Goal: Task Accomplishment & Management: Manage account settings

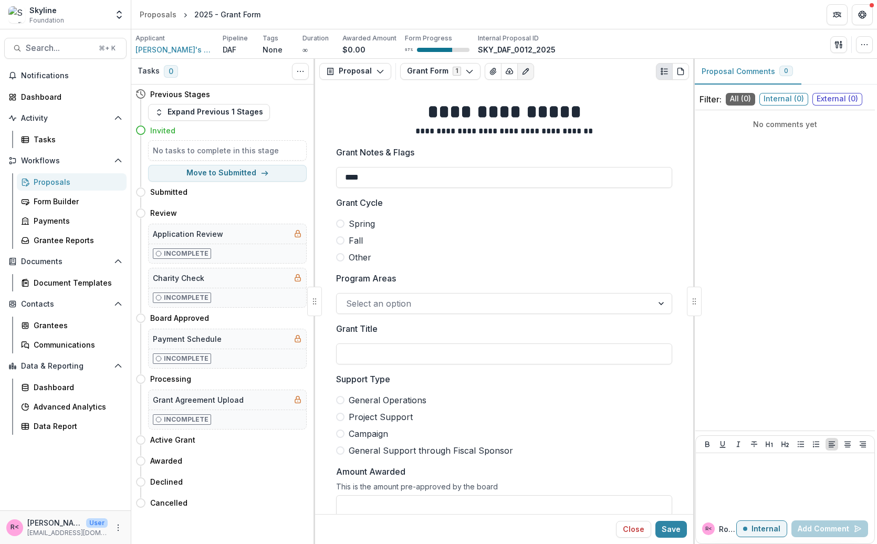
scroll to position [712, 0]
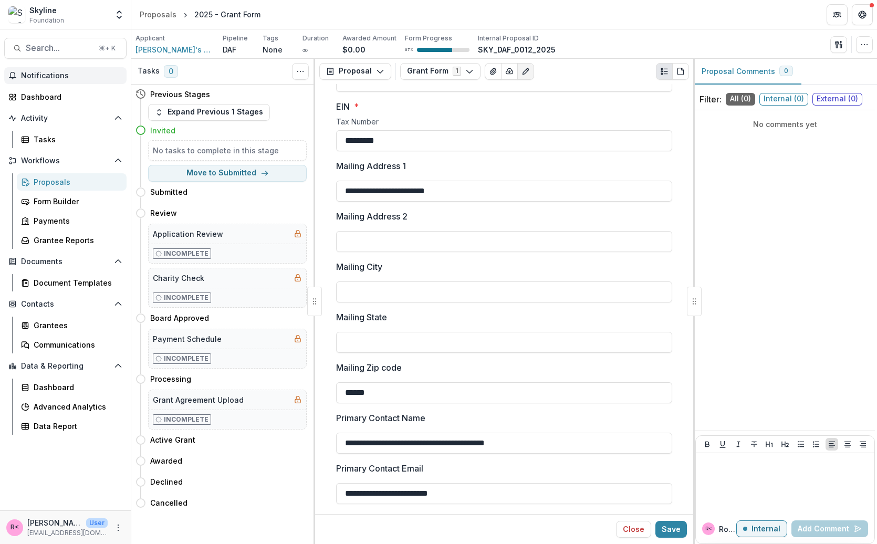
click at [45, 71] on span "Notifications" at bounding box center [71, 75] width 101 height 9
click at [82, 178] on div "Proposals" at bounding box center [76, 181] width 85 height 11
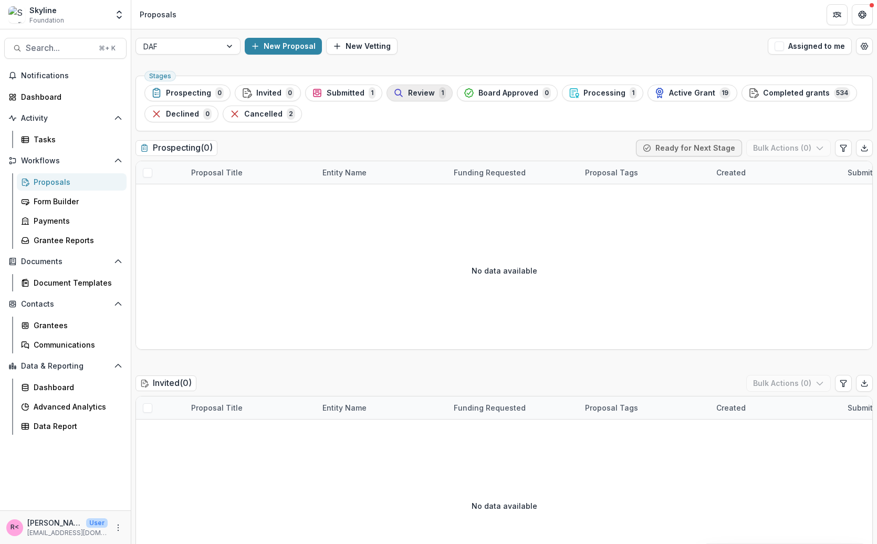
click at [408, 89] on span "Review" at bounding box center [421, 93] width 27 height 9
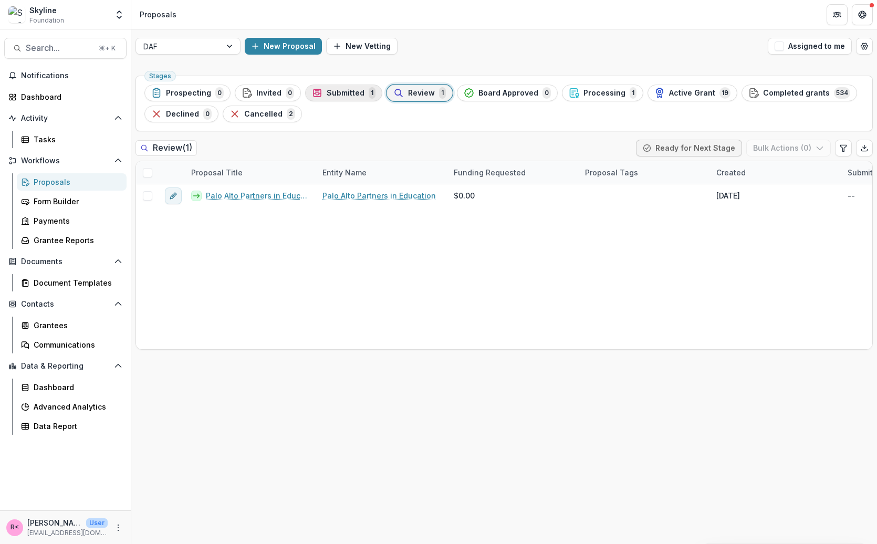
click at [327, 96] on span "Submitted" at bounding box center [346, 93] width 38 height 9
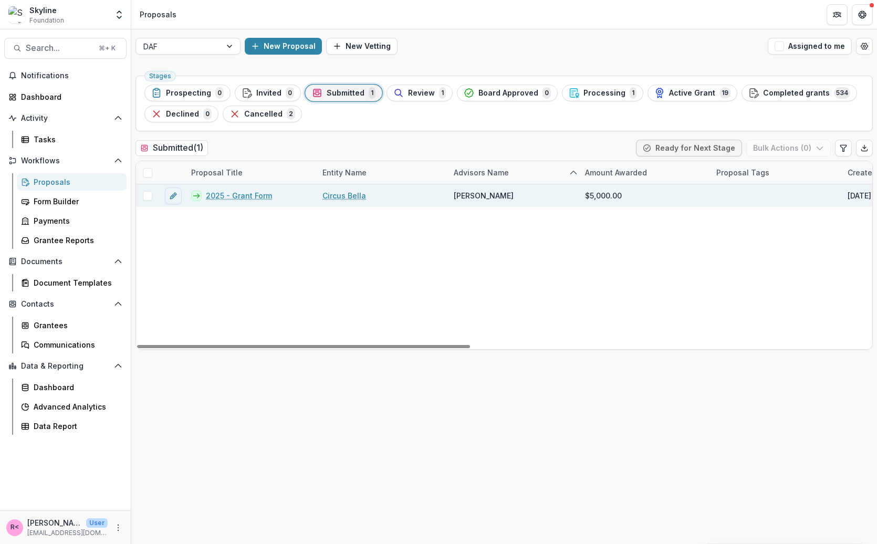
click at [345, 194] on link "Circus Bella" at bounding box center [345, 195] width 44 height 11
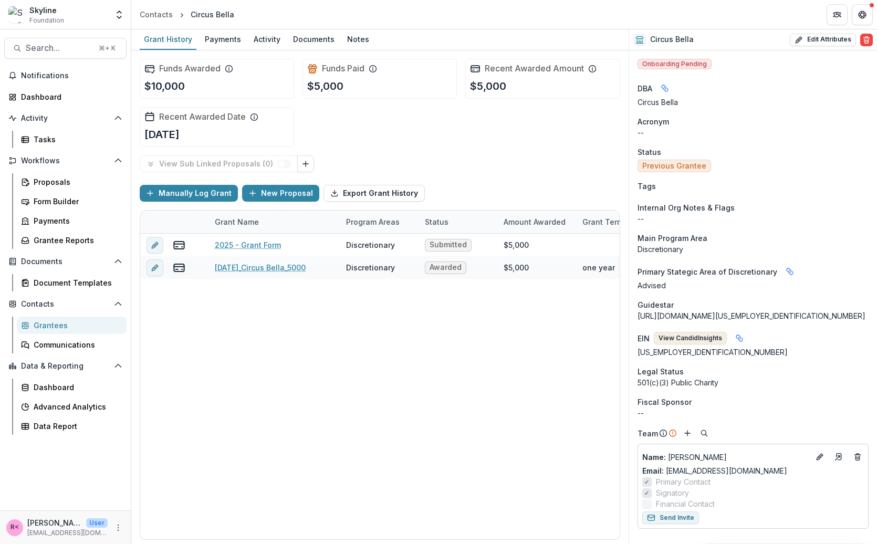
click at [669, 339] on button "View Candid Insights" at bounding box center [690, 338] width 73 height 13
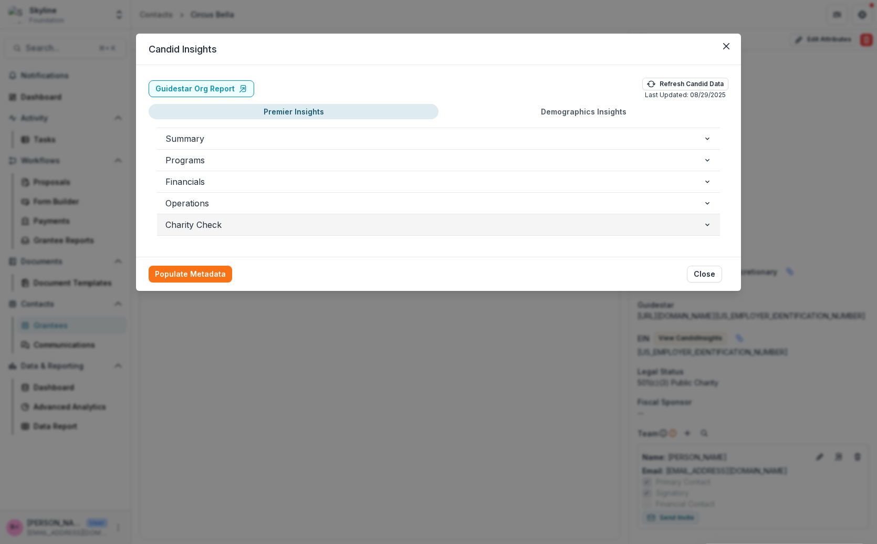
click at [207, 221] on span "Charity Check" at bounding box center [434, 225] width 538 height 13
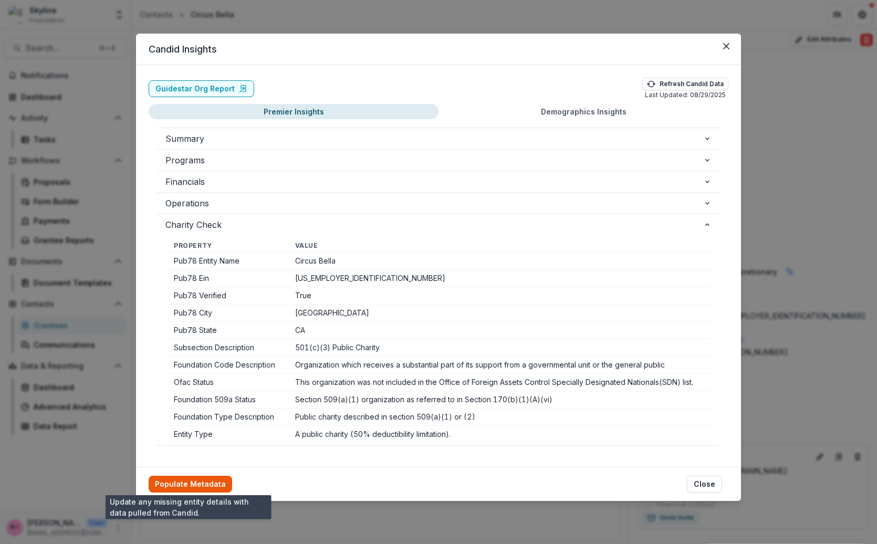
click at [196, 488] on button "Populate Metadata" at bounding box center [191, 484] width 84 height 17
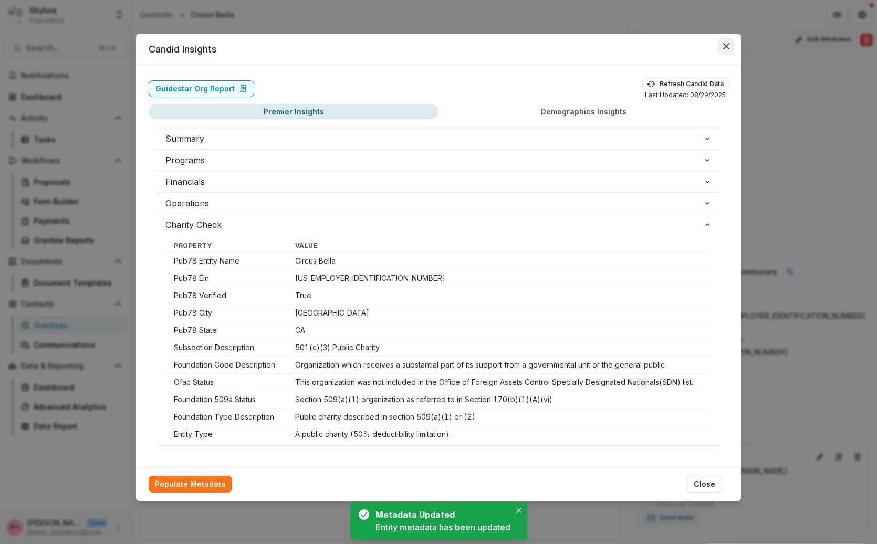
click at [728, 45] on icon "Close" at bounding box center [726, 46] width 6 height 6
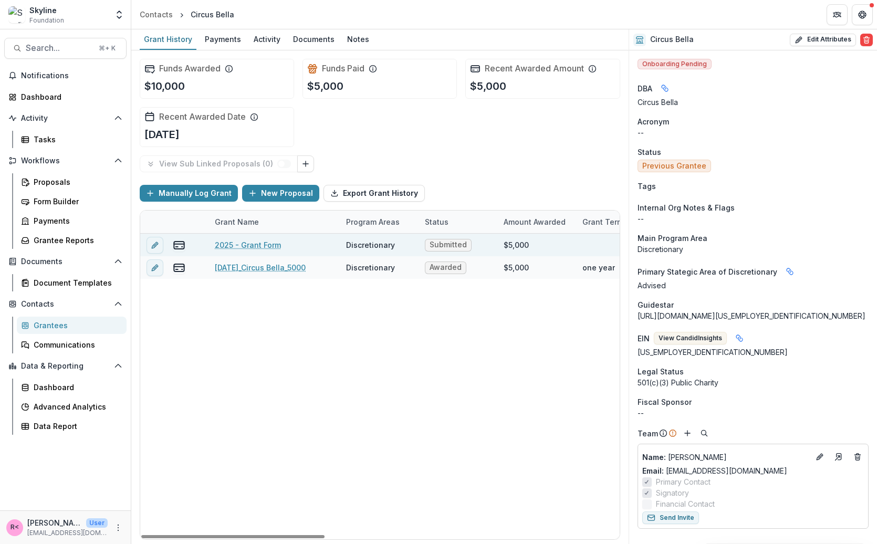
click at [258, 247] on link "2025 - Grant Form" at bounding box center [248, 245] width 66 height 11
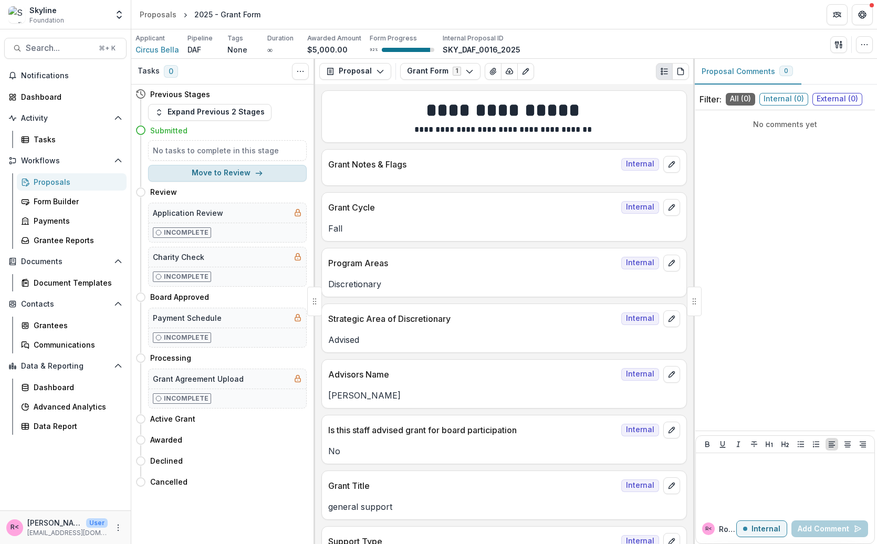
click at [243, 173] on button "Move to Review" at bounding box center [227, 173] width 159 height 17
select select "******"
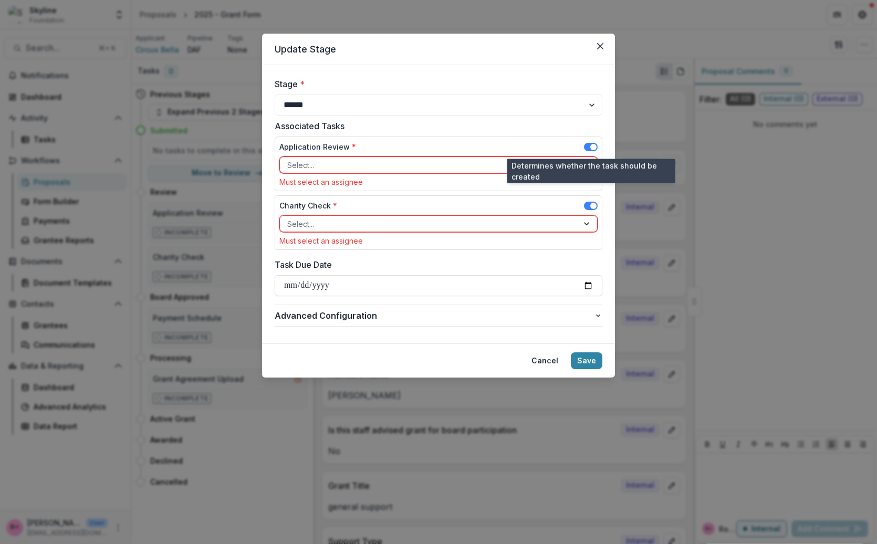
click at [587, 149] on span at bounding box center [591, 147] width 14 height 8
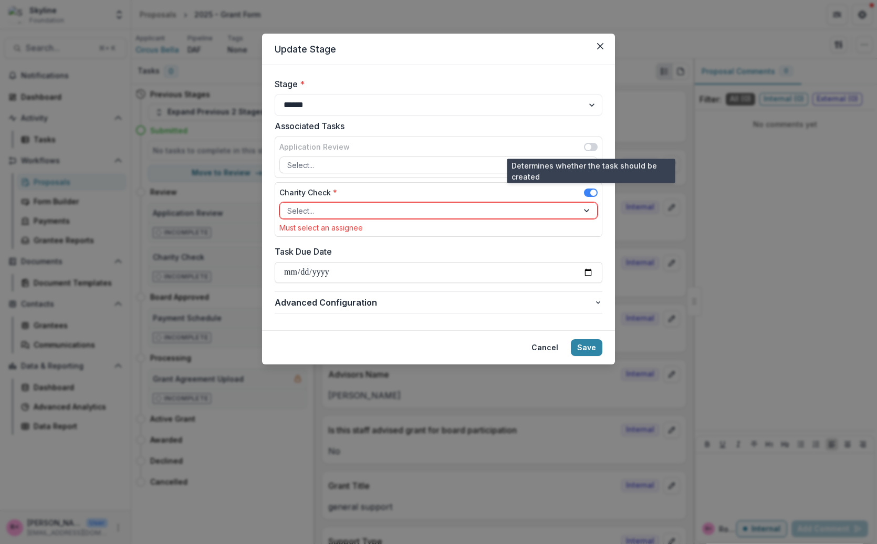
click at [591, 150] on span at bounding box center [591, 147] width 14 height 8
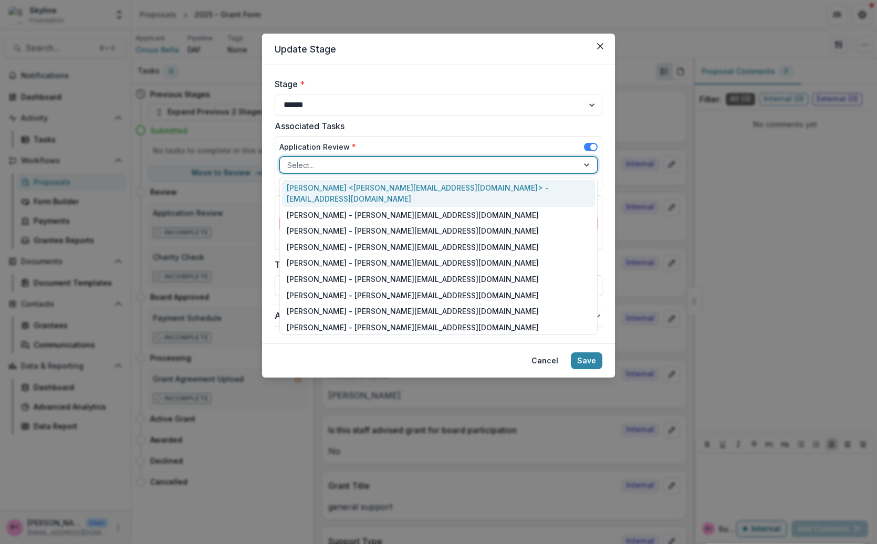
click at [589, 163] on div at bounding box center [587, 165] width 19 height 16
click at [484, 186] on div "Rose Brookhouse <rose@skylinefoundation.org> - rose@skylinefoundation.org" at bounding box center [439, 193] width 314 height 27
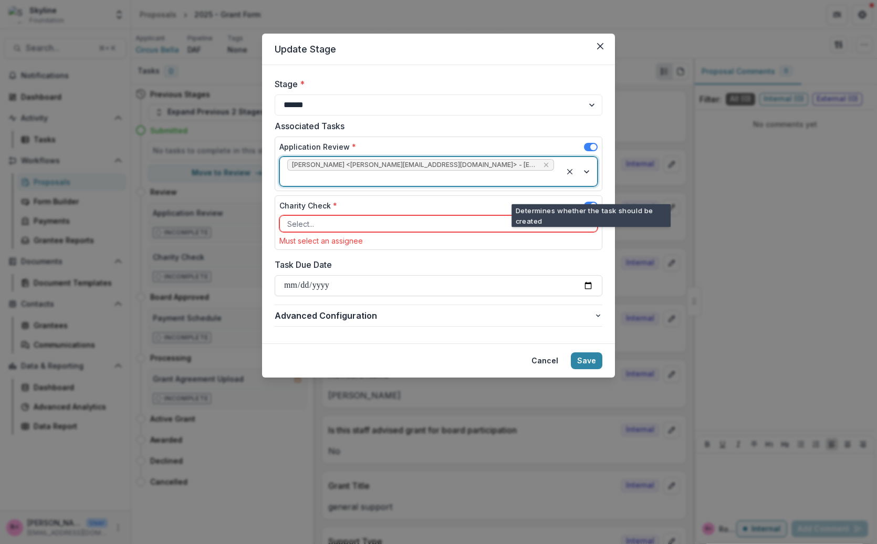
click at [573, 216] on div "Select..." at bounding box center [429, 223] width 298 height 15
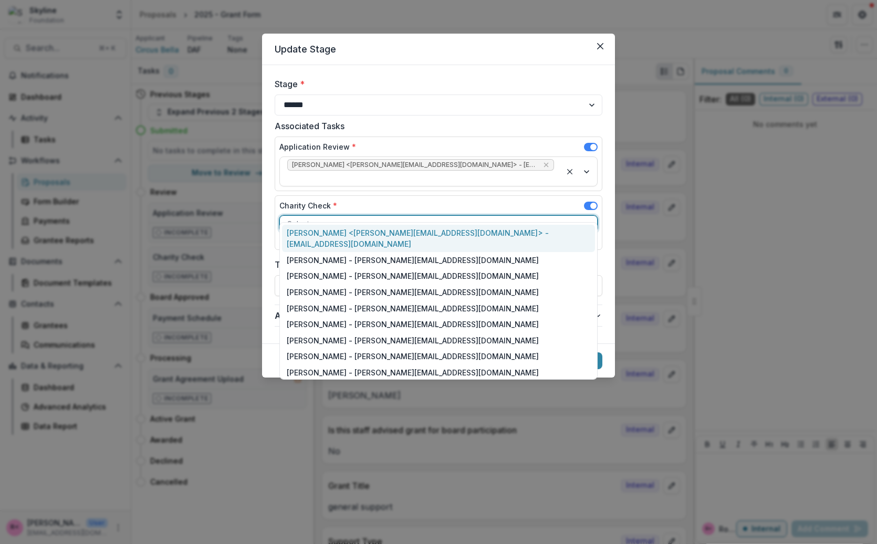
click at [544, 228] on div "Rose Brookhouse <rose@skylinefoundation.org> - rose@skylinefoundation.org" at bounding box center [439, 238] width 314 height 27
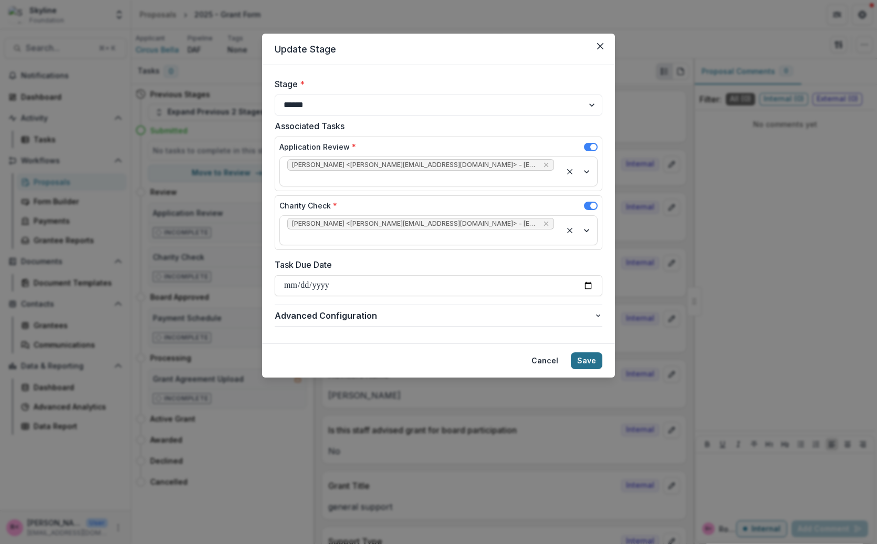
click at [595, 352] on button "Save" at bounding box center [587, 360] width 32 height 17
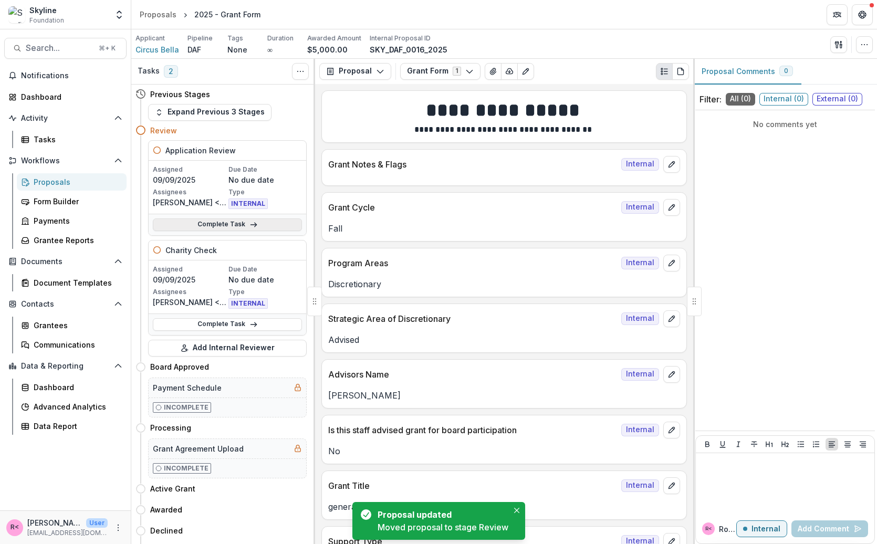
click at [234, 226] on link "Complete Task" at bounding box center [227, 225] width 149 height 13
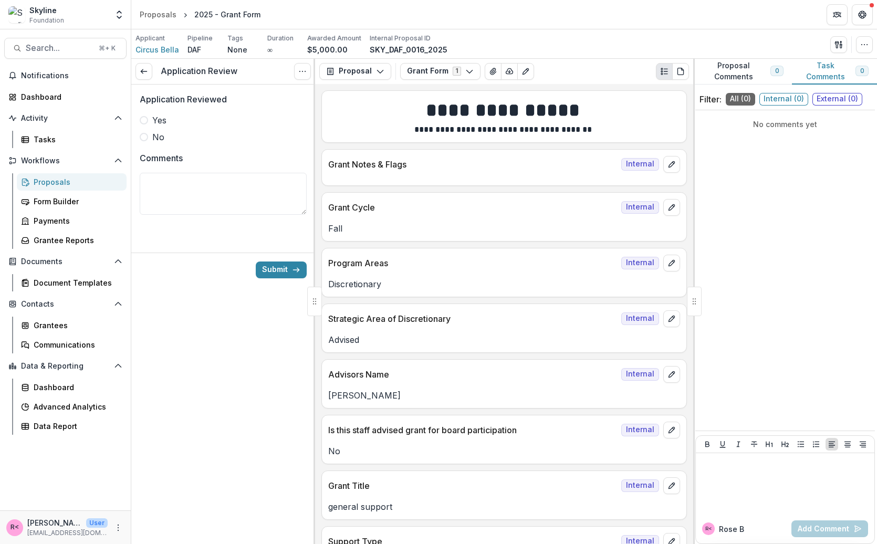
click at [212, 126] on div "Yes No" at bounding box center [223, 128] width 167 height 29
click at [159, 120] on span "Yes" at bounding box center [159, 120] width 14 height 13
click at [274, 276] on button "Submit" at bounding box center [281, 270] width 51 height 17
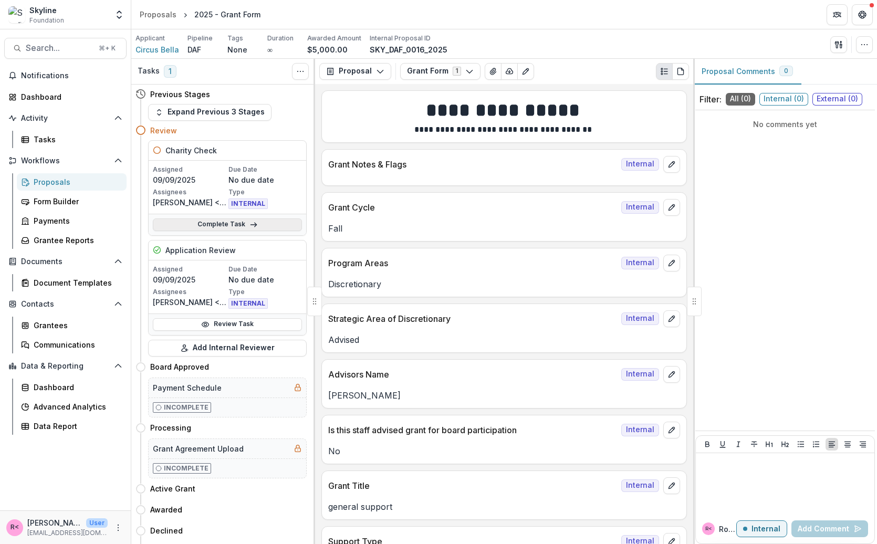
click at [223, 224] on link "Complete Task" at bounding box center [227, 225] width 149 height 13
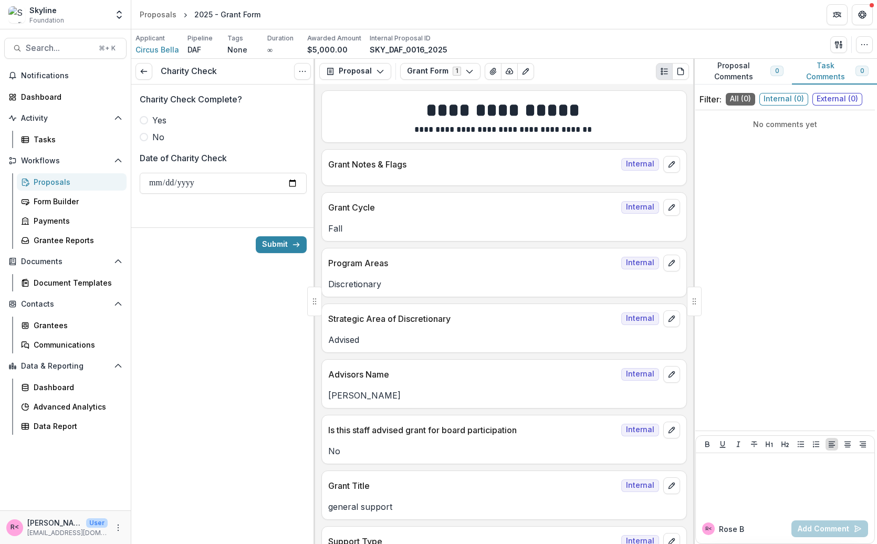
click at [202, 123] on label "Yes" at bounding box center [223, 120] width 167 height 13
click at [285, 243] on button "Submit" at bounding box center [281, 244] width 51 height 17
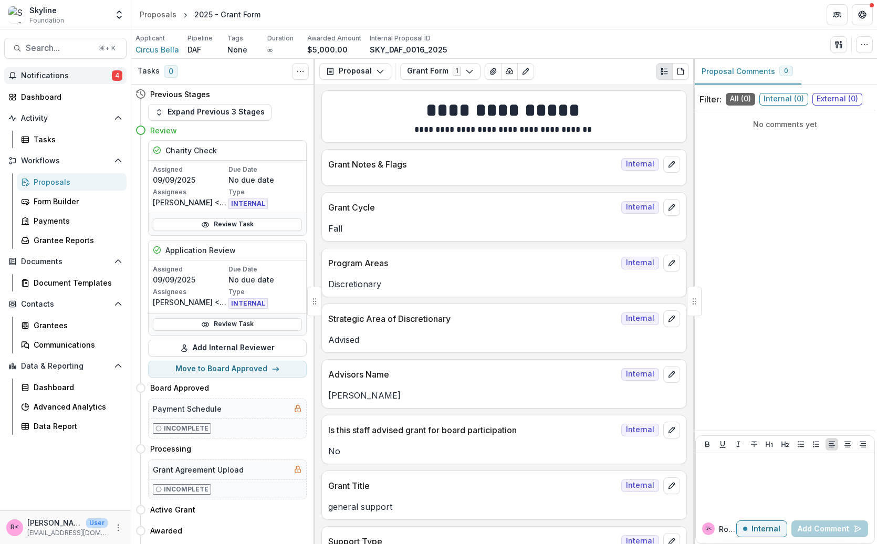
click at [75, 79] on span "Notifications" at bounding box center [66, 75] width 91 height 9
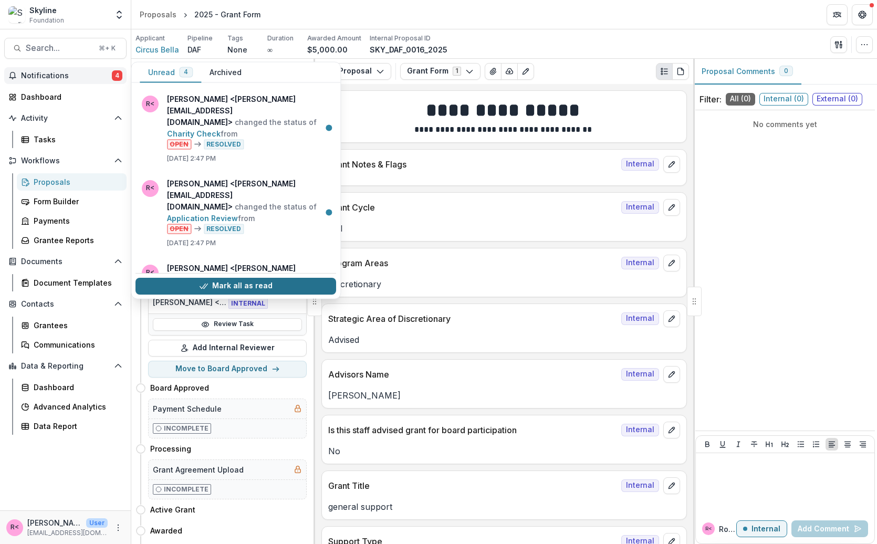
click at [228, 287] on button "Mark all as read" at bounding box center [236, 286] width 201 height 17
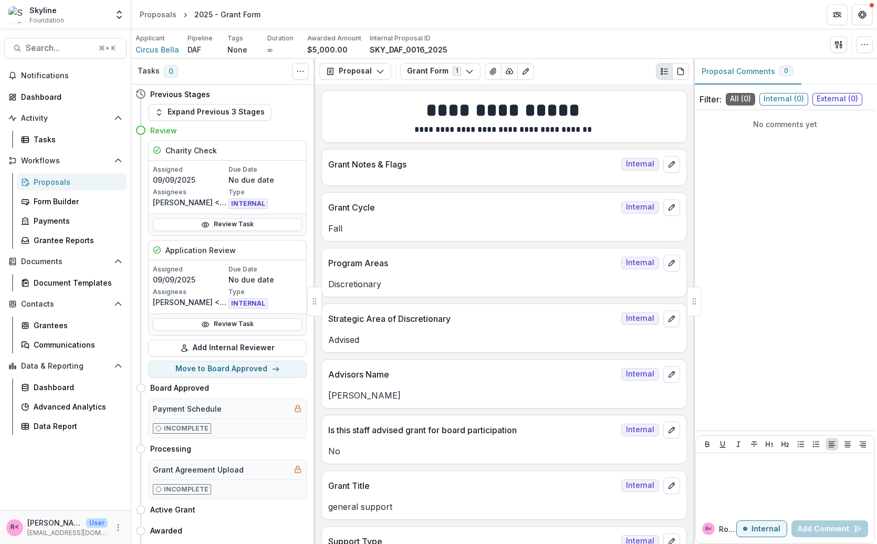
click at [720, 14] on header "Proposals 2025 - Grant Form" at bounding box center [504, 14] width 746 height 29
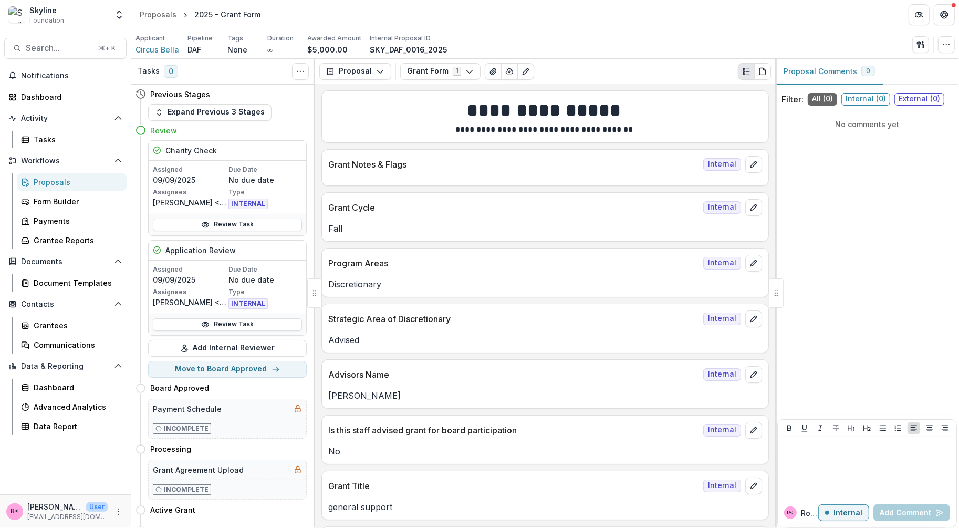
click at [50, 178] on div "Proposals" at bounding box center [76, 181] width 85 height 11
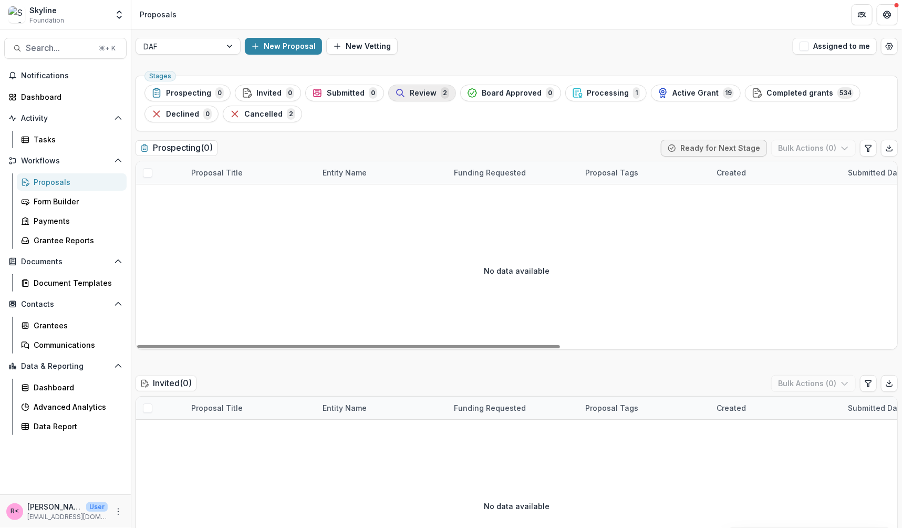
click at [402, 91] on div "Review 2" at bounding box center [422, 93] width 54 height 12
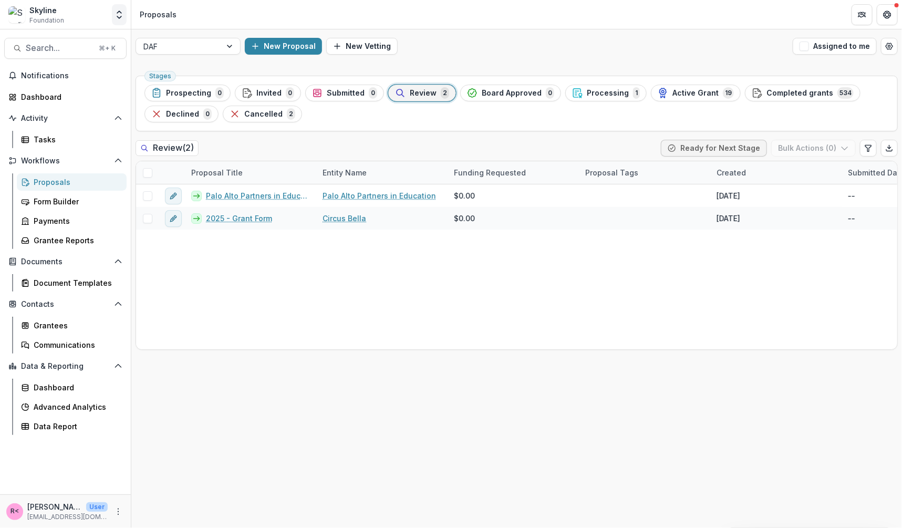
click at [121, 13] on icon "Open entity switcher" at bounding box center [119, 14] width 11 height 11
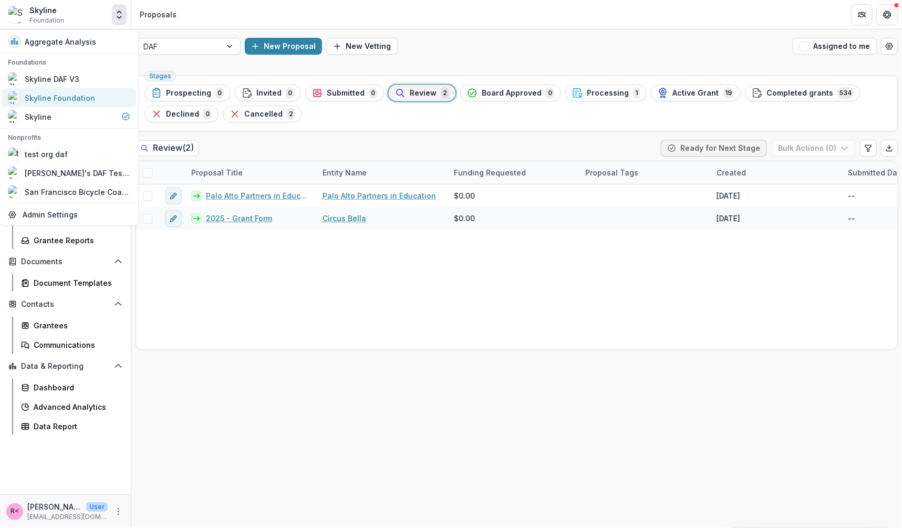
click at [84, 98] on div "Skyline Foundation" at bounding box center [60, 97] width 70 height 11
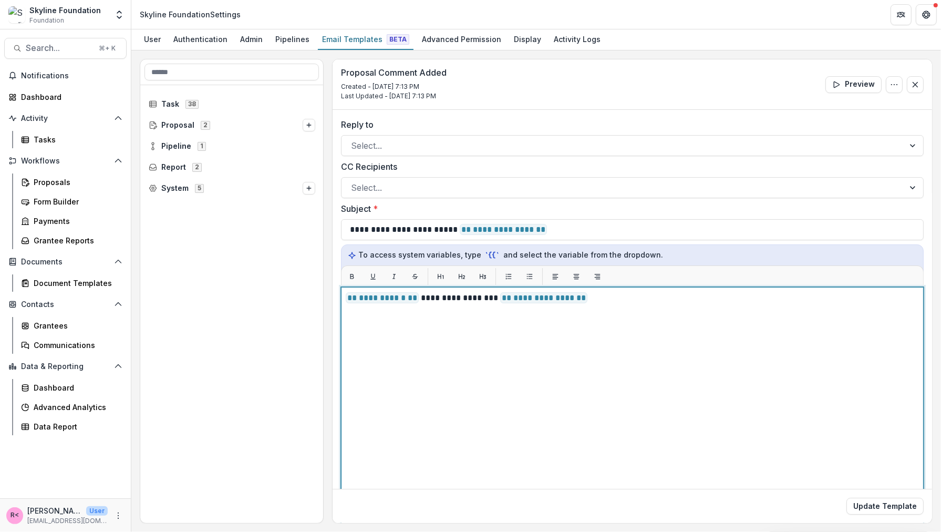
click at [453, 428] on div "**********" at bounding box center [632, 418] width 573 height 253
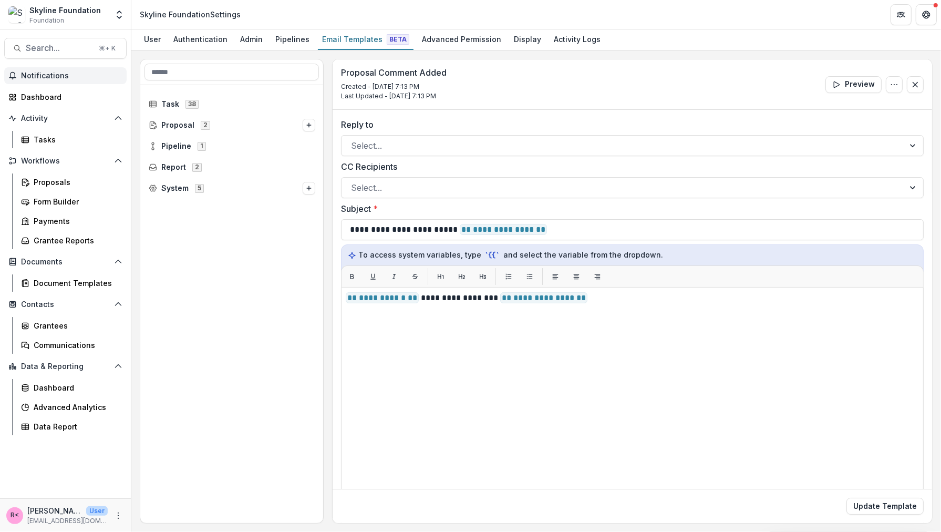
click at [63, 68] on button "Notifications" at bounding box center [65, 75] width 122 height 17
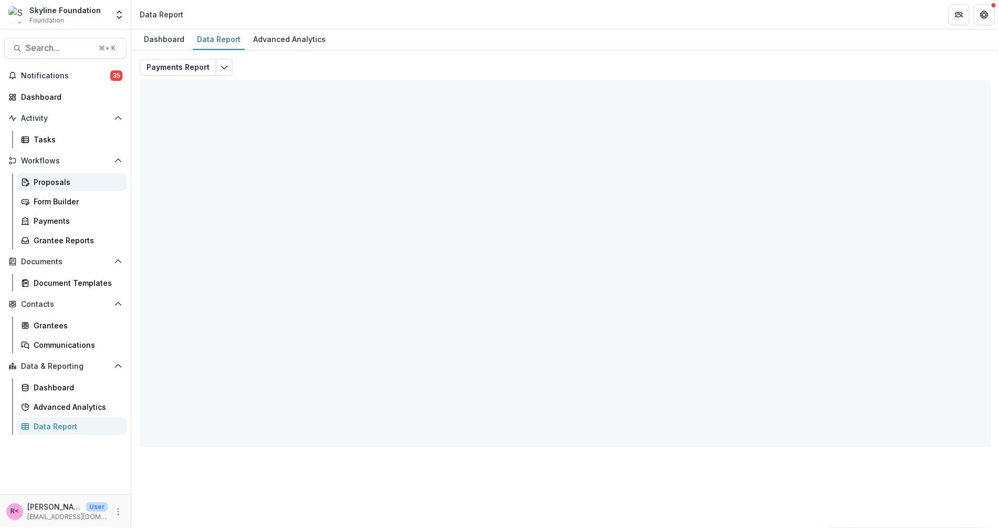
click at [30, 180] on link "Proposals" at bounding box center [72, 181] width 110 height 17
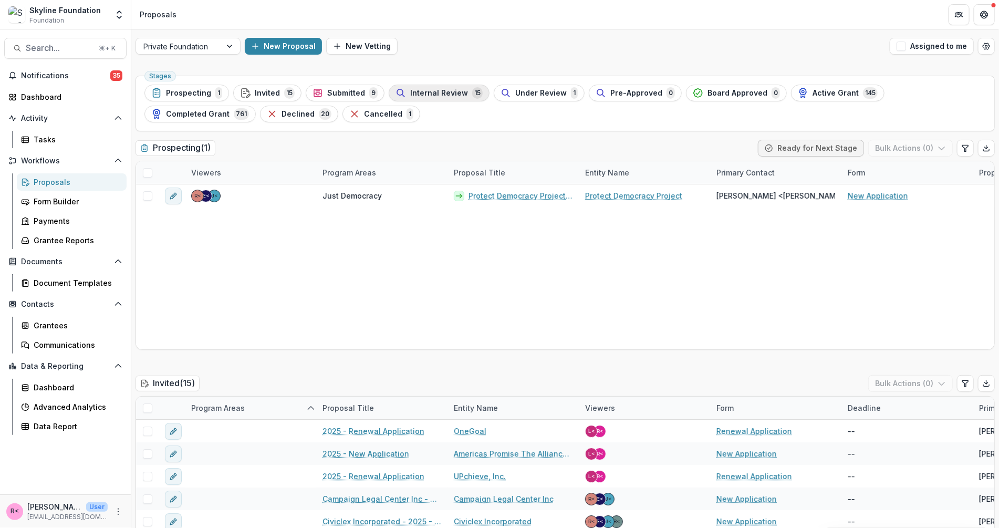
click at [425, 87] on div "Internal Review 15" at bounding box center [439, 93] width 87 height 12
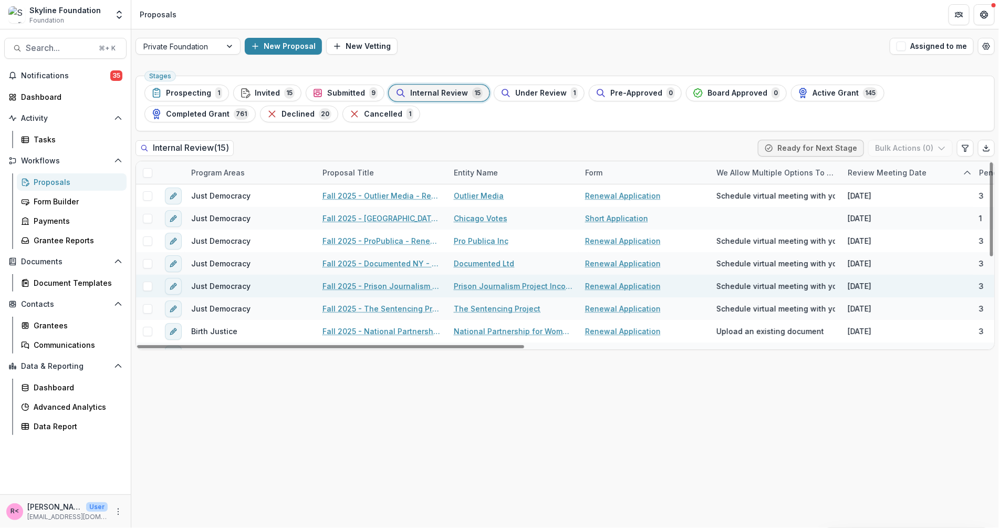
click at [377, 284] on link "Fall 2025 - Prison Journalism Project - Renewal Application" at bounding box center [382, 285] width 119 height 11
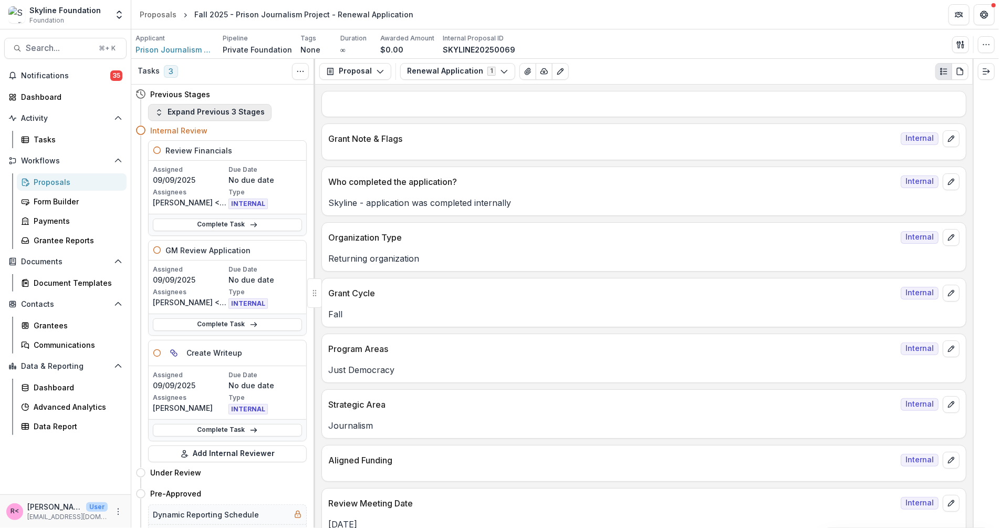
click at [207, 114] on button "Expand Previous 3 Stages" at bounding box center [209, 112] width 123 height 17
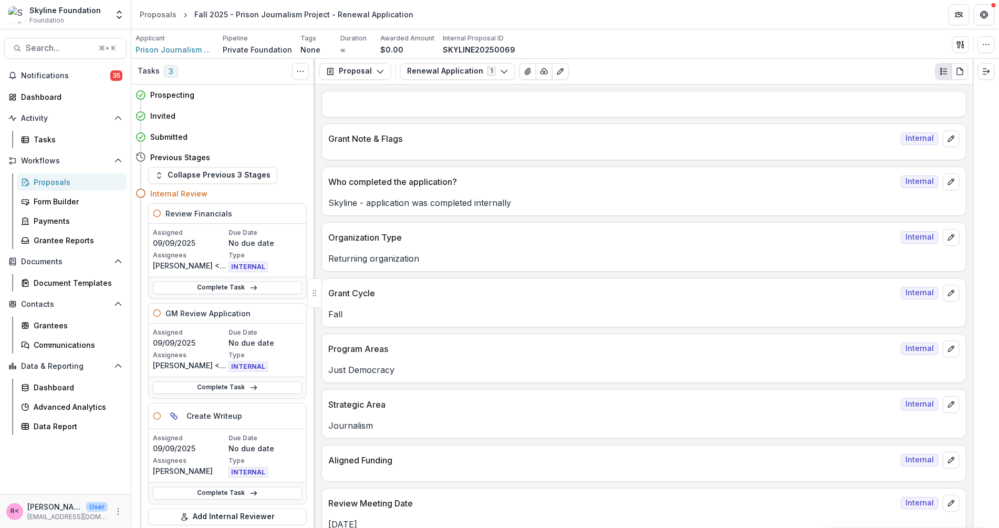
scroll to position [17, 0]
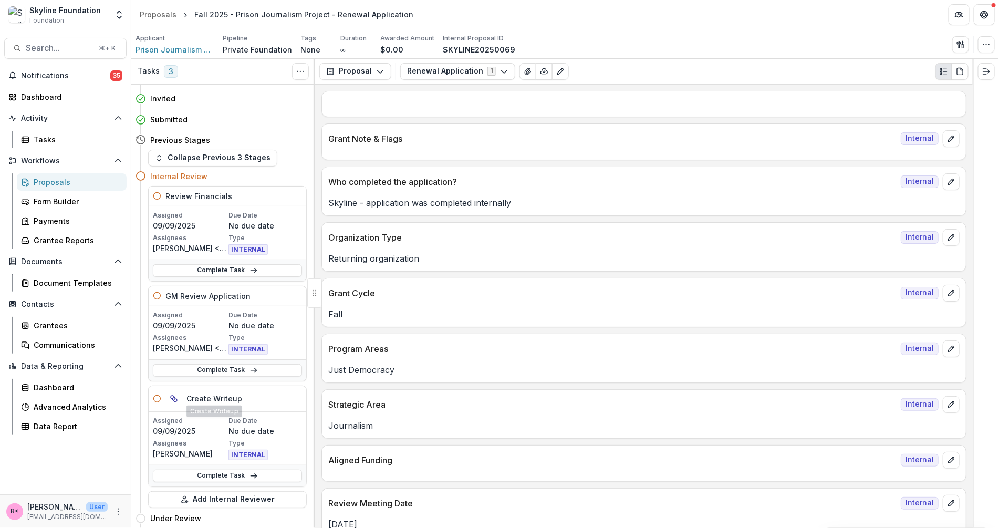
click at [223, 386] on div "Create Writeup" at bounding box center [228, 399] width 158 height 26
click at [218, 471] on link "Complete Task" at bounding box center [227, 476] width 149 height 13
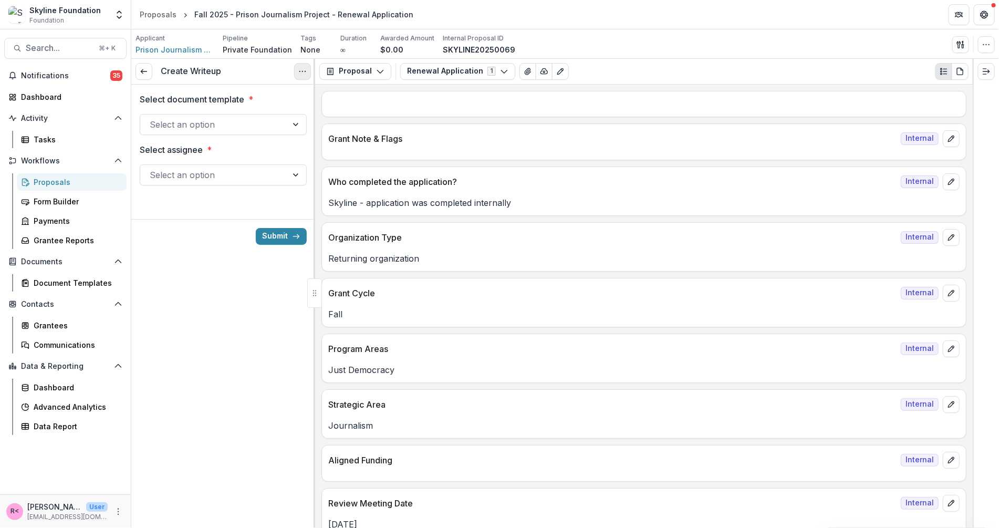
click at [307, 71] on button "Options" at bounding box center [302, 71] width 17 height 17
click at [285, 112] on button "Cancel Task" at bounding box center [252, 117] width 112 height 17
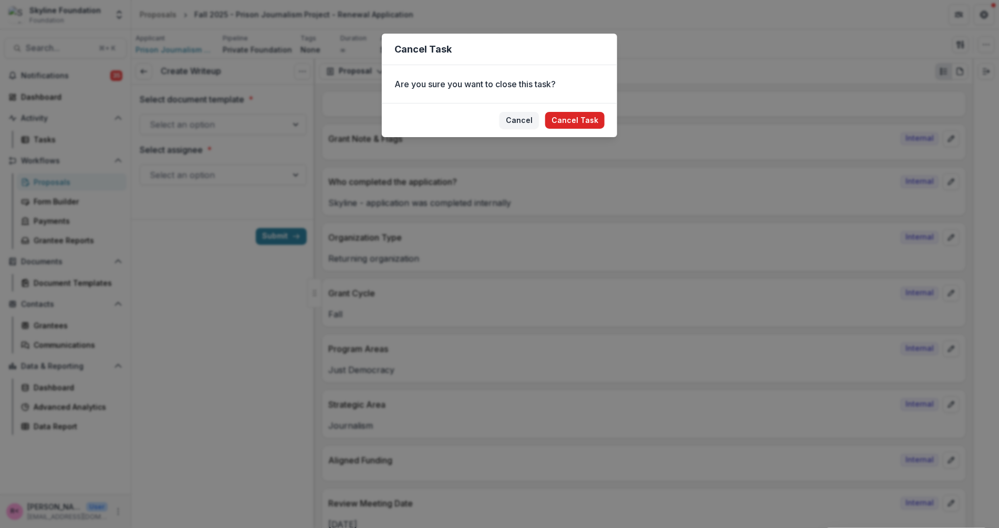
click at [591, 116] on button "Cancel Task" at bounding box center [574, 120] width 59 height 17
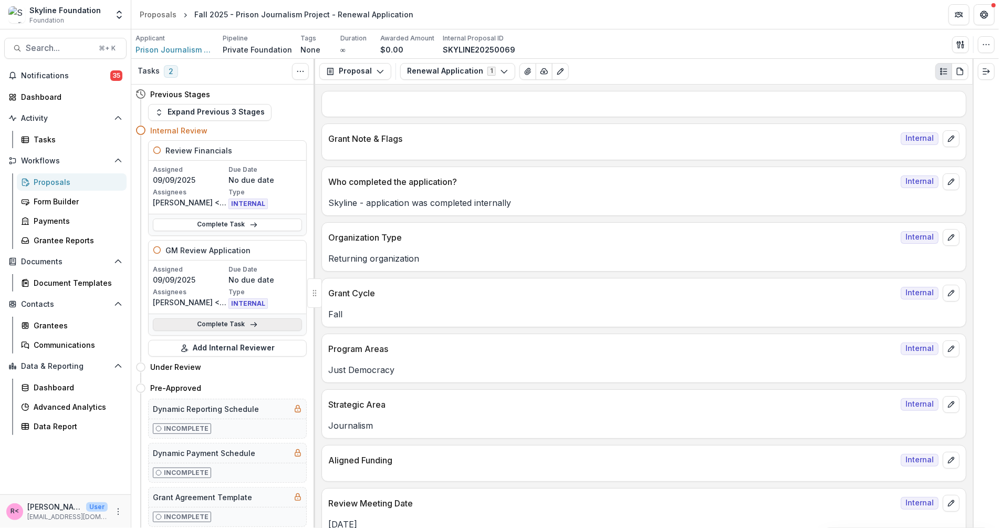
click at [235, 325] on link "Complete Task" at bounding box center [227, 324] width 149 height 13
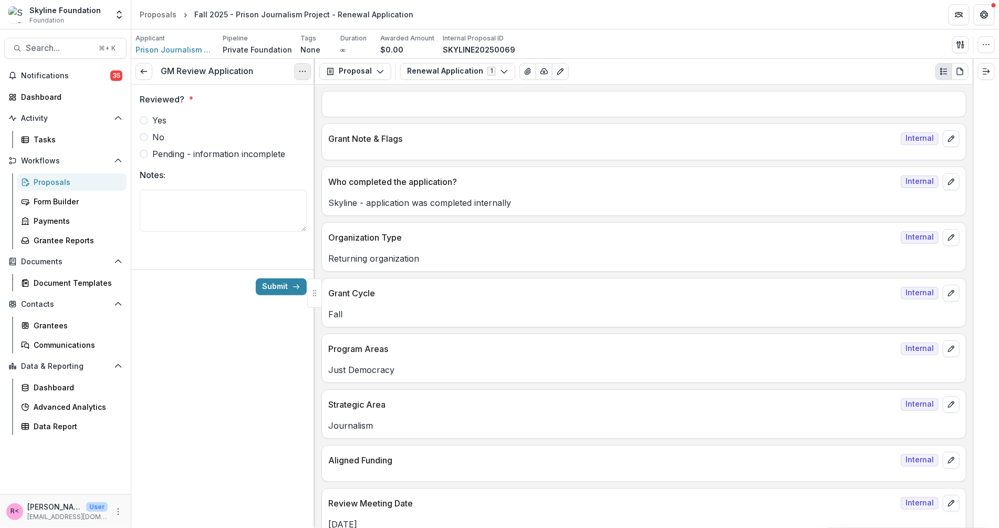
click at [305, 70] on icon "Options" at bounding box center [302, 71] width 8 height 8
click at [252, 117] on button "Cancel Task" at bounding box center [252, 117] width 112 height 17
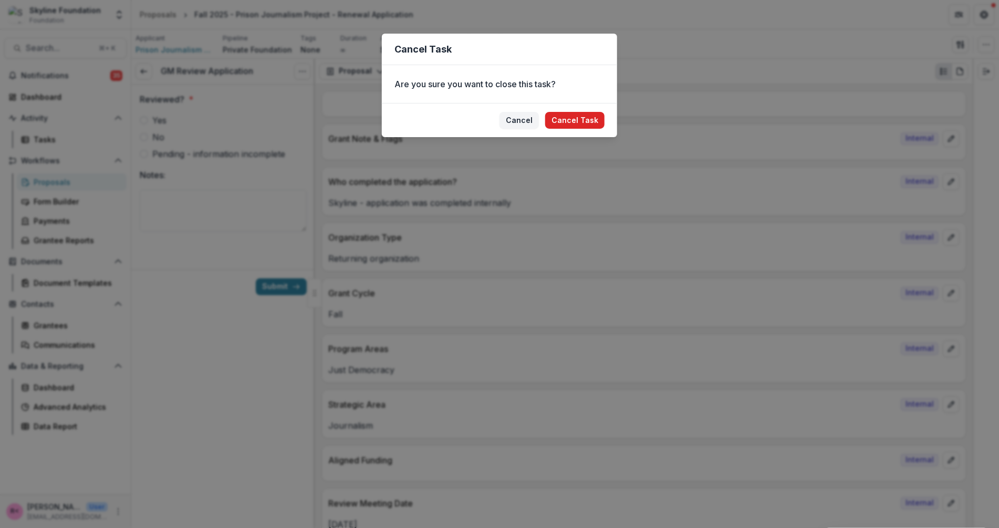
click at [586, 120] on button "Cancel Task" at bounding box center [574, 120] width 59 height 17
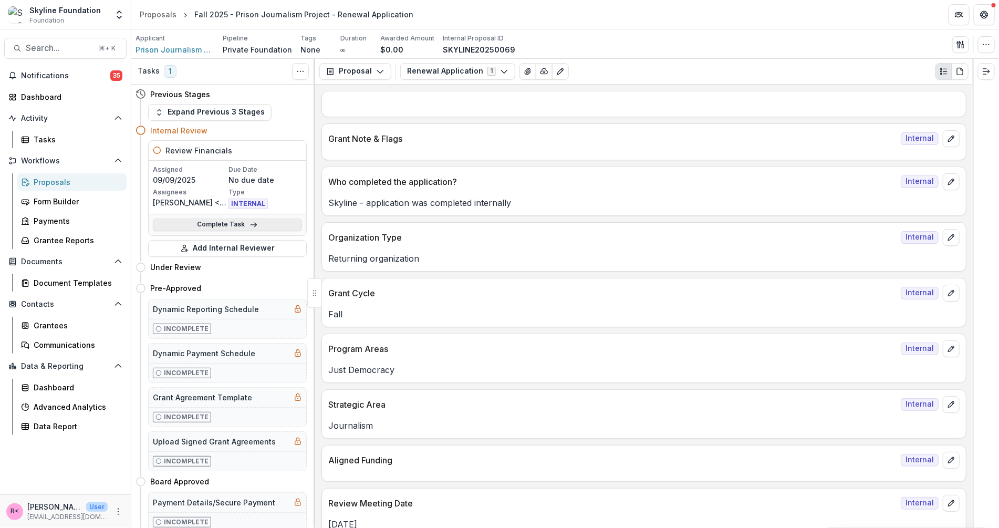
click at [259, 224] on link "Complete Task" at bounding box center [227, 225] width 149 height 13
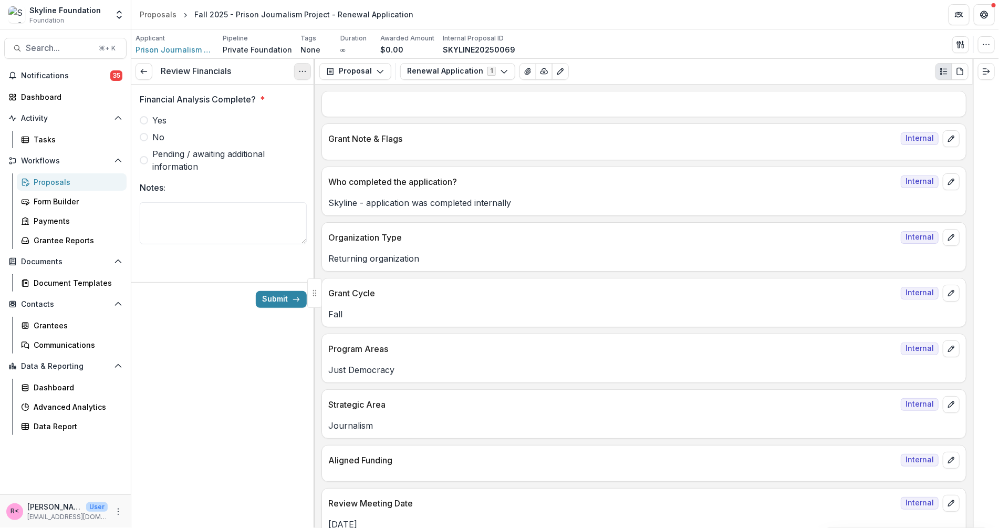
click at [304, 71] on icon "Options" at bounding box center [302, 71] width 8 height 8
click at [287, 116] on button "Cancel Task" at bounding box center [252, 117] width 112 height 17
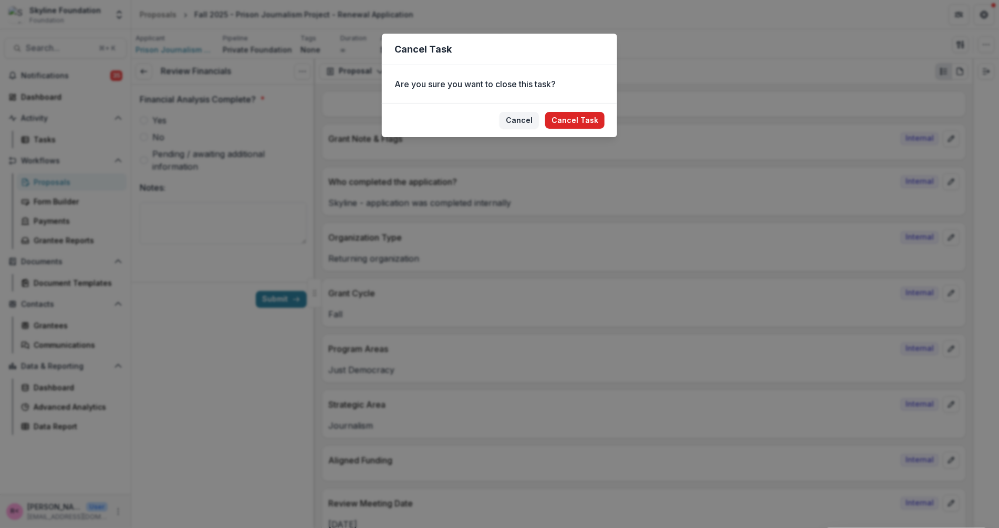
click at [572, 117] on button "Cancel Task" at bounding box center [574, 120] width 59 height 17
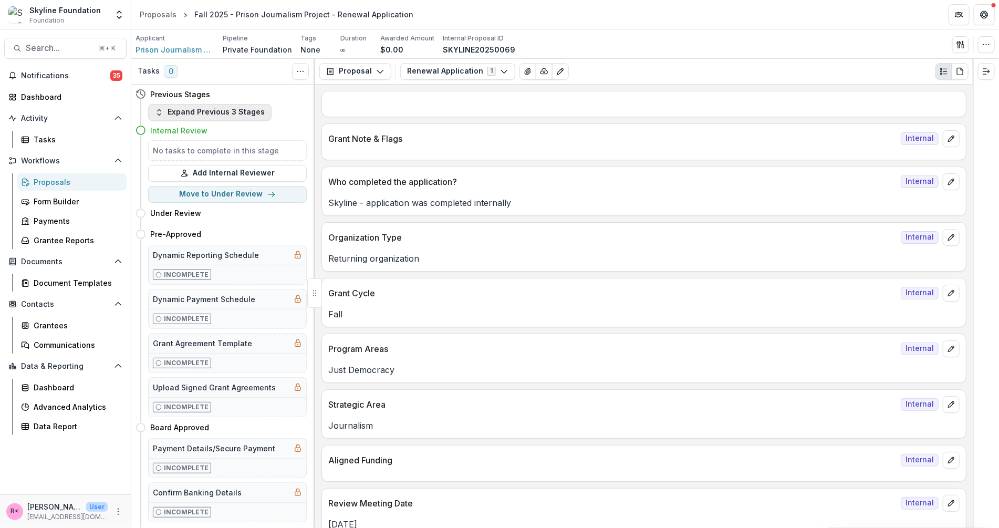
click at [234, 114] on button "Expand Previous 3 Stages" at bounding box center [209, 112] width 123 height 17
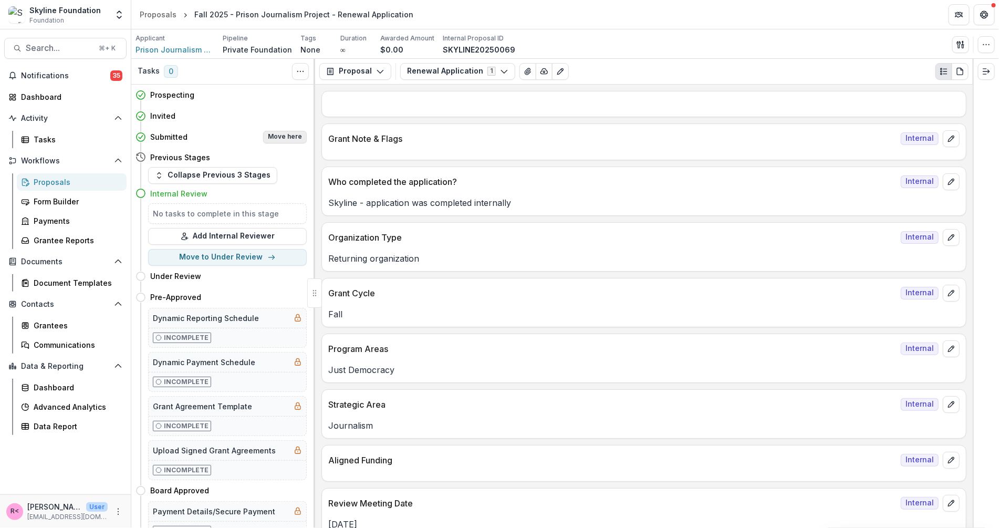
click at [286, 137] on button "Move here" at bounding box center [285, 137] width 44 height 13
select select "*********"
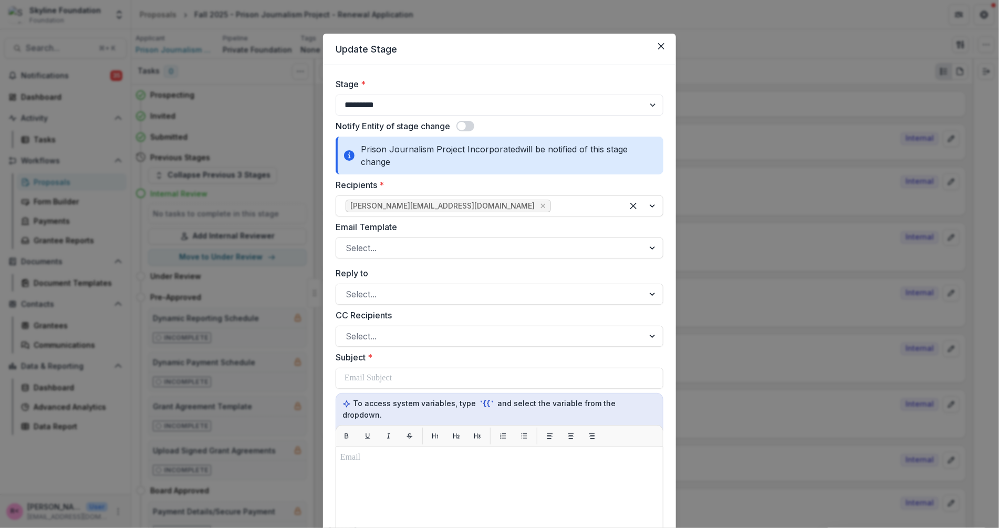
click at [471, 121] on span at bounding box center [465, 126] width 18 height 11
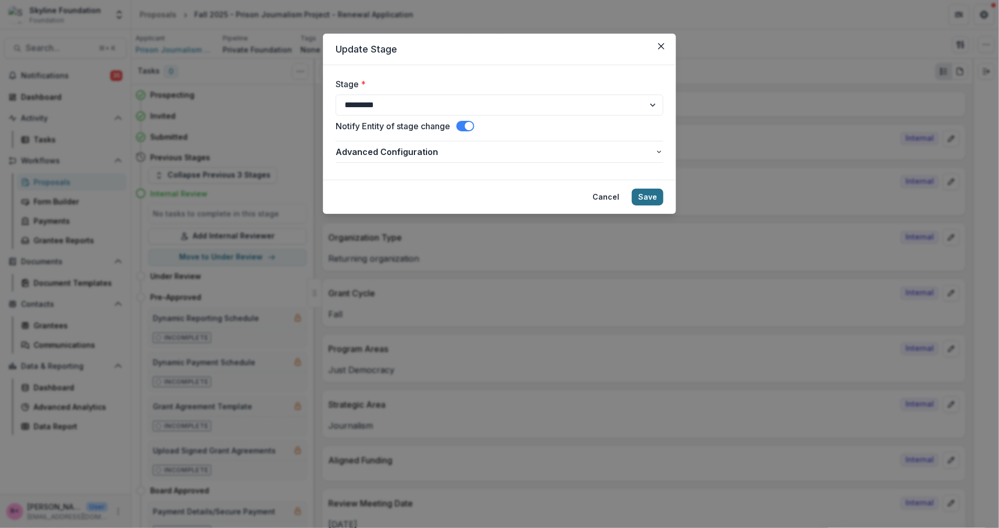
click at [649, 198] on button "Save" at bounding box center [648, 197] width 32 height 17
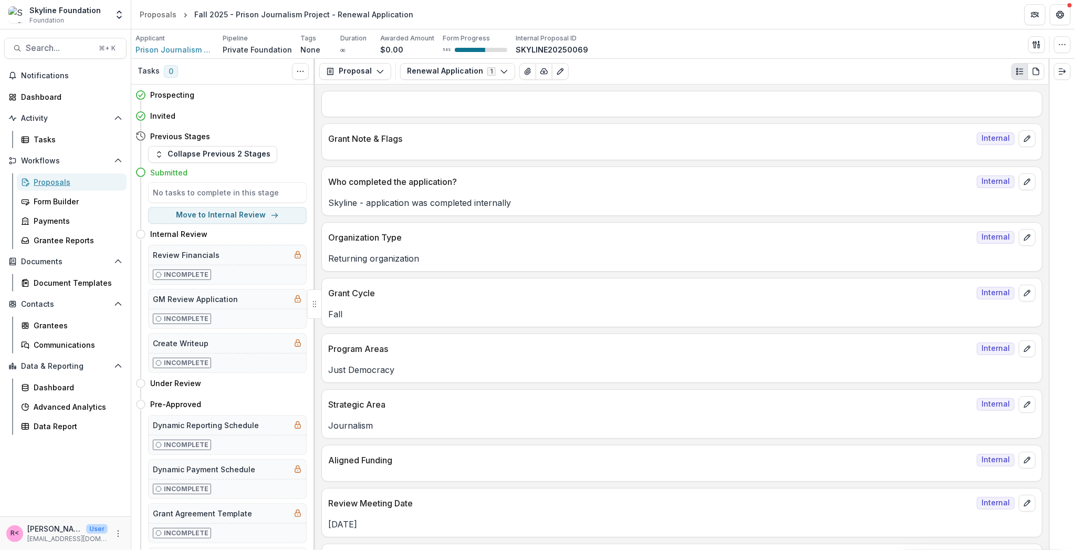
click at [63, 182] on div "Proposals" at bounding box center [76, 181] width 85 height 11
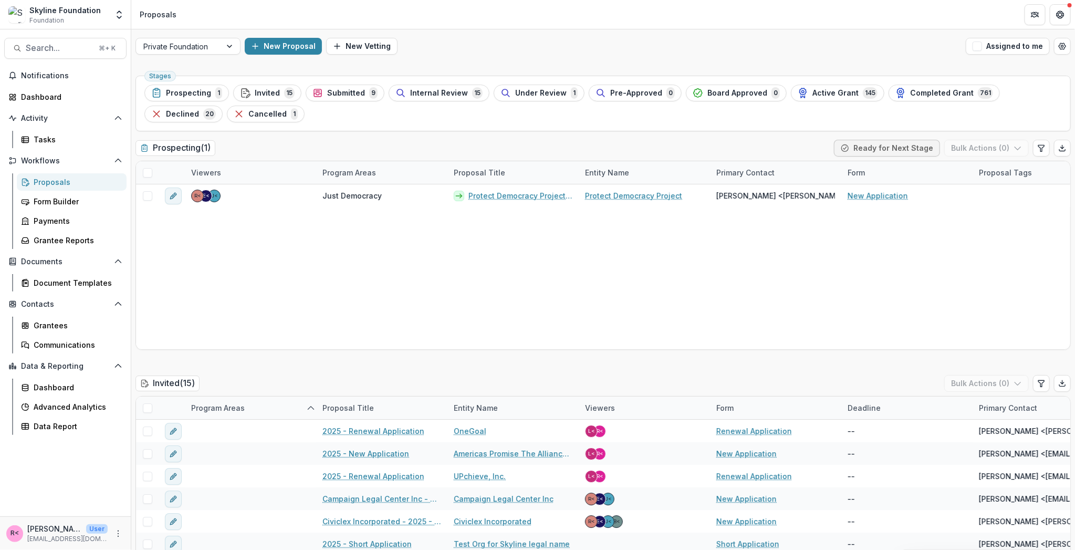
click at [455, 89] on span "Internal Review" at bounding box center [439, 93] width 58 height 9
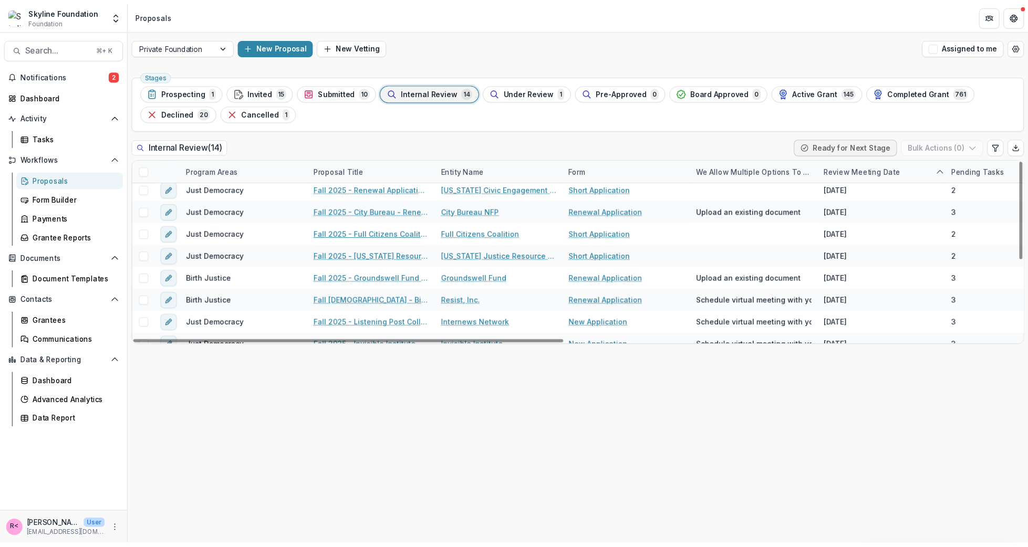
scroll to position [150, 0]
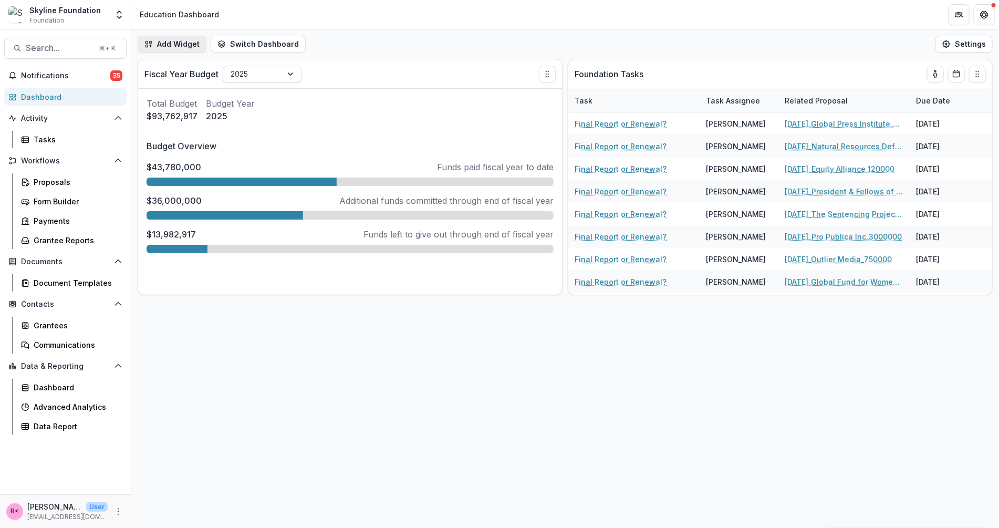
click at [188, 43] on button "Add Widget" at bounding box center [172, 44] width 69 height 17
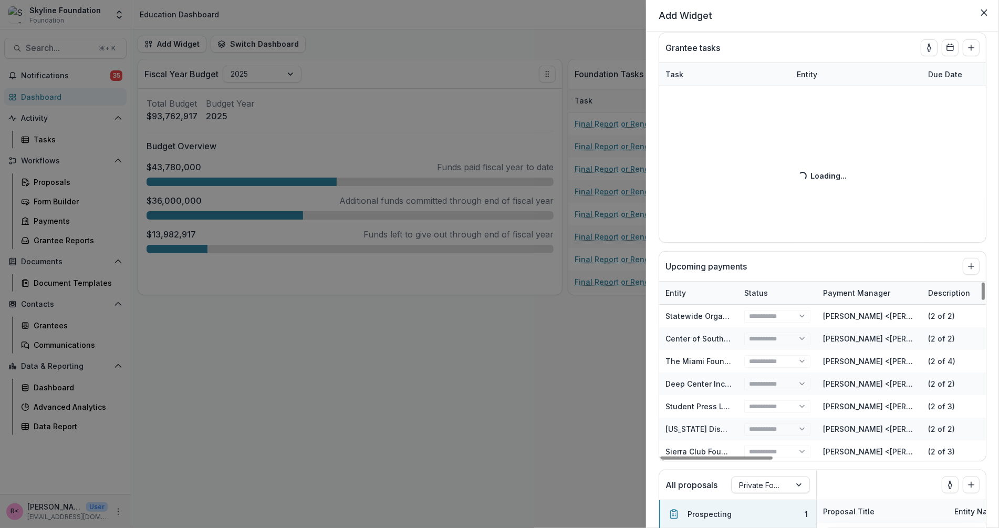
scroll to position [274, 0]
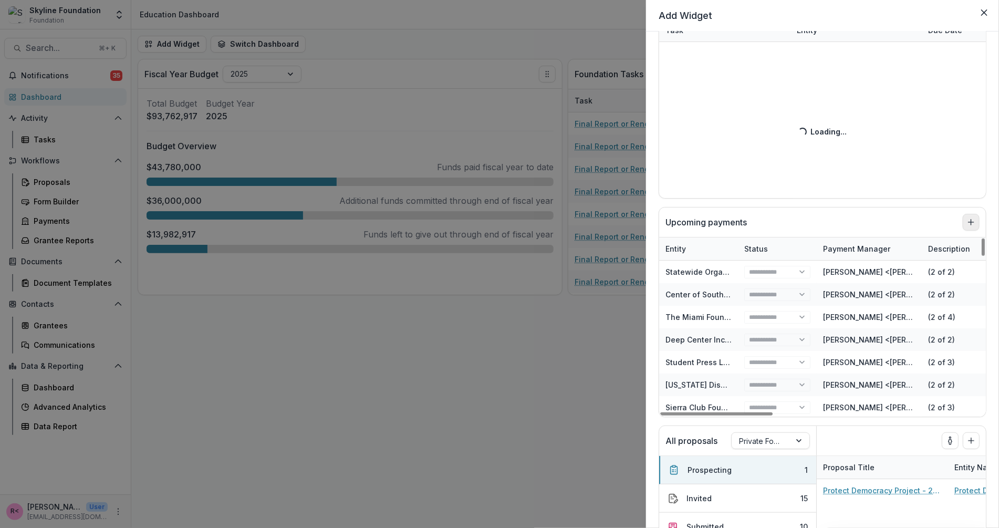
click at [967, 223] on icon "Add to dashboard" at bounding box center [971, 222] width 8 height 8
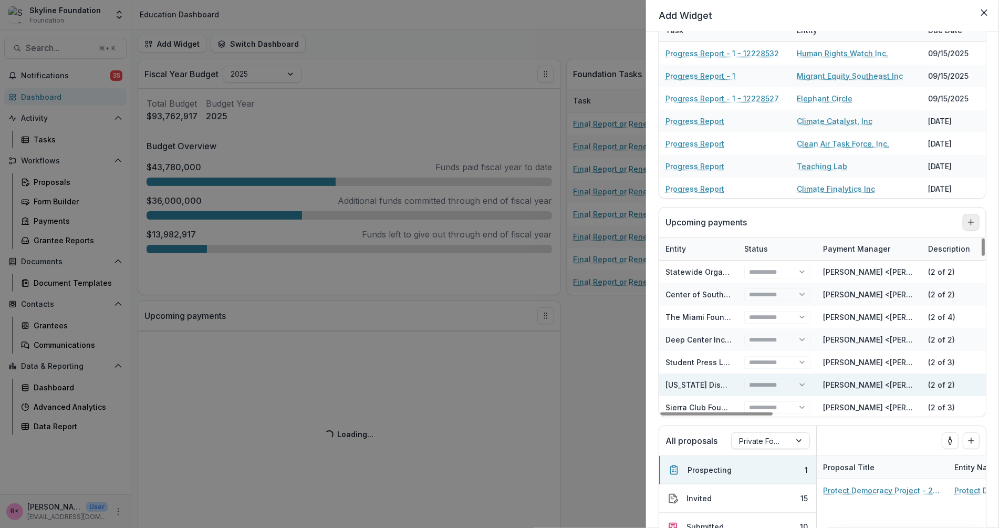
scroll to position [367, 0]
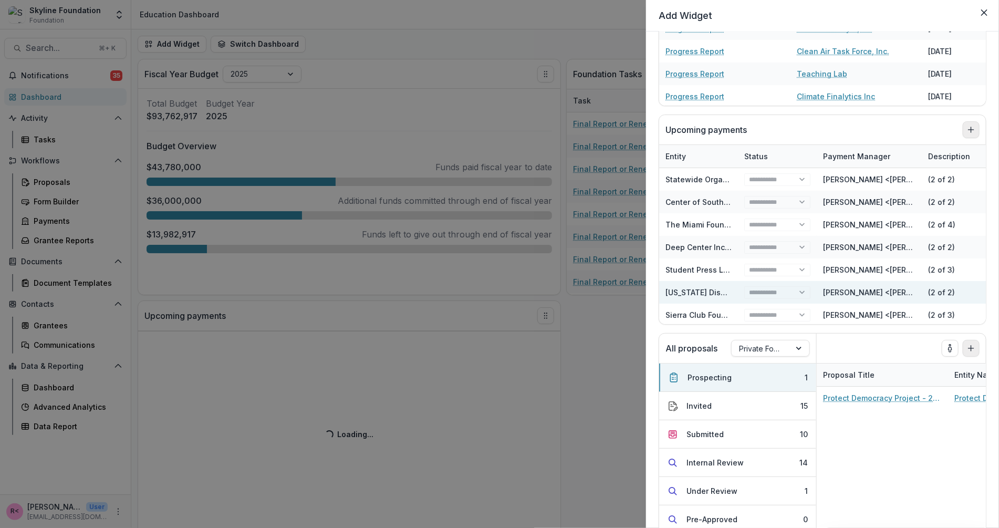
click at [971, 350] on icon "Add to dashboard" at bounding box center [971, 348] width 8 height 8
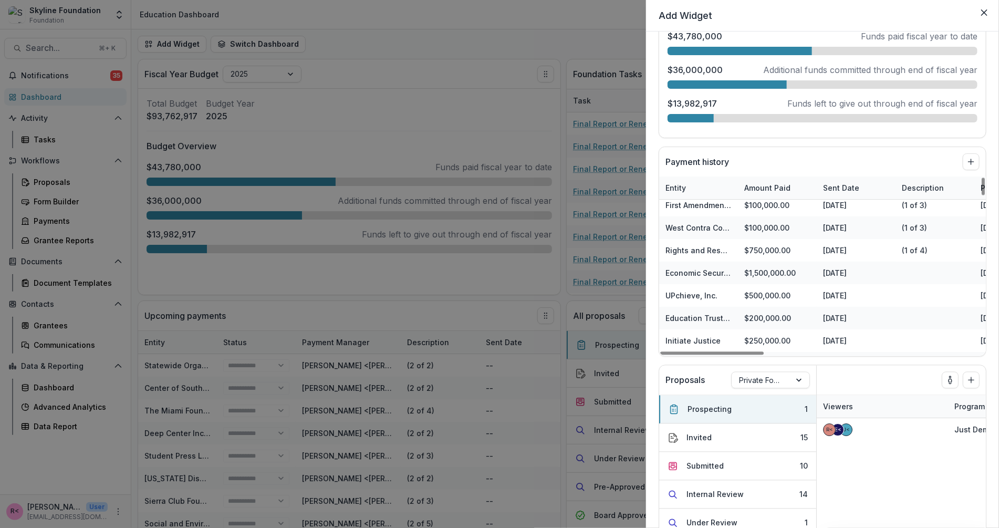
scroll to position [1049, 0]
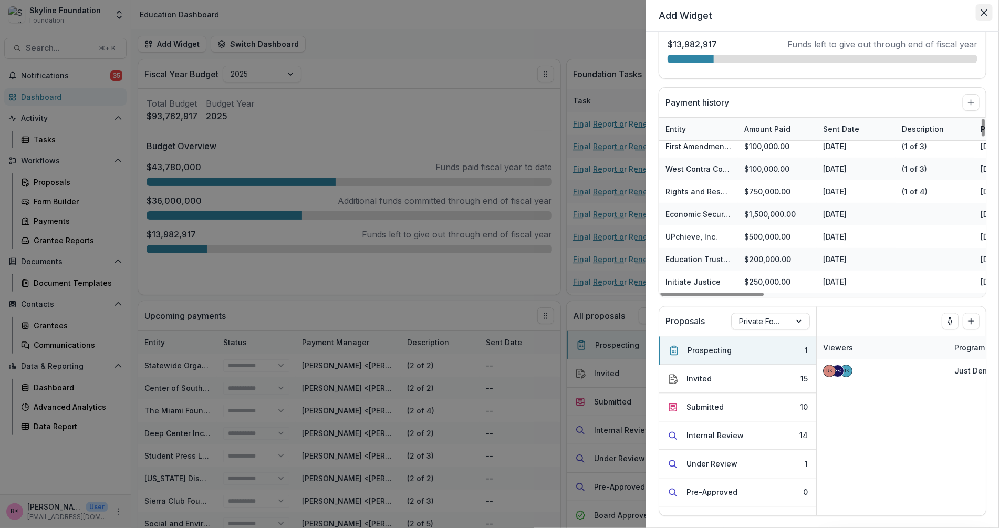
click at [986, 14] on icon "Close" at bounding box center [984, 12] width 6 height 6
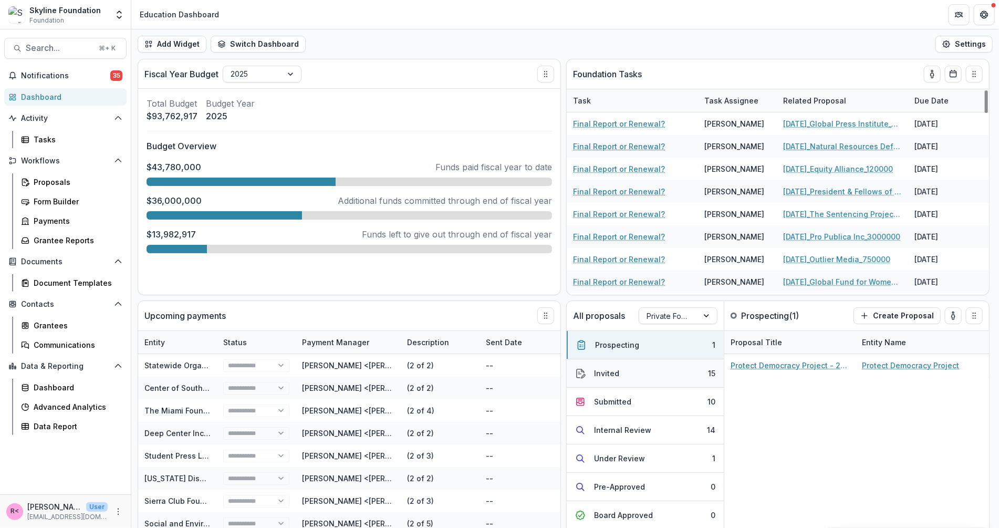
click at [643, 366] on button "Invited 15" at bounding box center [645, 373] width 157 height 28
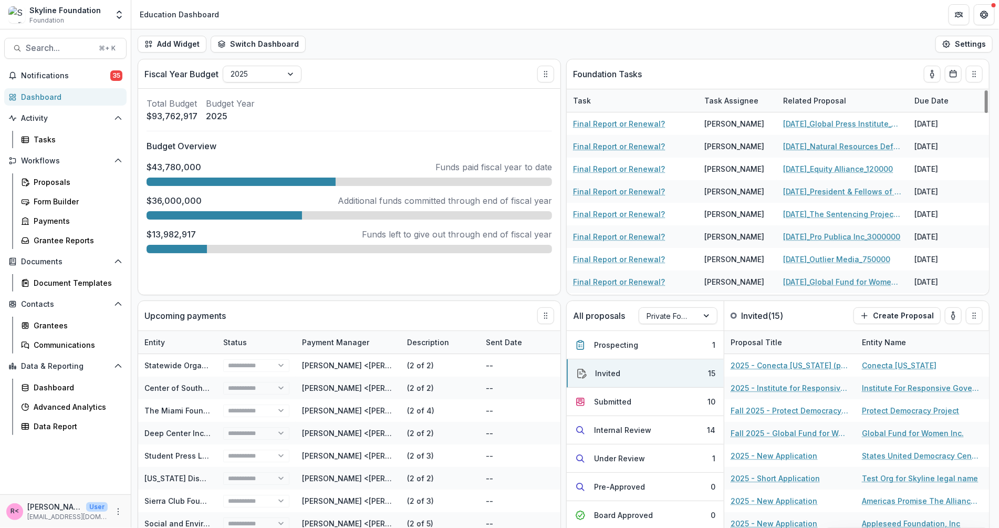
click at [806, 309] on p "Invited ( 15 )" at bounding box center [780, 315] width 79 height 13
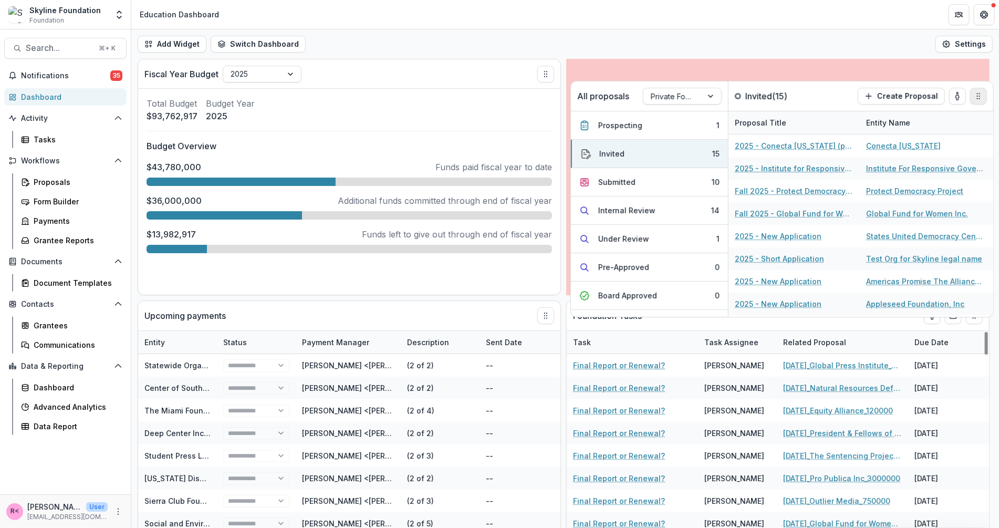
drag, startPoint x: 978, startPoint y: 316, endPoint x: 980, endPoint y: 88, distance: 228.0
click at [980, 92] on icon "Drag" at bounding box center [978, 96] width 8 height 8
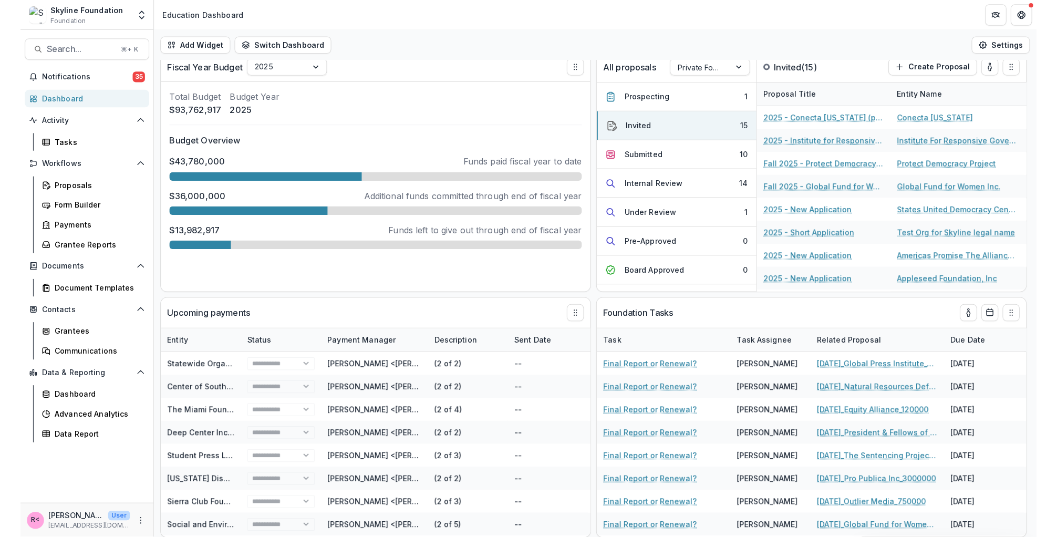
scroll to position [0, 0]
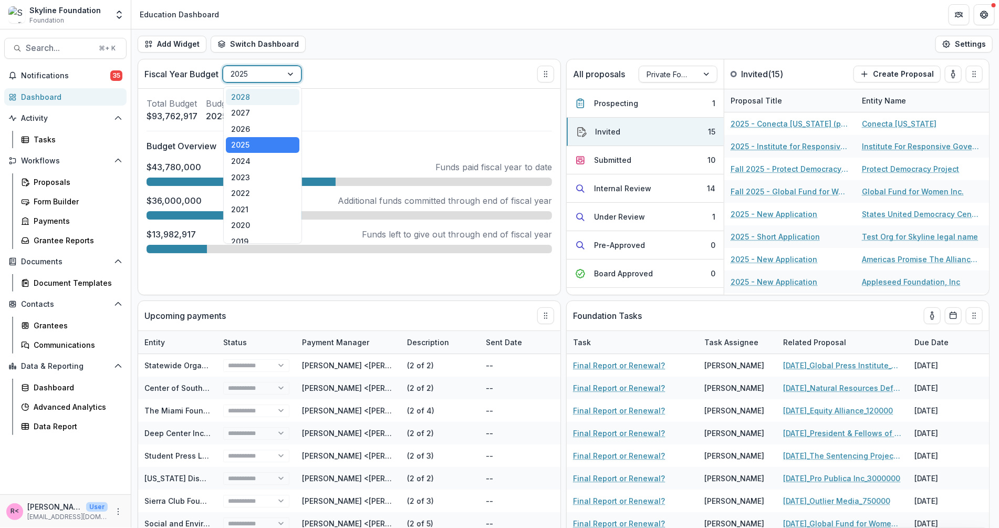
click at [292, 74] on div at bounding box center [291, 74] width 19 height 16
click at [268, 161] on div "2024" at bounding box center [263, 161] width 74 height 16
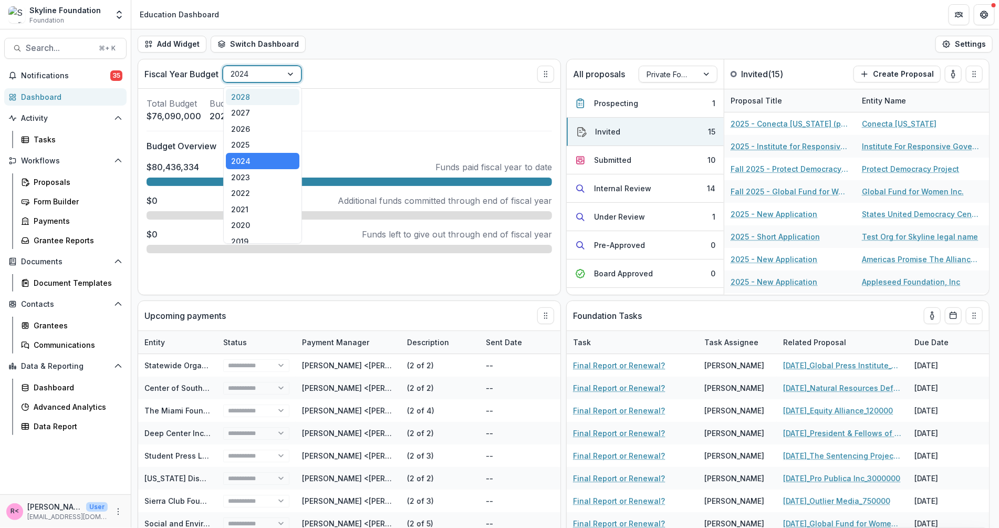
click at [277, 77] on div "2024" at bounding box center [252, 73] width 59 height 15
click at [267, 137] on div "2025" at bounding box center [263, 145] width 74 height 16
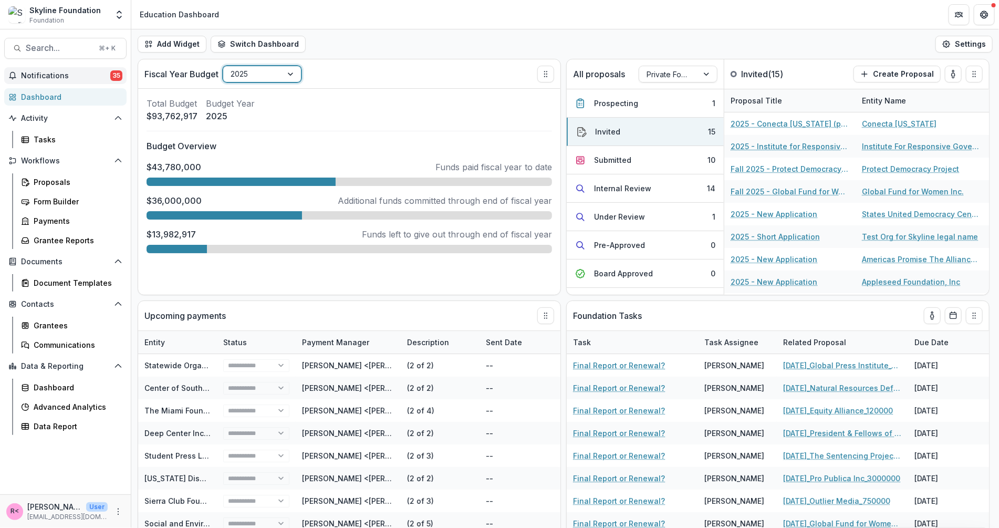
click at [74, 71] on span "Notifications" at bounding box center [65, 75] width 89 height 9
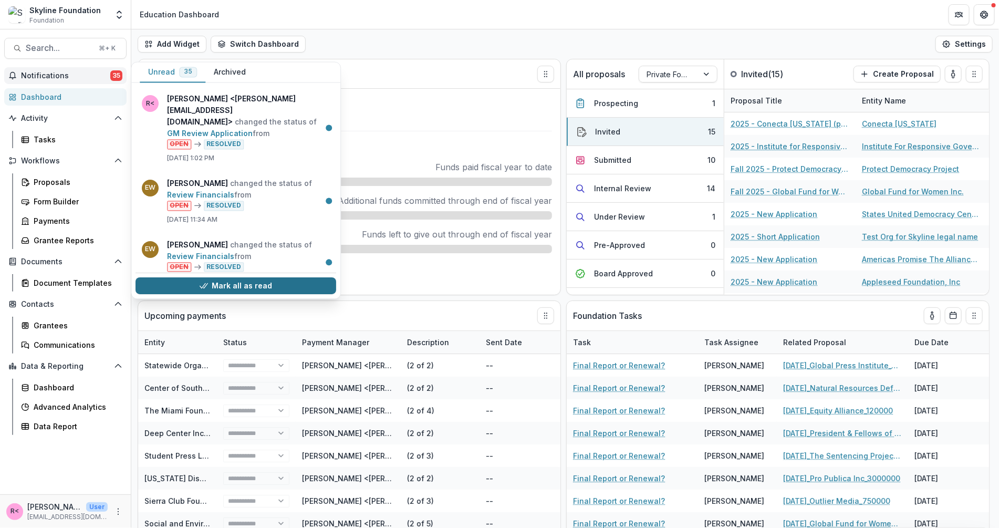
click at [234, 291] on button "Mark all as read" at bounding box center [236, 286] width 201 height 17
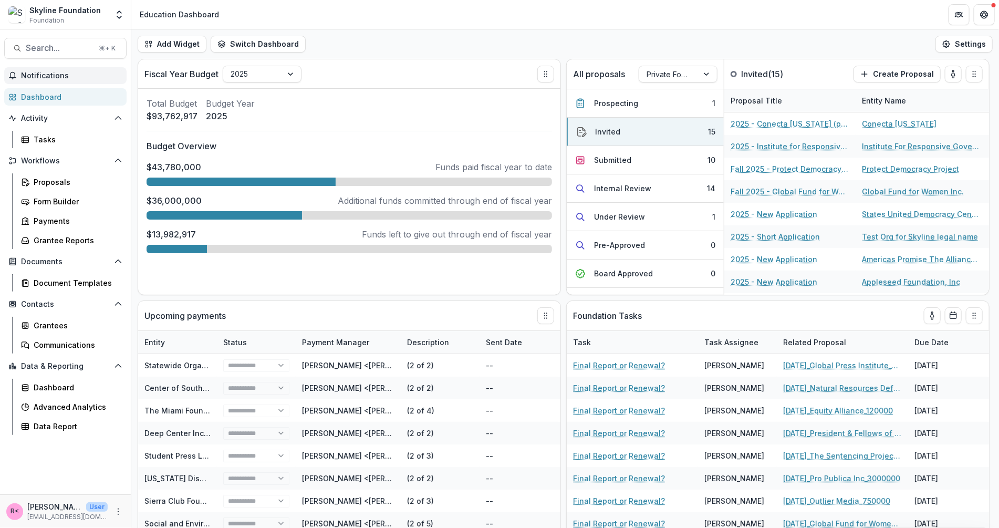
click at [438, 43] on div "Add Widget Switch Dashboard Board Dashboard Climate Dashboard Default Education…" at bounding box center [565, 43] width 868 height 29
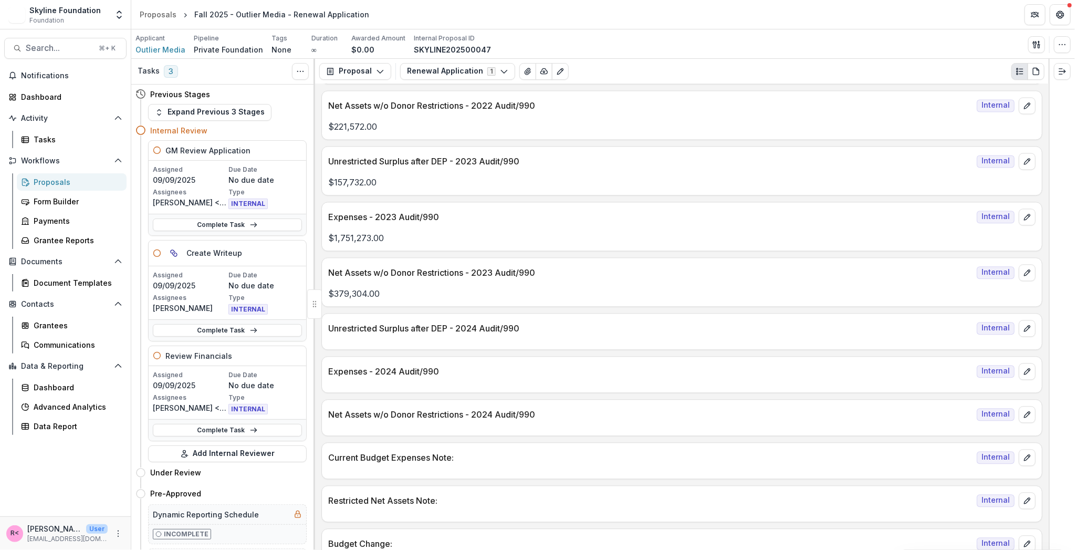
scroll to position [1001, 0]
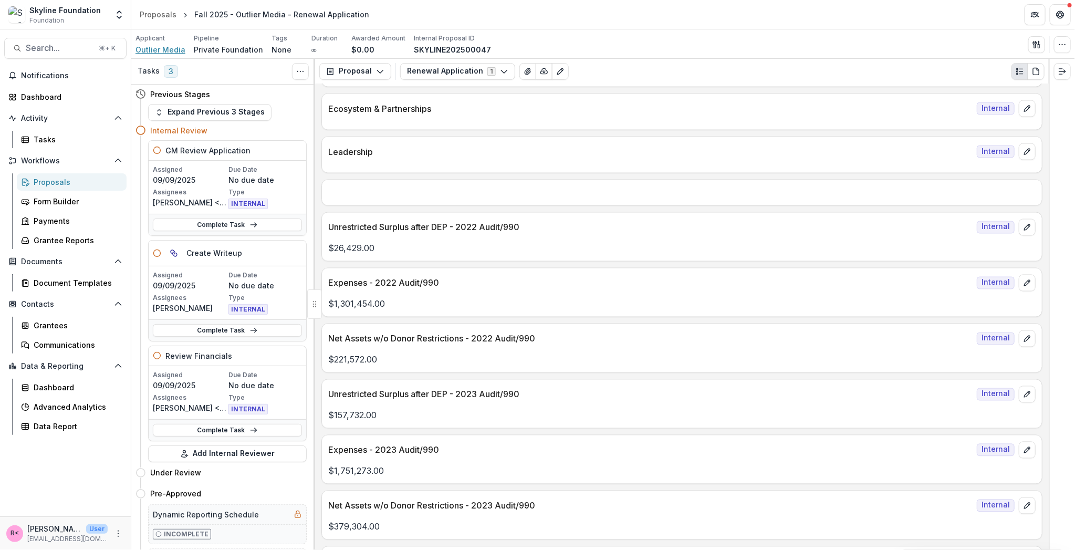
click at [171, 48] on span "Outlier Media" at bounding box center [161, 49] width 50 height 11
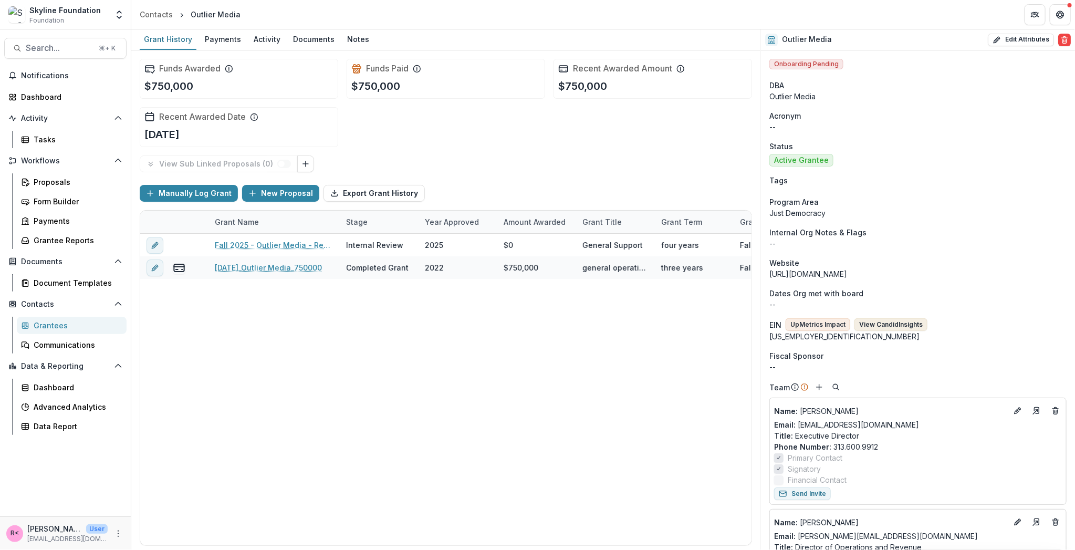
click at [893, 326] on button "View Candid Insights" at bounding box center [891, 324] width 73 height 13
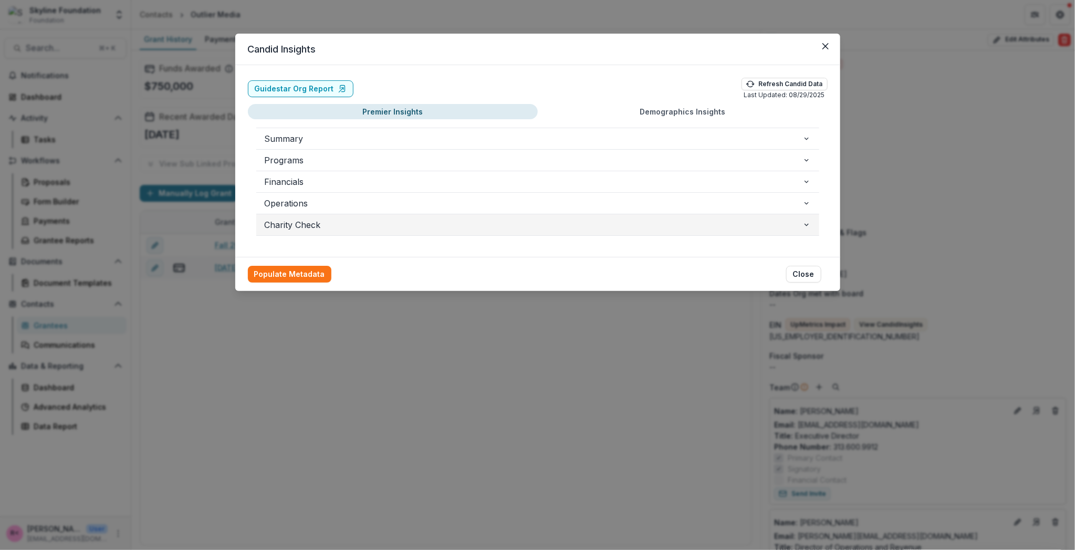
click at [300, 227] on span "Charity Check" at bounding box center [534, 225] width 538 height 13
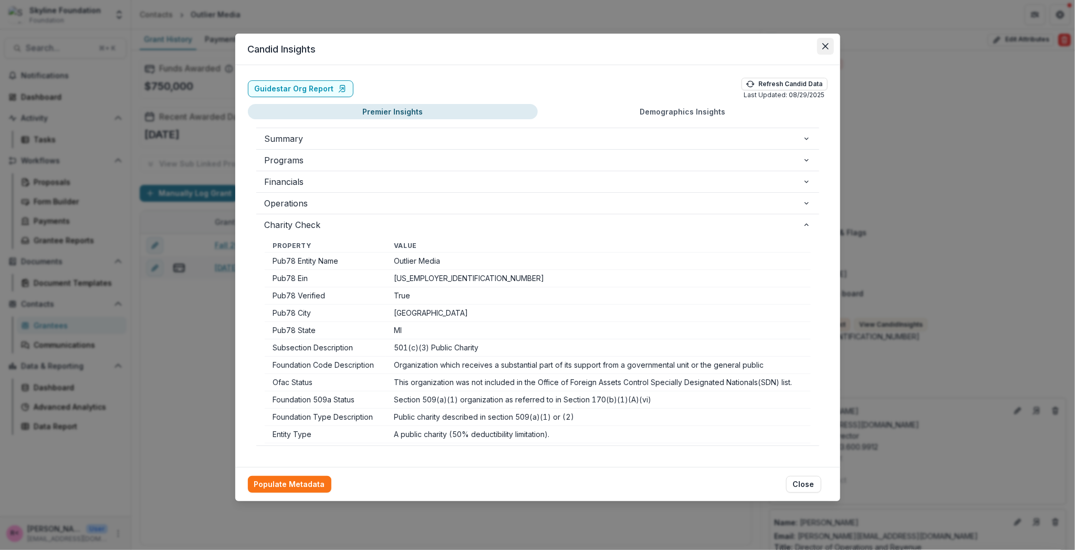
click at [828, 47] on icon "Close" at bounding box center [826, 46] width 6 height 6
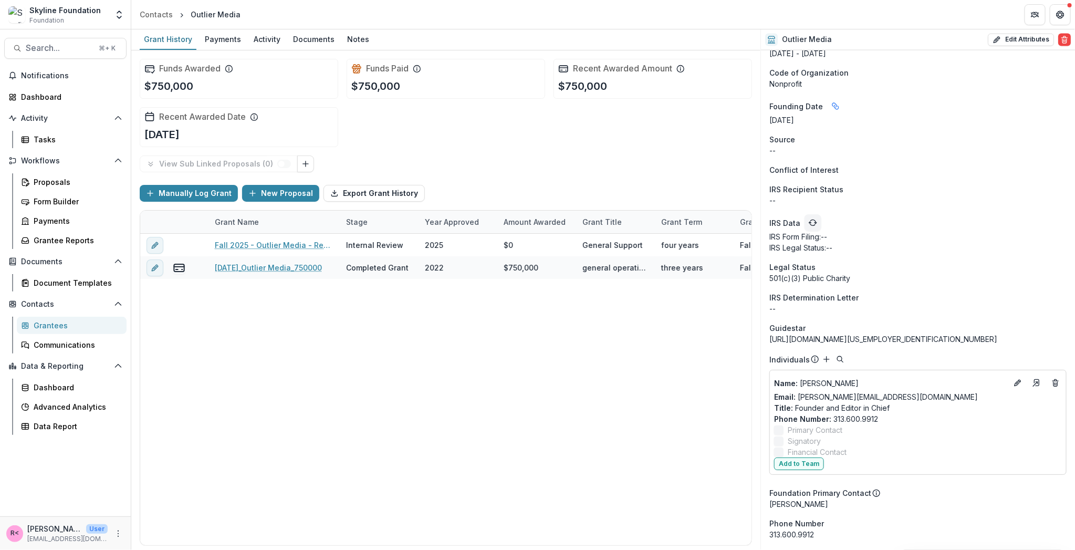
scroll to position [891, 0]
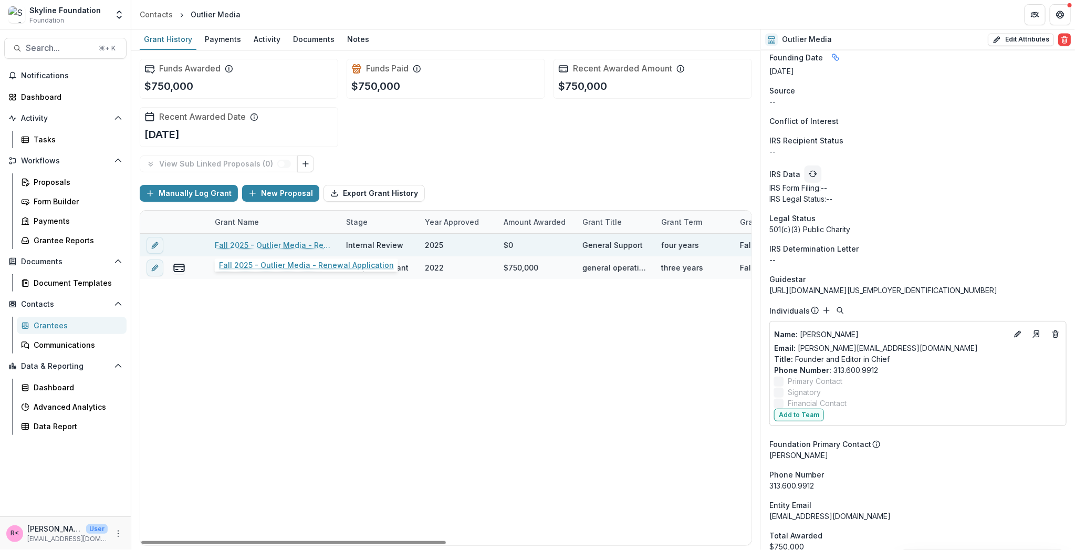
click at [283, 244] on link "Fall 2025 - Outlier Media - Renewal Application" at bounding box center [274, 245] width 119 height 11
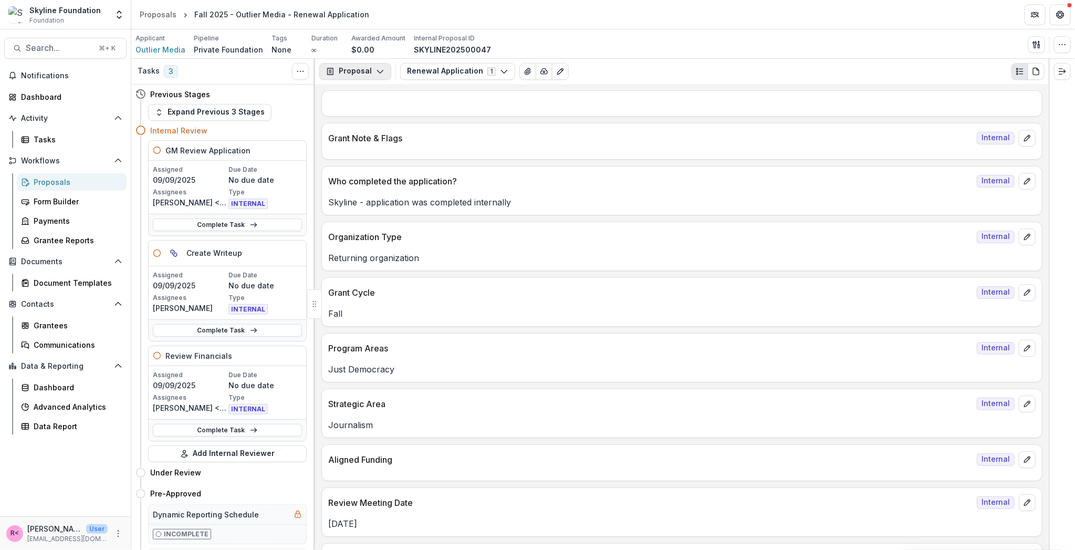
click at [371, 70] on button "Proposal" at bounding box center [355, 71] width 72 height 17
click at [419, 14] on header "Proposals Fall 2025 - Outlier Media - Renewal Application" at bounding box center [603, 14] width 944 height 29
click at [238, 216] on div "Complete Task" at bounding box center [228, 225] width 158 height 22
click at [240, 220] on link "Complete Task" at bounding box center [227, 225] width 149 height 13
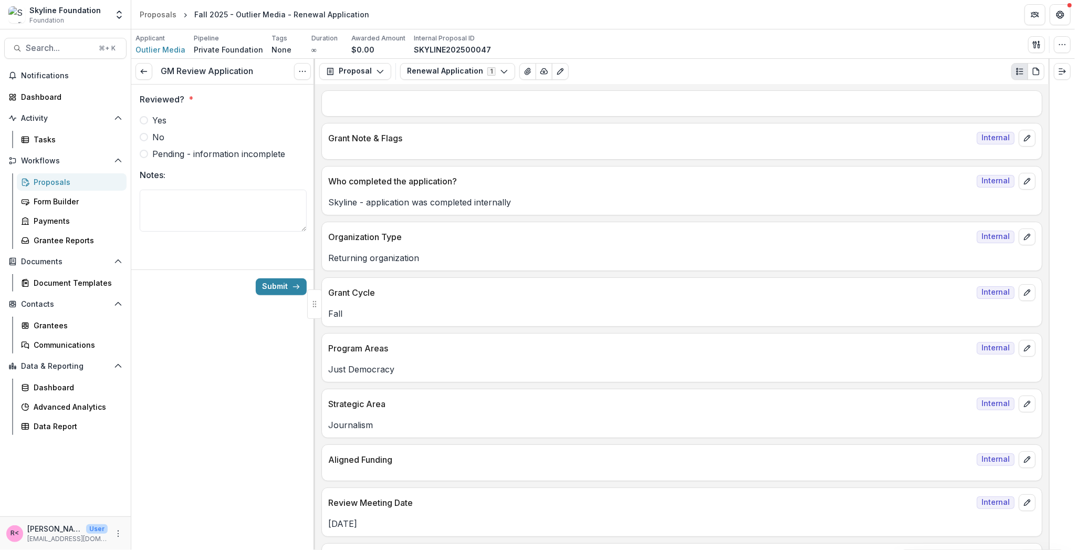
click at [182, 121] on label "Yes" at bounding box center [223, 120] width 167 height 13
click at [288, 285] on button "Submit" at bounding box center [281, 286] width 51 height 17
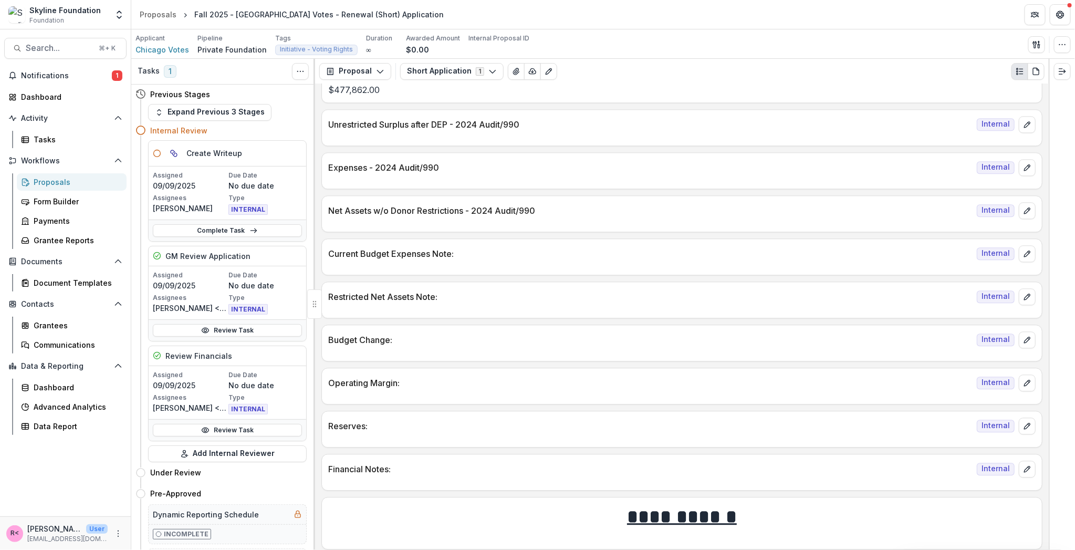
scroll to position [1344, 0]
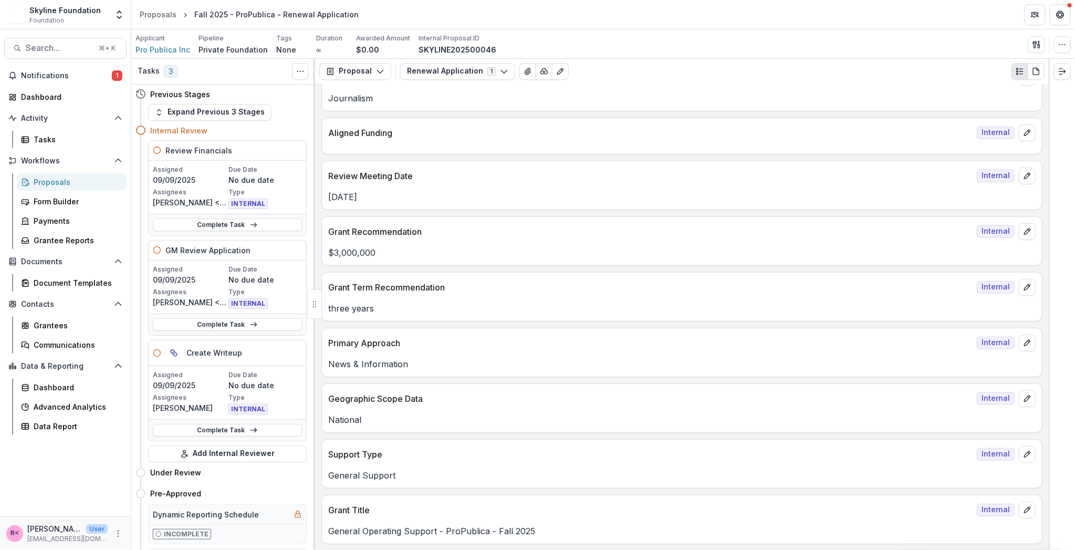
scroll to position [400, 0]
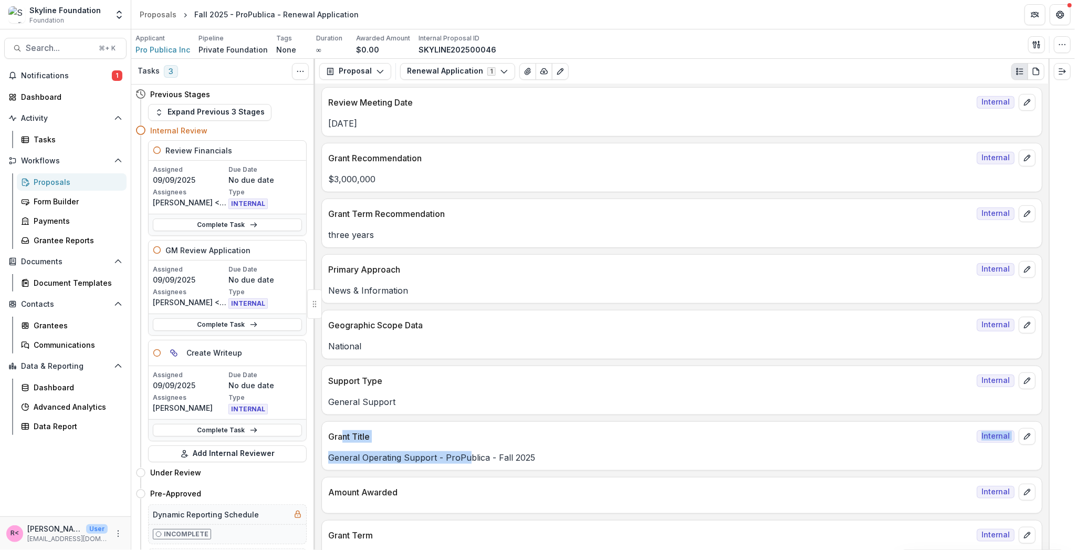
drag, startPoint x: 342, startPoint y: 432, endPoint x: 467, endPoint y: 455, distance: 127.1
click at [467, 455] on div "Grant Title Internal General Operating Support - ProPublica - Fall 2025" at bounding box center [681, 445] width 721 height 49
click at [485, 453] on p "General Operating Support - ProPublica - Fall 2025" at bounding box center [682, 457] width 708 height 13
click at [1065, 77] on button "Expand right" at bounding box center [1062, 71] width 17 height 17
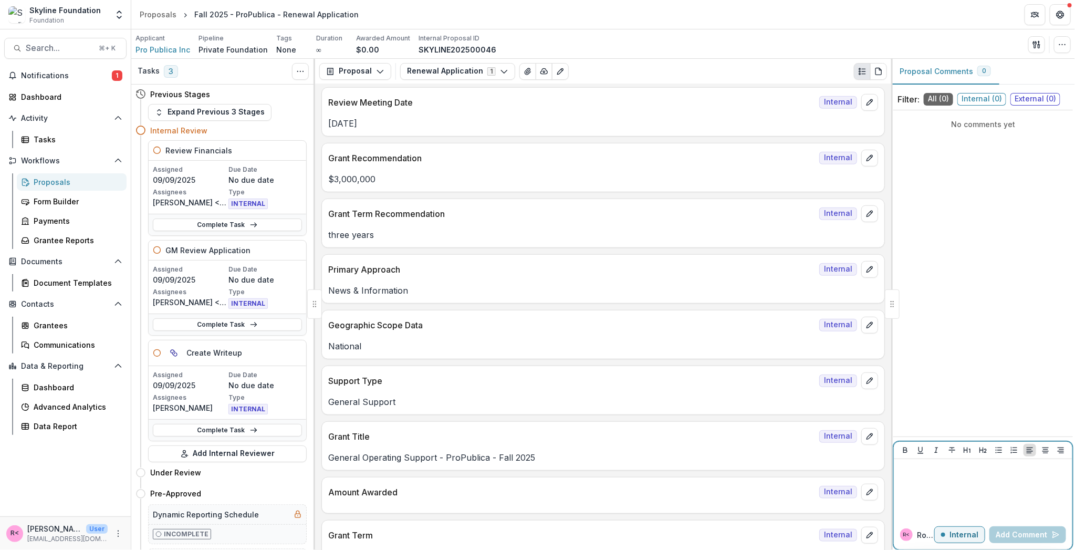
click at [925, 485] on div at bounding box center [983, 489] width 170 height 53
click at [832, 39] on div "Applicant Pro Publica Inc Pipeline Private Foundation Tags None All tags Durati…" at bounding box center [604, 45] width 936 height 22
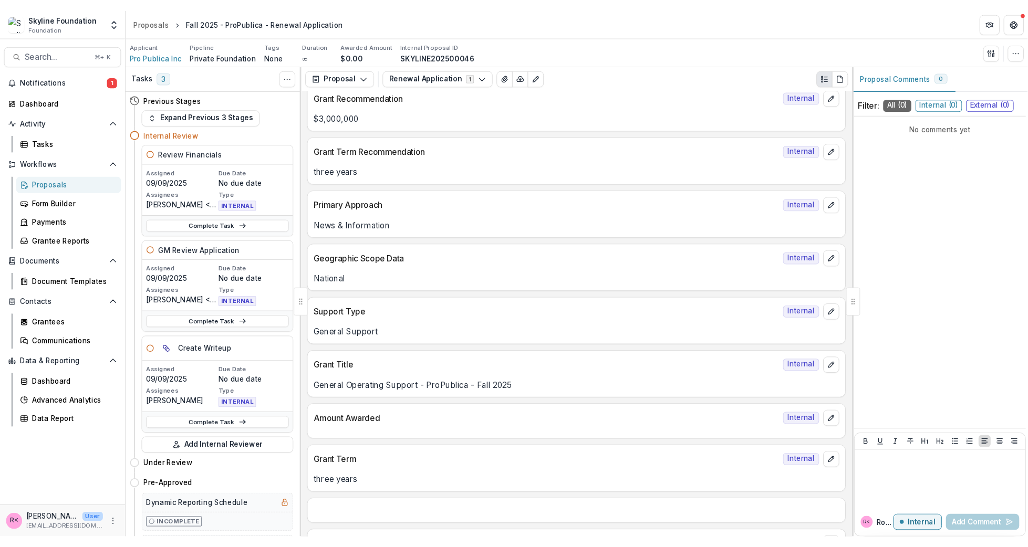
scroll to position [491, 0]
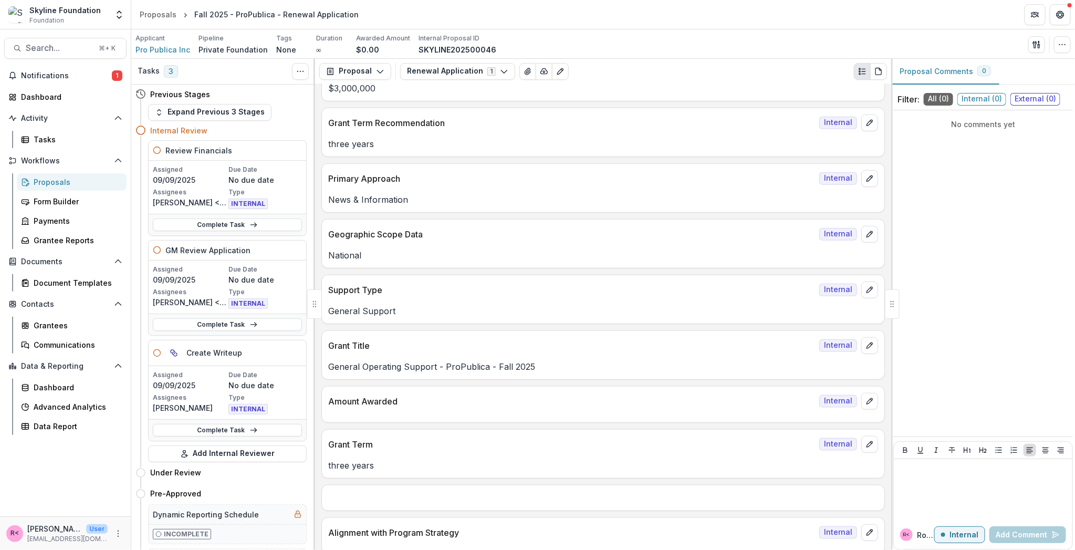
click at [479, 360] on p "General Operating Support - ProPublica - Fall 2025" at bounding box center [603, 366] width 550 height 13
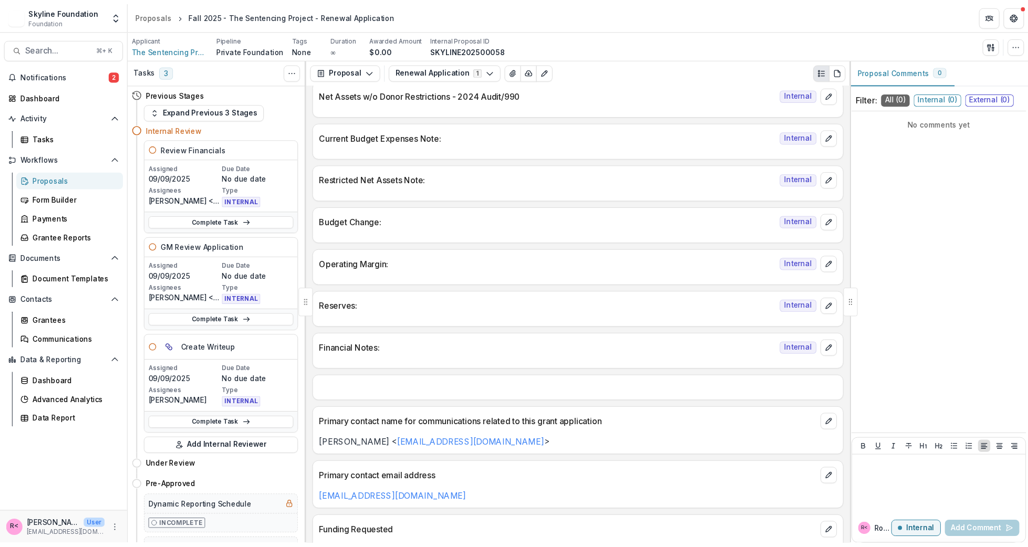
scroll to position [1146, 0]
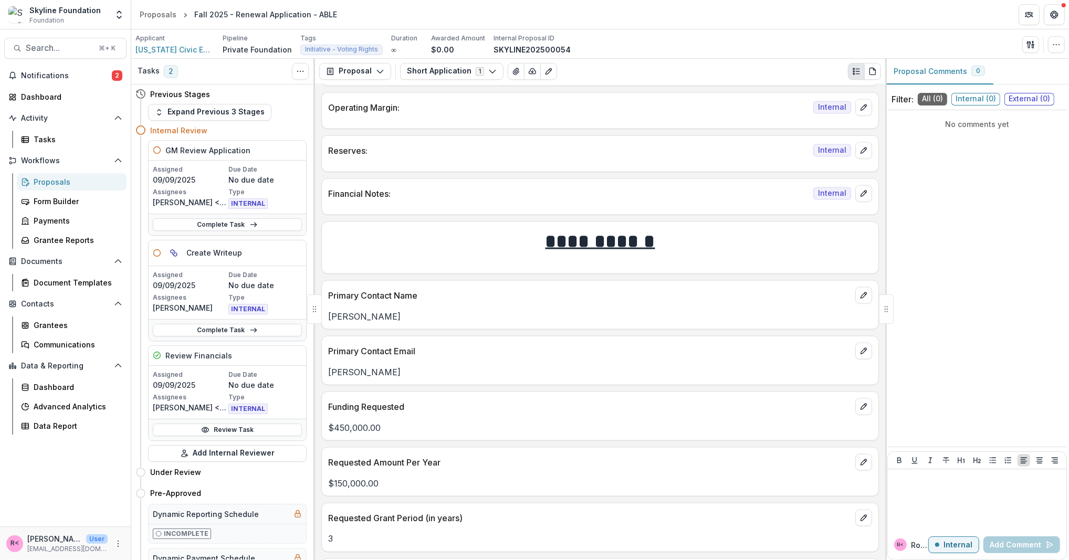
scroll to position [1757, 0]
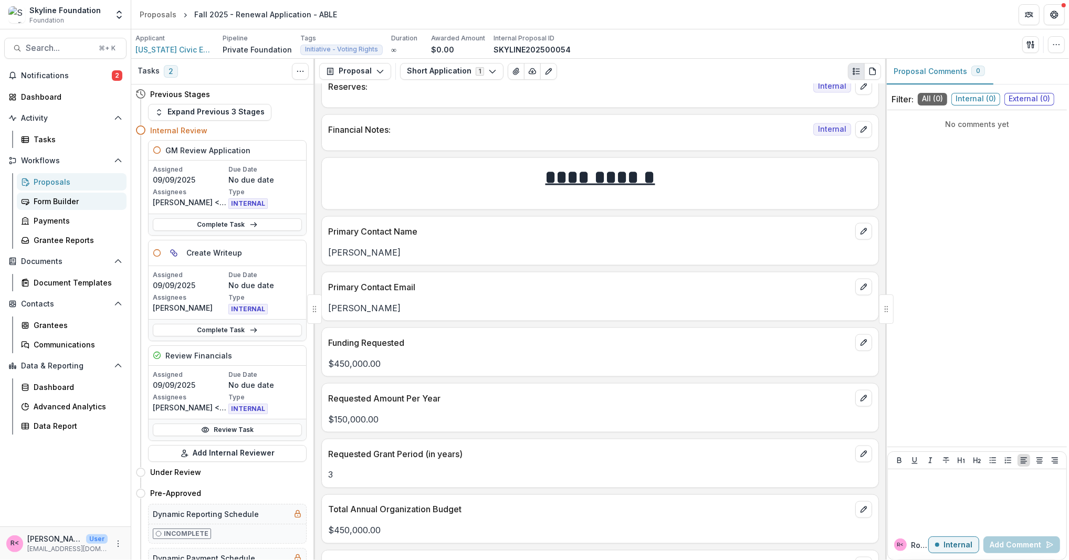
click at [66, 205] on div "Form Builder" at bounding box center [76, 201] width 85 height 11
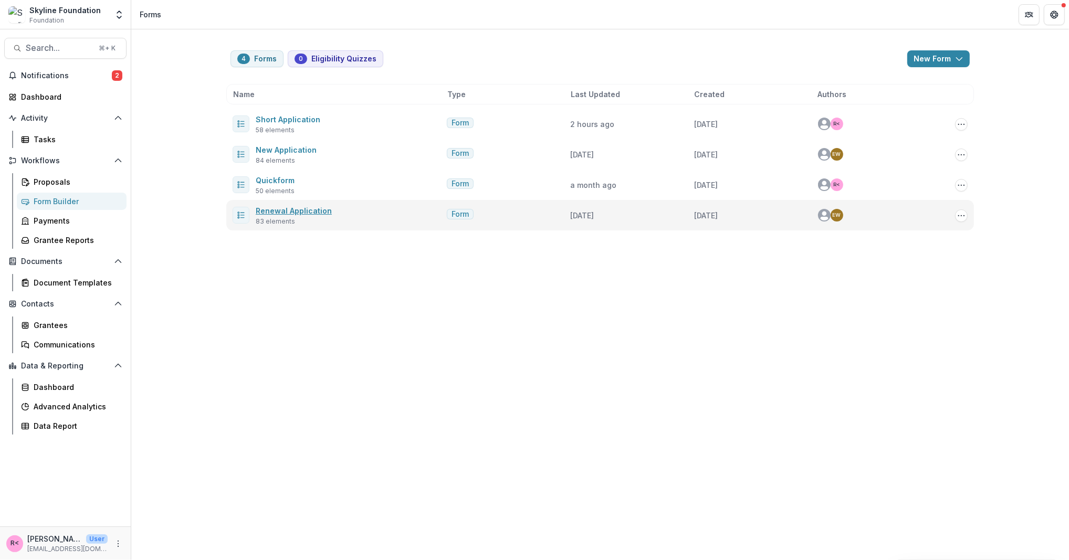
click at [280, 214] on link "Renewal Application" at bounding box center [294, 210] width 76 height 9
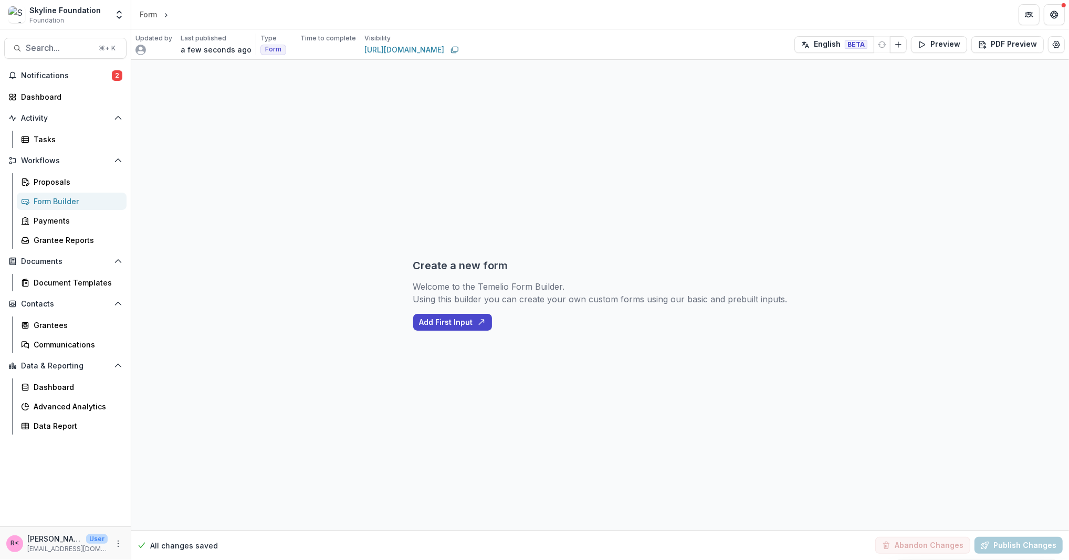
select select "********"
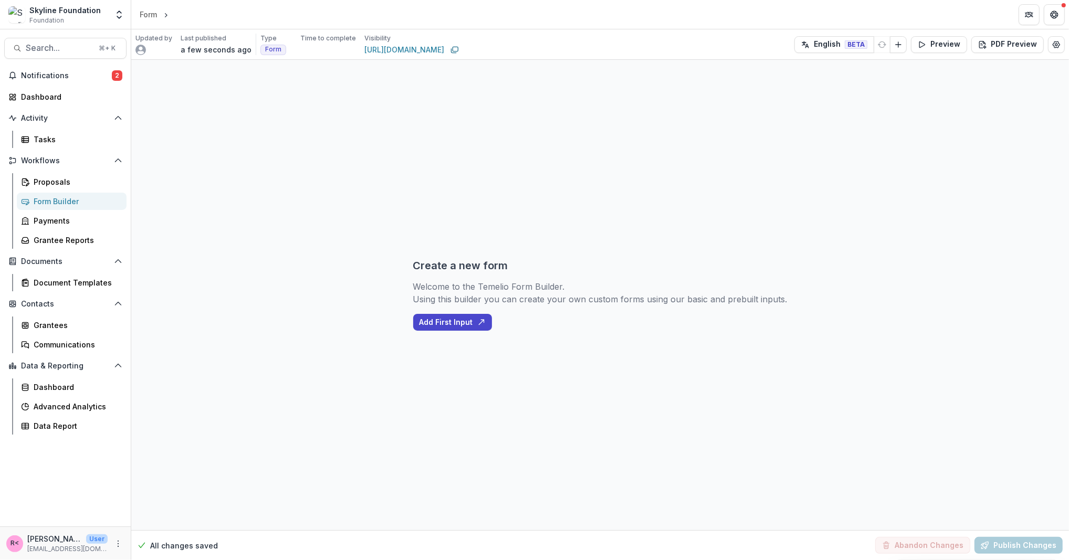
select select "********"
select select "**********"
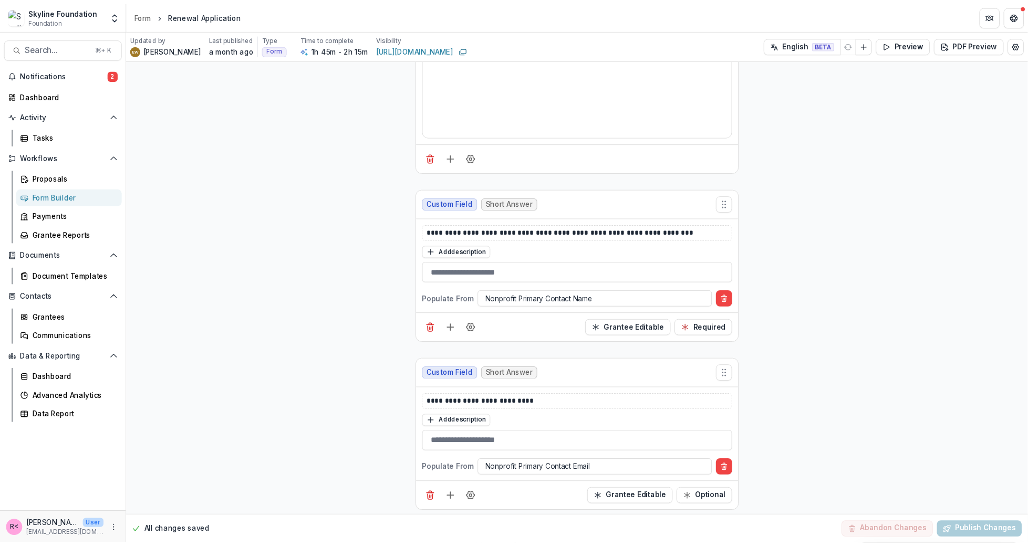
scroll to position [12267, 0]
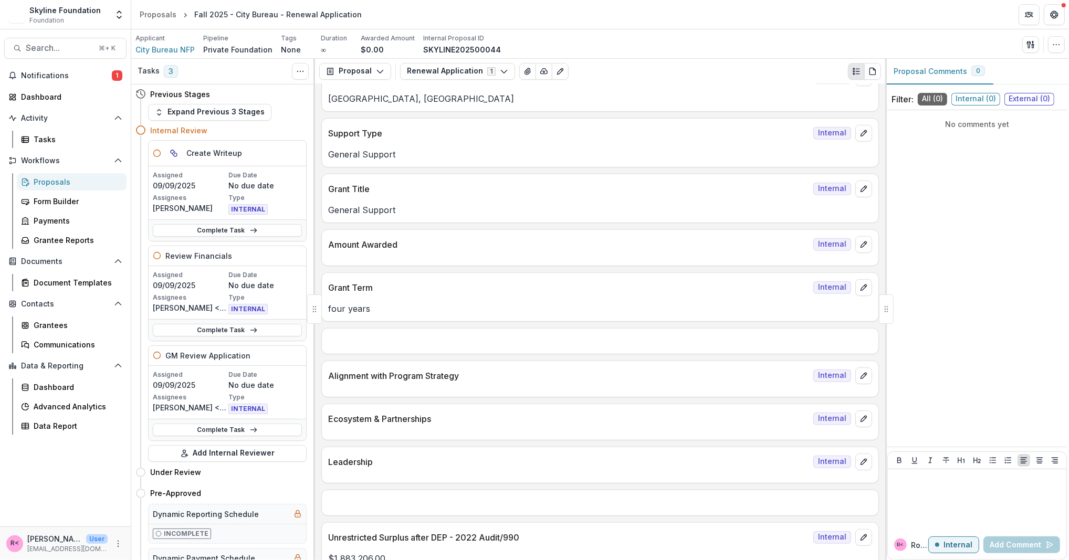
scroll to position [659, 0]
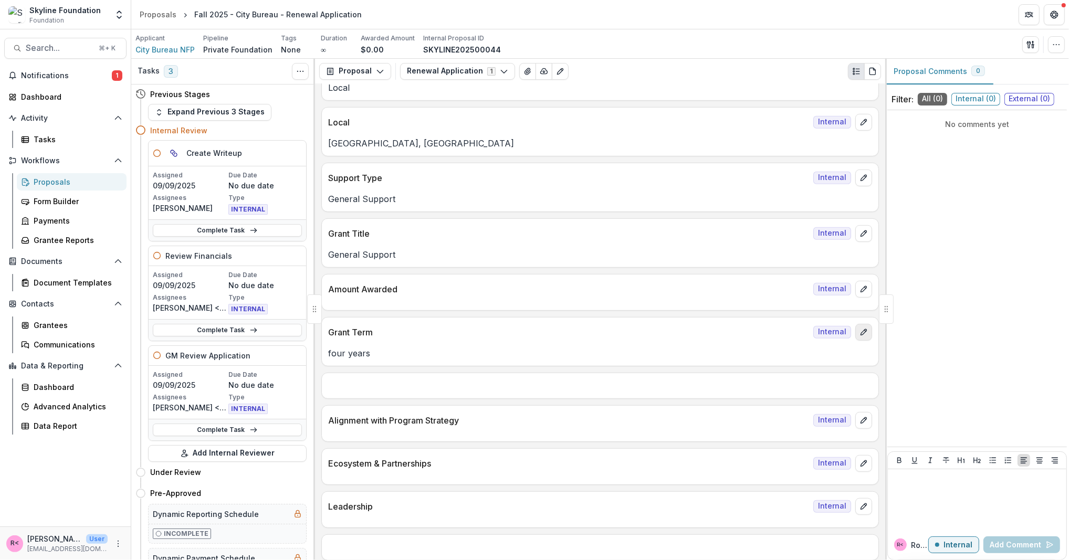
click at [865, 328] on icon "edit" at bounding box center [864, 332] width 8 height 8
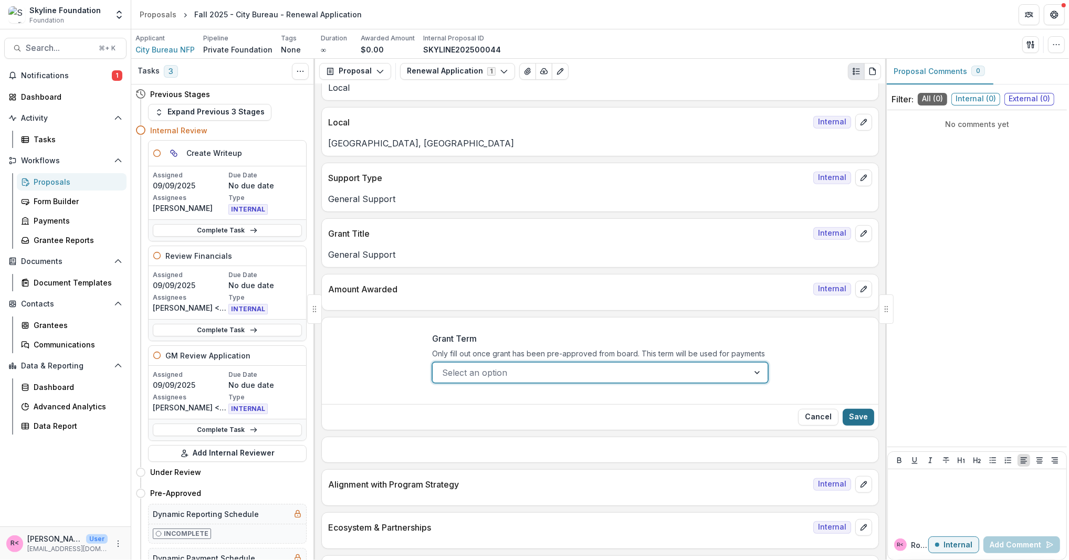
click at [863, 409] on button "Save" at bounding box center [859, 417] width 32 height 17
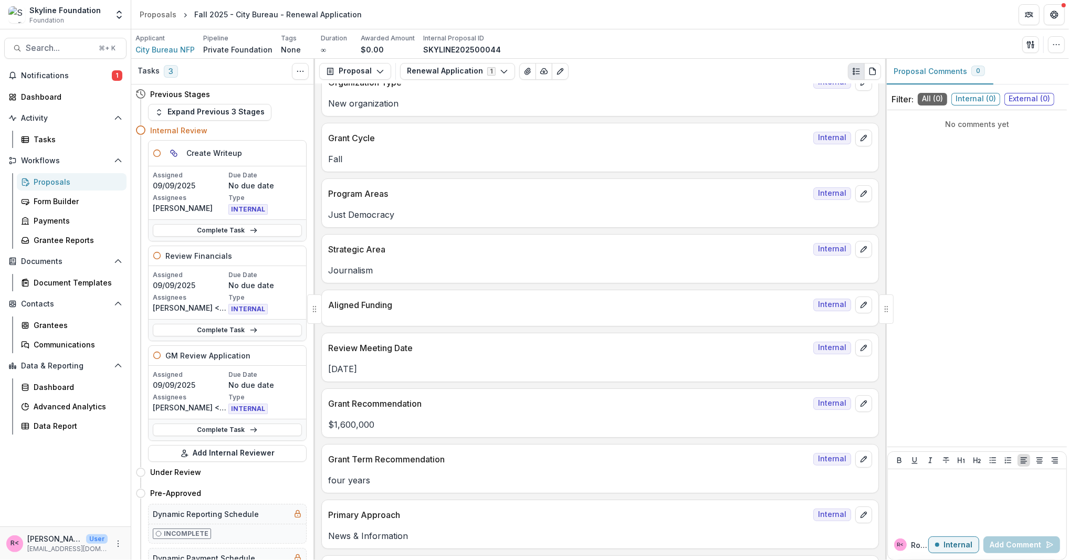
scroll to position [0, 0]
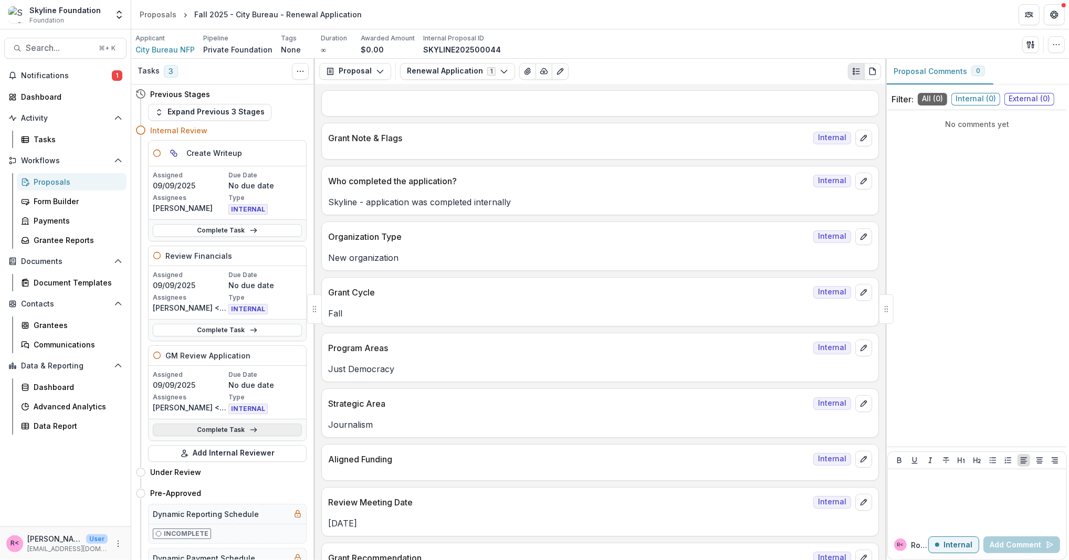
click at [223, 424] on link "Complete Task" at bounding box center [227, 430] width 149 height 13
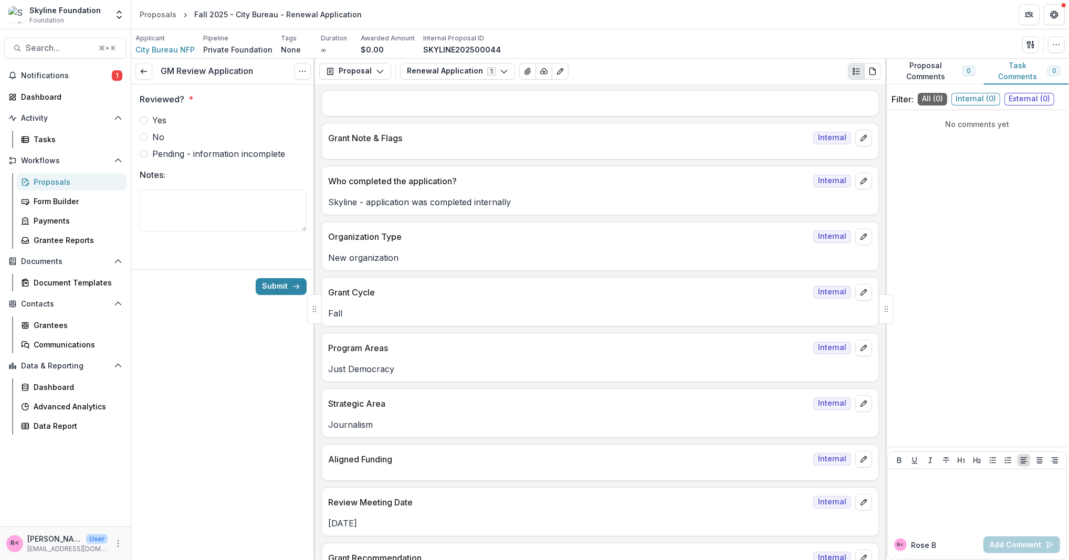
click at [160, 123] on span "Yes" at bounding box center [159, 120] width 14 height 13
click at [276, 286] on button "Submit" at bounding box center [281, 286] width 51 height 17
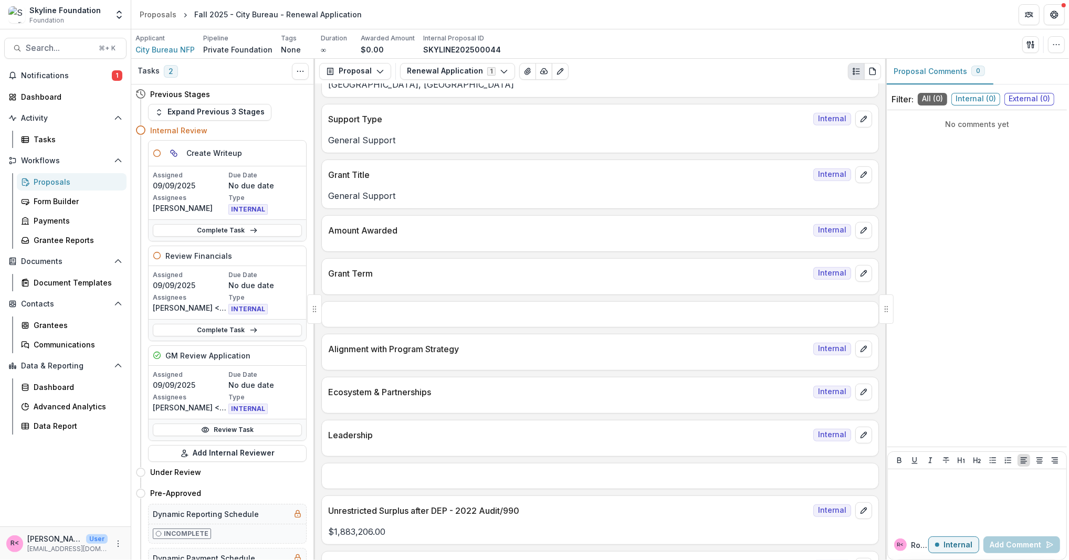
scroll to position [751, 0]
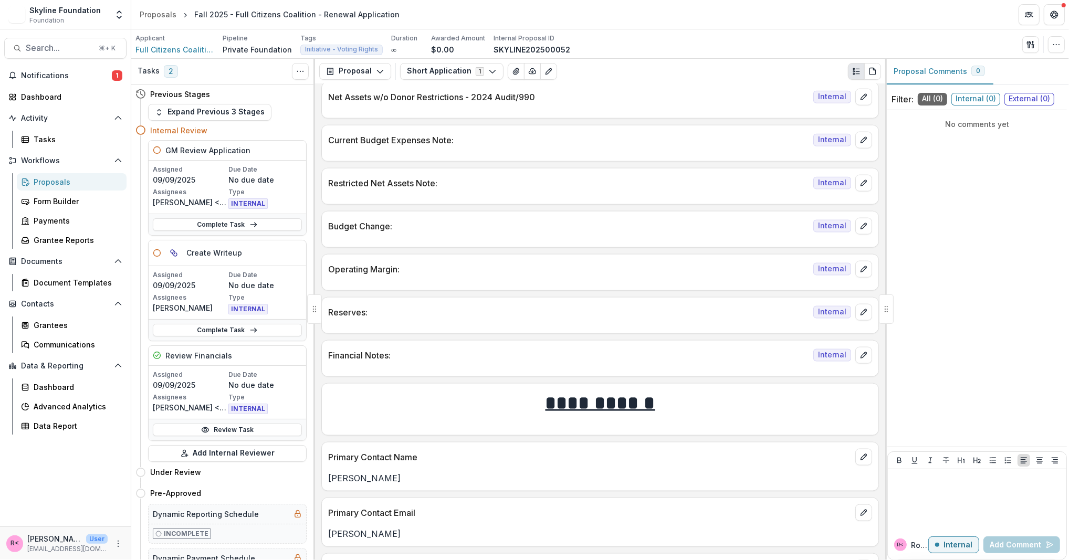
scroll to position [1556, 0]
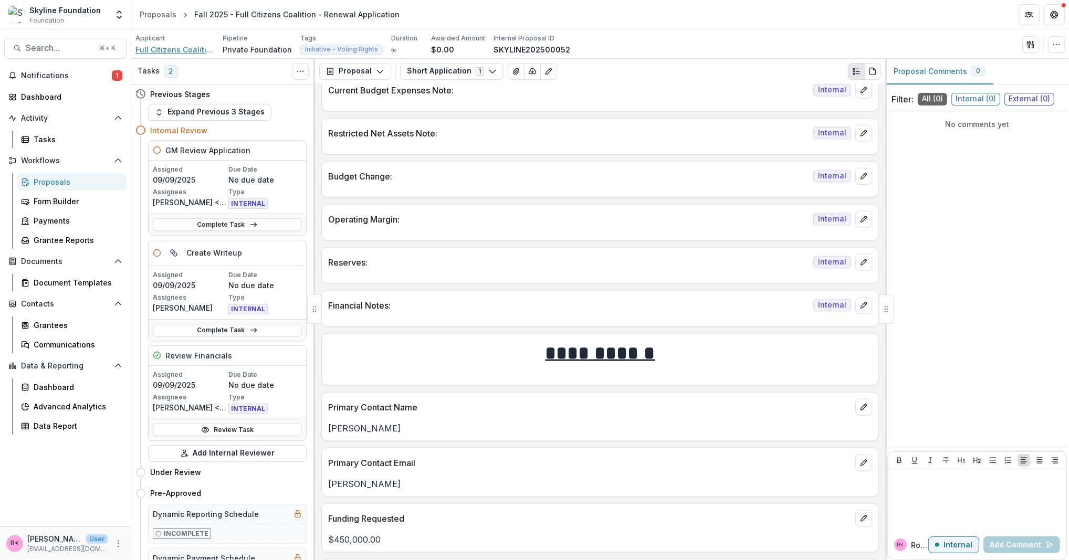
click at [193, 50] on span "Full Citizens Coalition" at bounding box center [175, 49] width 79 height 11
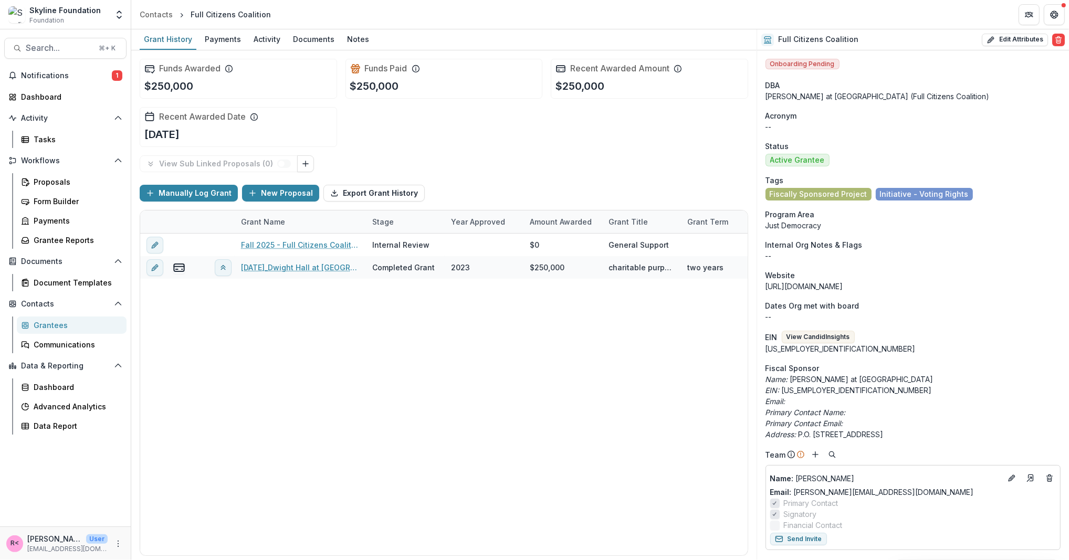
scroll to position [24, 0]
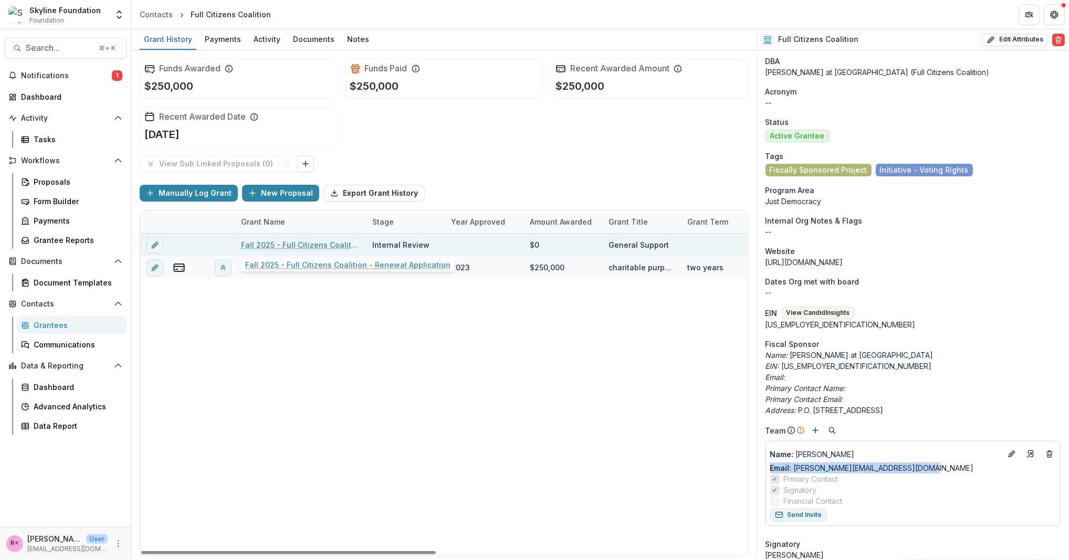
click at [285, 240] on link "Fall 2025 - Full Citizens Coalition - Renewal Application" at bounding box center [300, 245] width 119 height 11
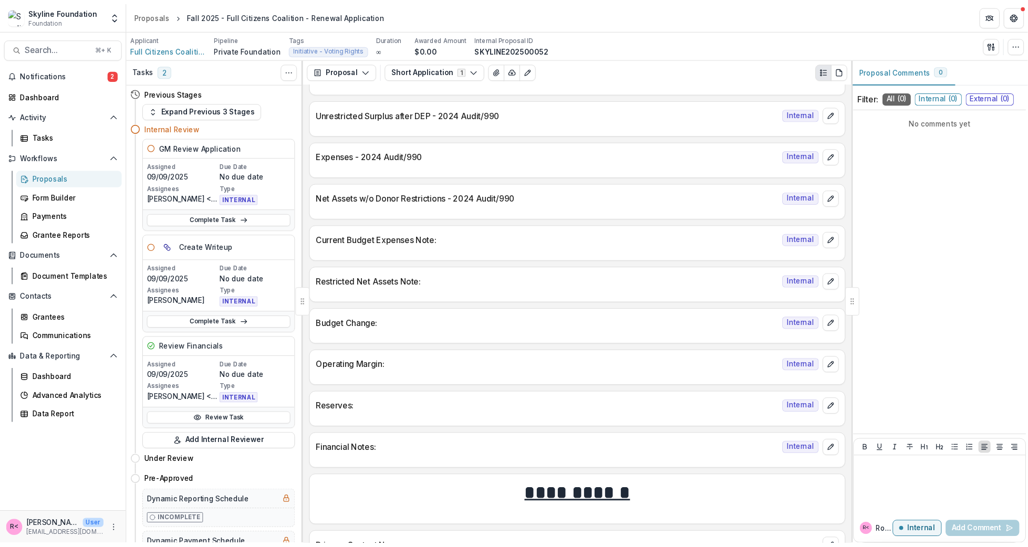
scroll to position [1681, 0]
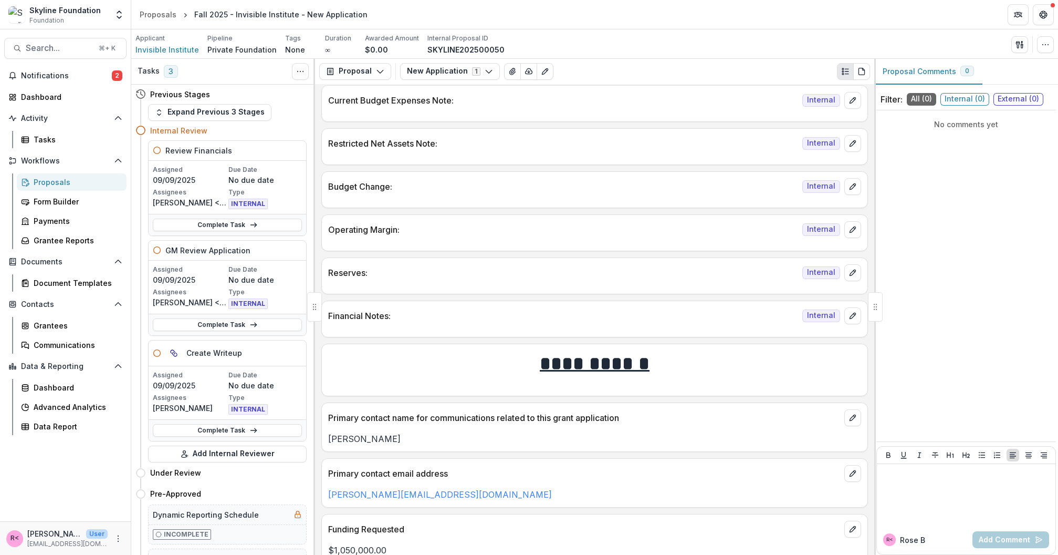
scroll to position [1955, 0]
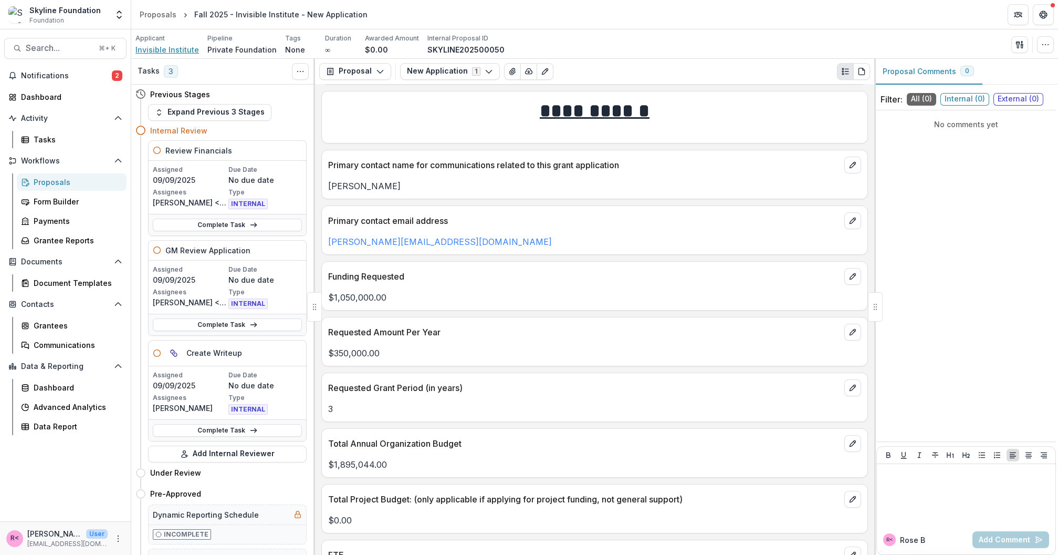
click at [174, 49] on span "Invisible Institute" at bounding box center [168, 49] width 64 height 11
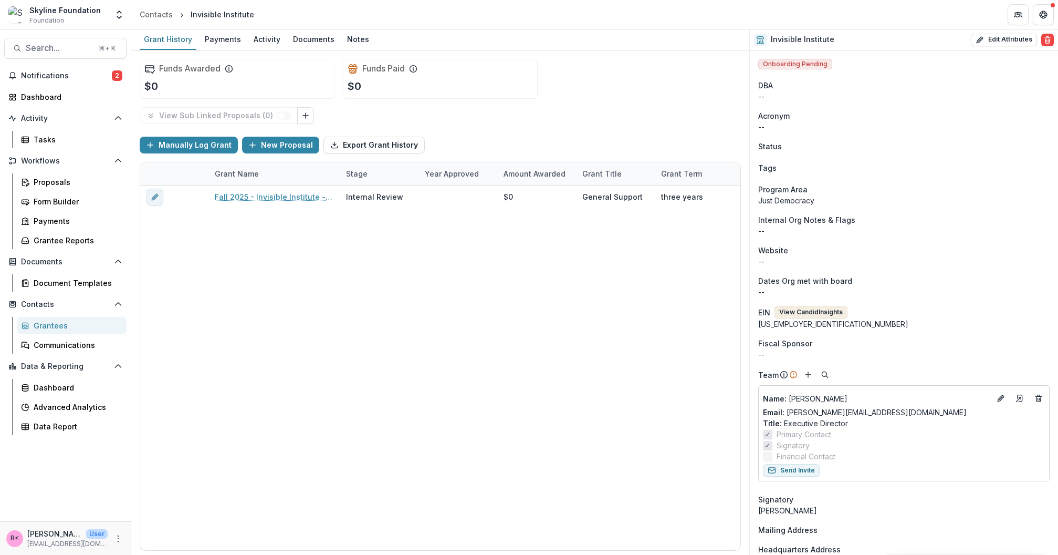
click at [804, 309] on button "View Candid Insights" at bounding box center [811, 312] width 73 height 13
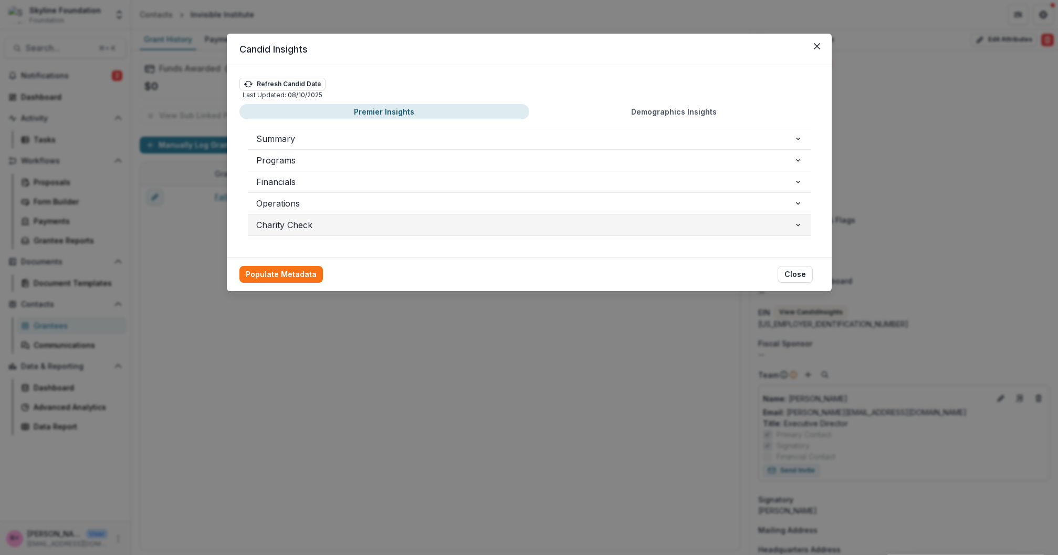
click at [293, 224] on span "Charity Check" at bounding box center [525, 225] width 538 height 13
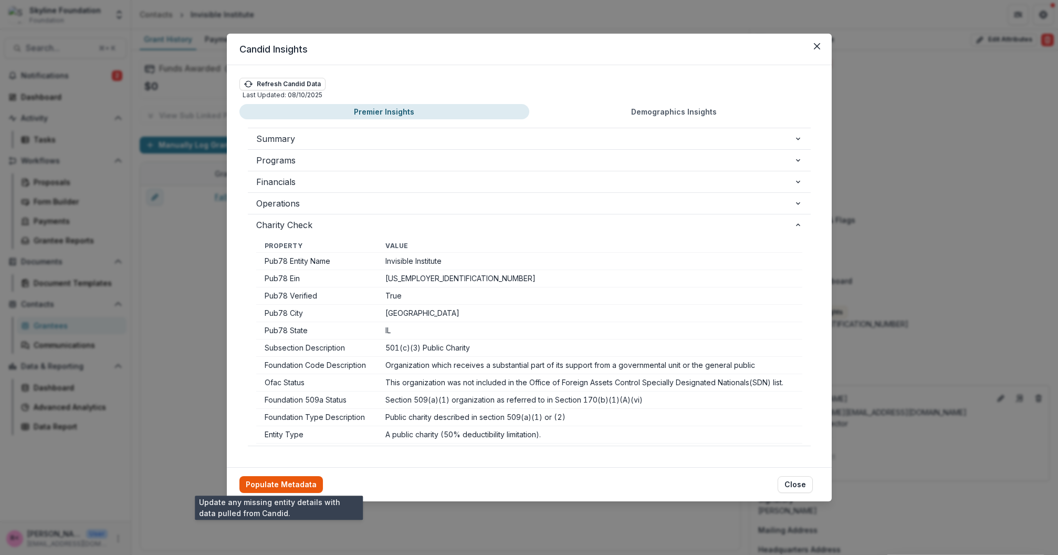
click at [290, 478] on button "Populate Metadata" at bounding box center [282, 484] width 84 height 17
click at [816, 52] on button "Close" at bounding box center [817, 46] width 17 height 17
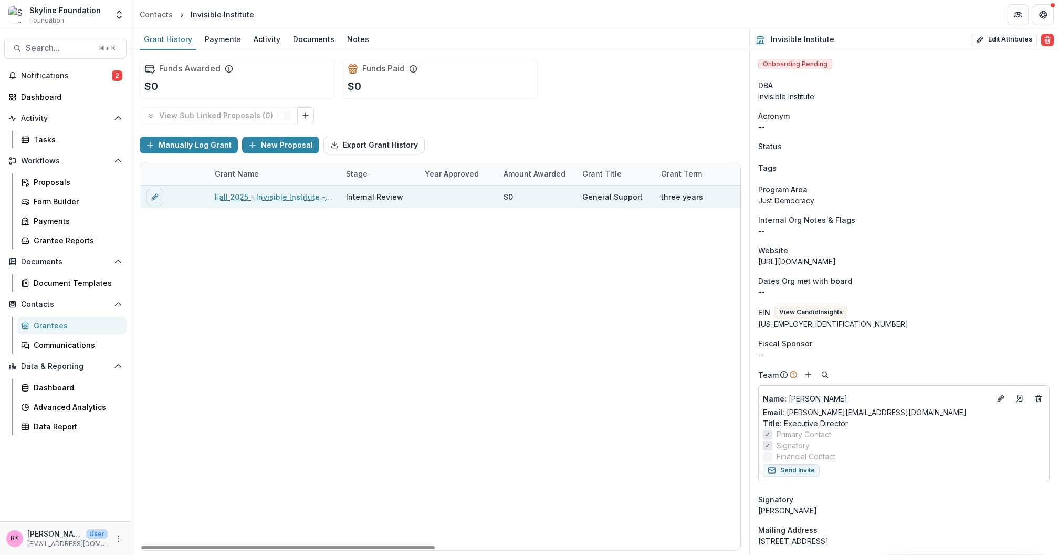
click at [302, 194] on link "Fall 2025 - Invisible Institute - New Application" at bounding box center [274, 196] width 119 height 11
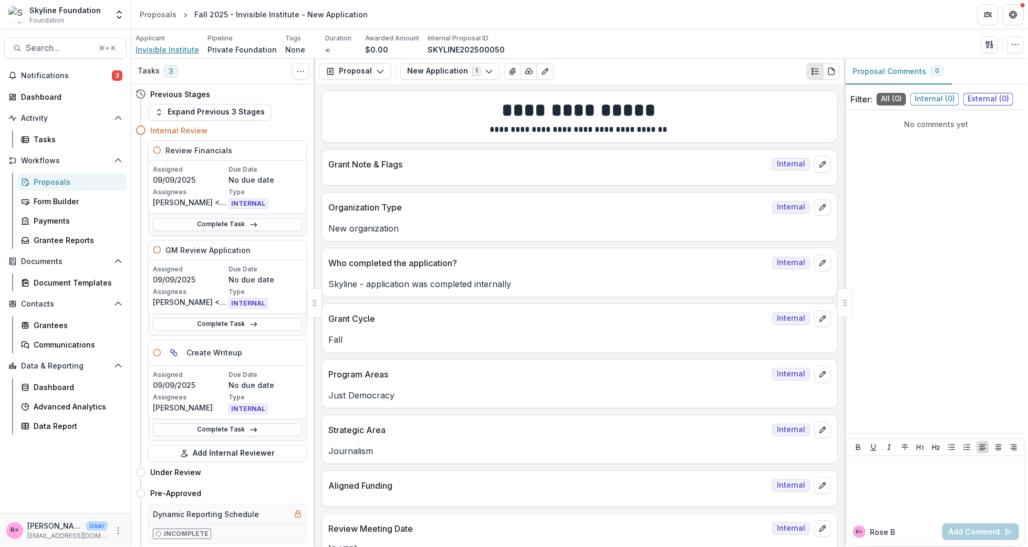
click at [176, 51] on span "Invisible Institute" at bounding box center [168, 49] width 64 height 11
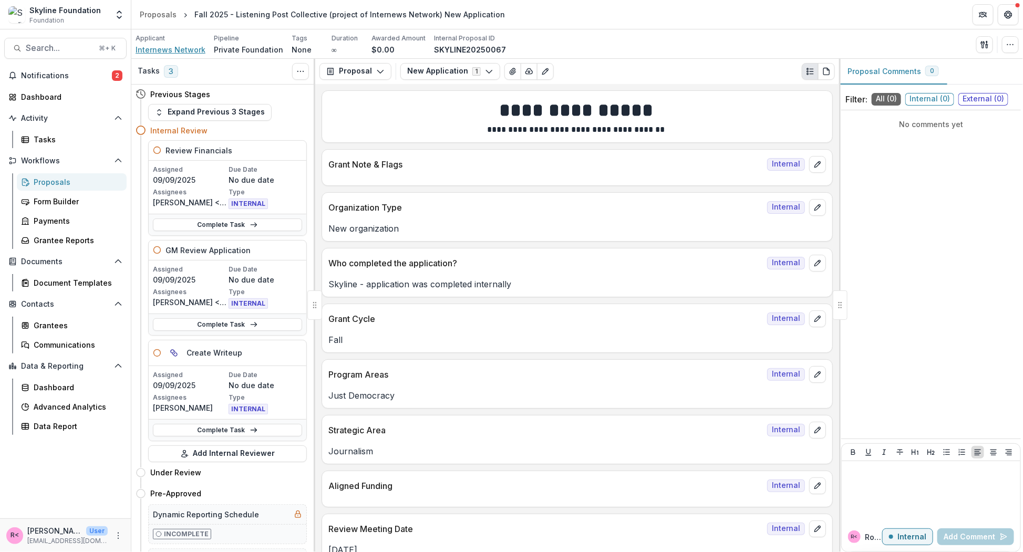
click at [183, 50] on span "Internews Network" at bounding box center [171, 49] width 70 height 11
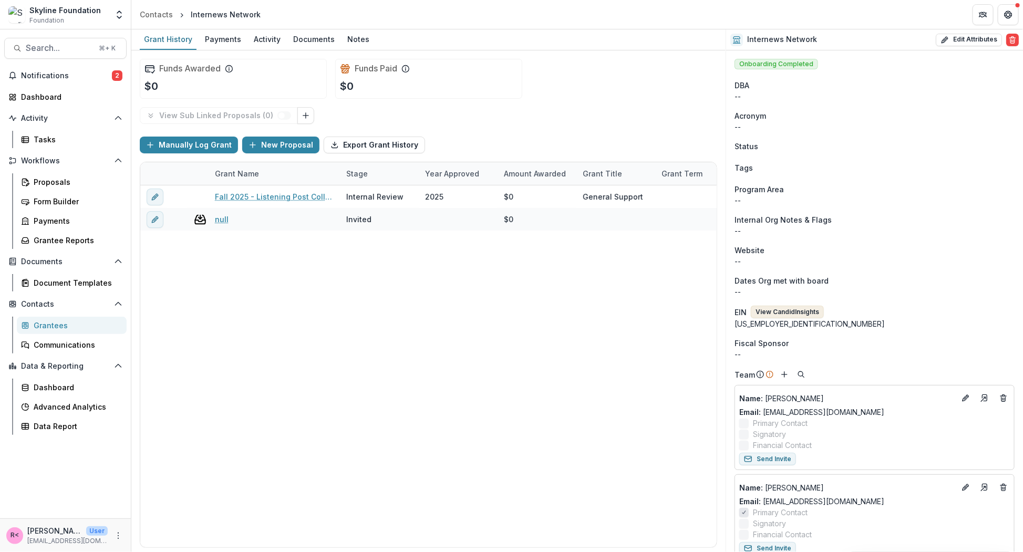
click at [799, 312] on button "View Candid Insights" at bounding box center [787, 312] width 73 height 13
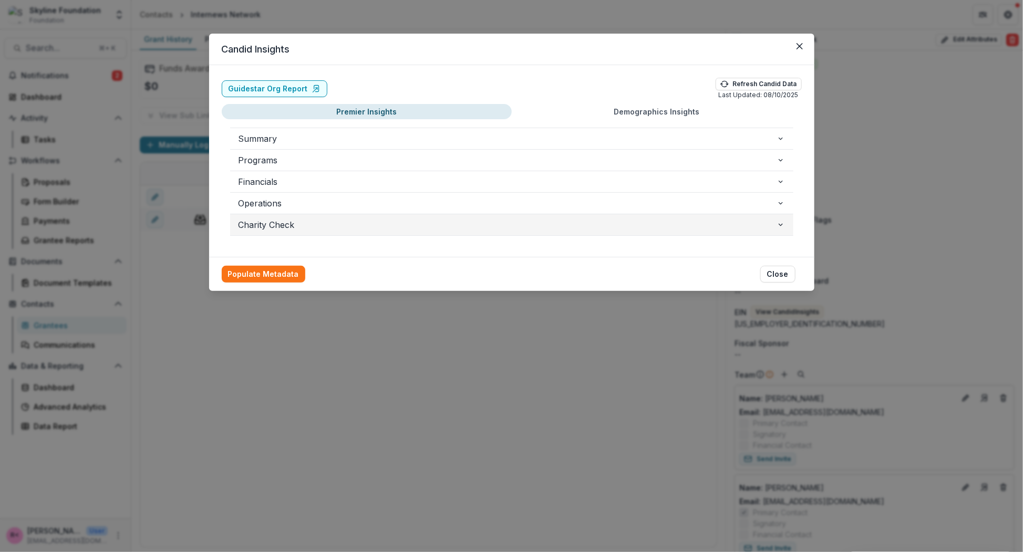
click at [286, 219] on span "Charity Check" at bounding box center [507, 225] width 538 height 13
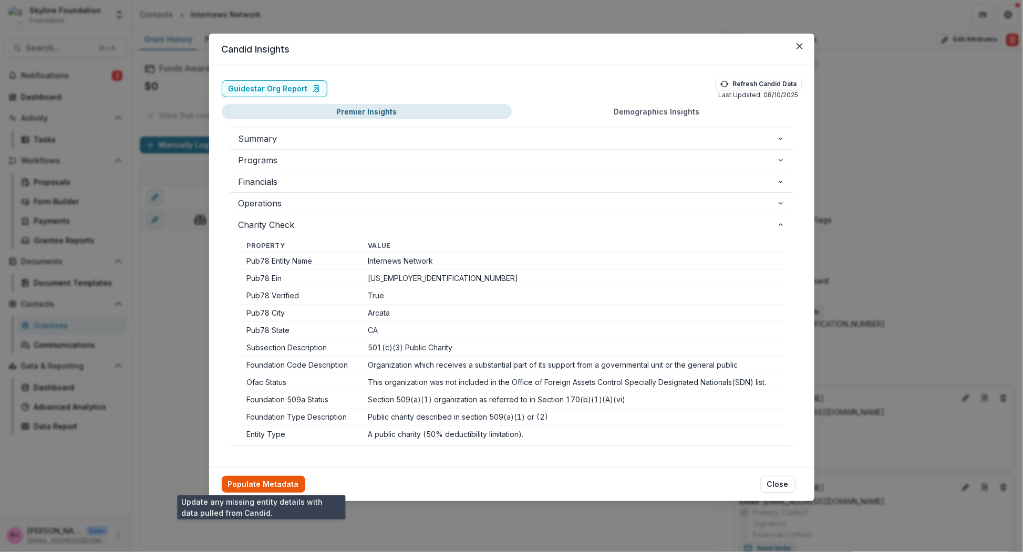
click at [263, 487] on button "Populate Metadata" at bounding box center [264, 484] width 84 height 17
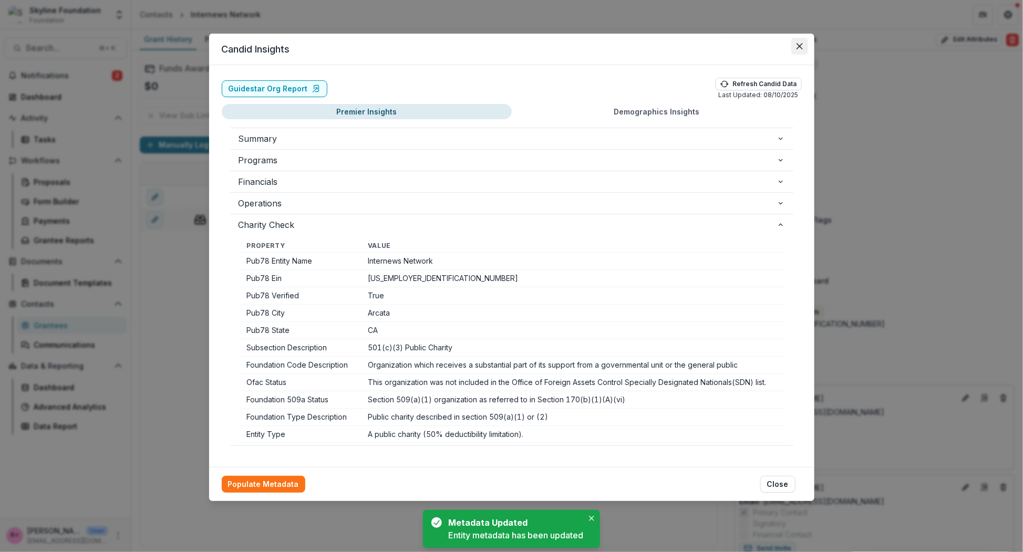
click at [801, 48] on icon "Close" at bounding box center [799, 46] width 6 height 6
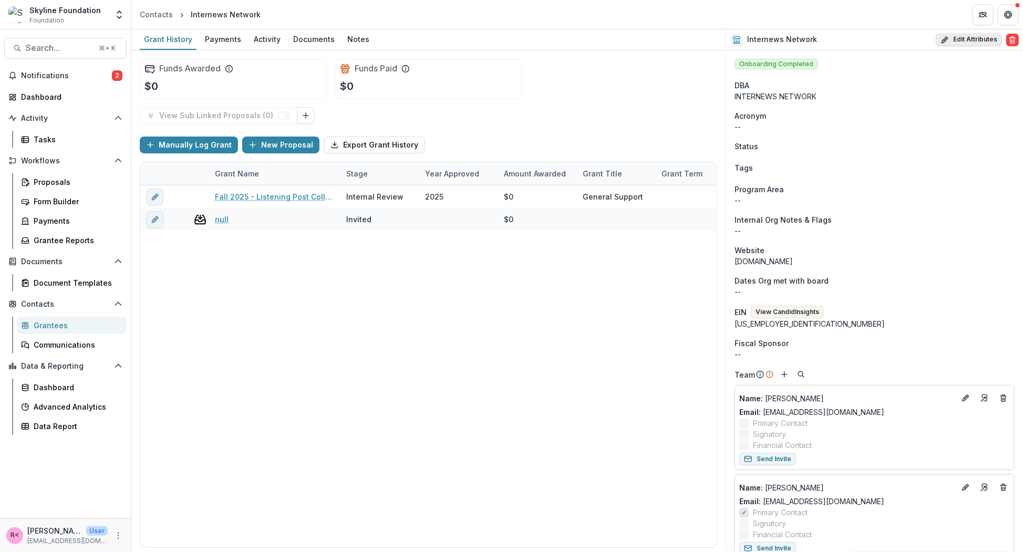
click at [958, 43] on button "Edit Attributes" at bounding box center [969, 40] width 66 height 13
select select
select select "**********"
type input "**********"
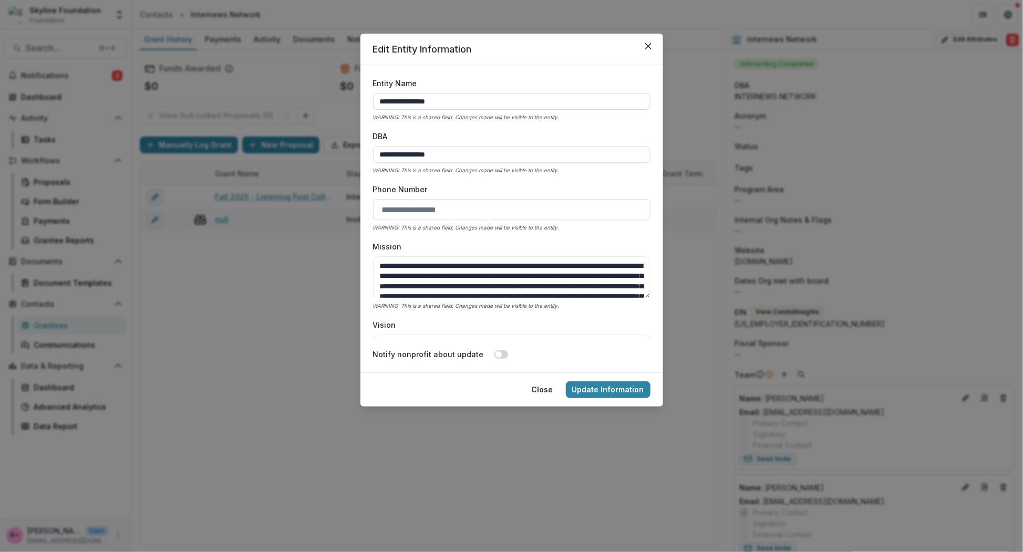
click at [469, 104] on input "**********" at bounding box center [511, 101] width 277 height 17
click at [458, 144] on div "**********" at bounding box center [511, 153] width 277 height 45
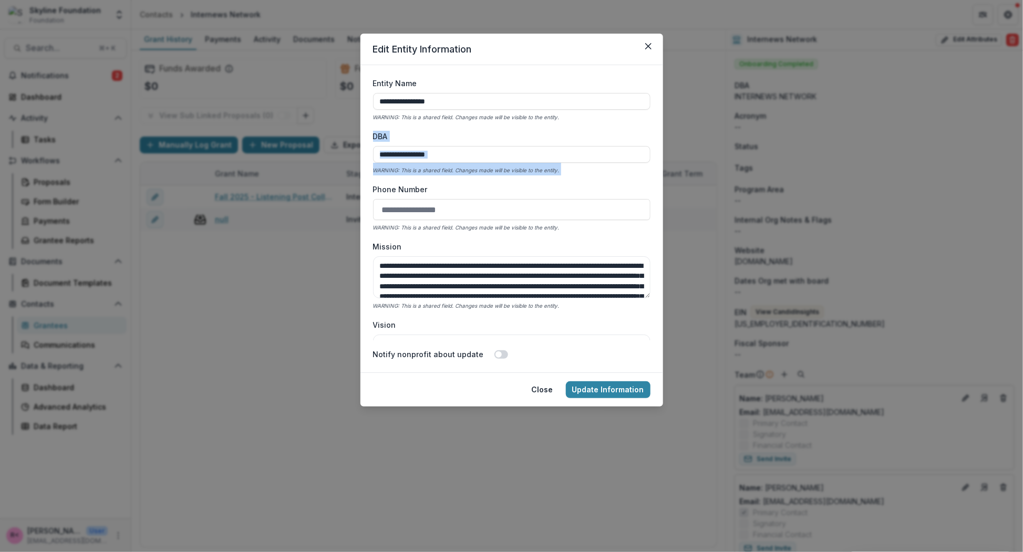
click at [458, 144] on div "**********" at bounding box center [511, 153] width 277 height 45
click at [460, 150] on input "**********" at bounding box center [511, 154] width 277 height 17
paste input
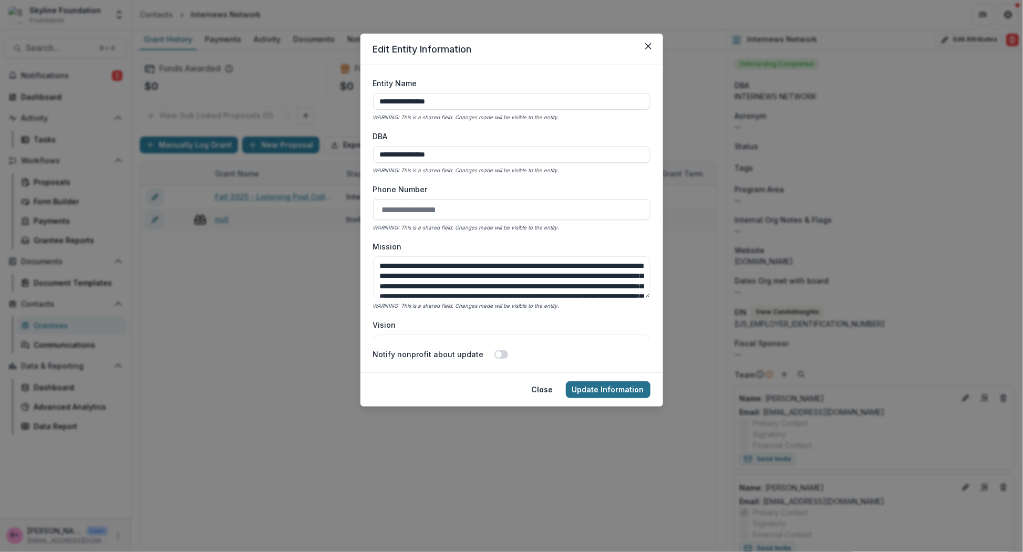
type input "**********"
click at [611, 389] on button "Update Information" at bounding box center [608, 389] width 85 height 17
click at [600, 390] on button "Update Information" at bounding box center [608, 389] width 85 height 17
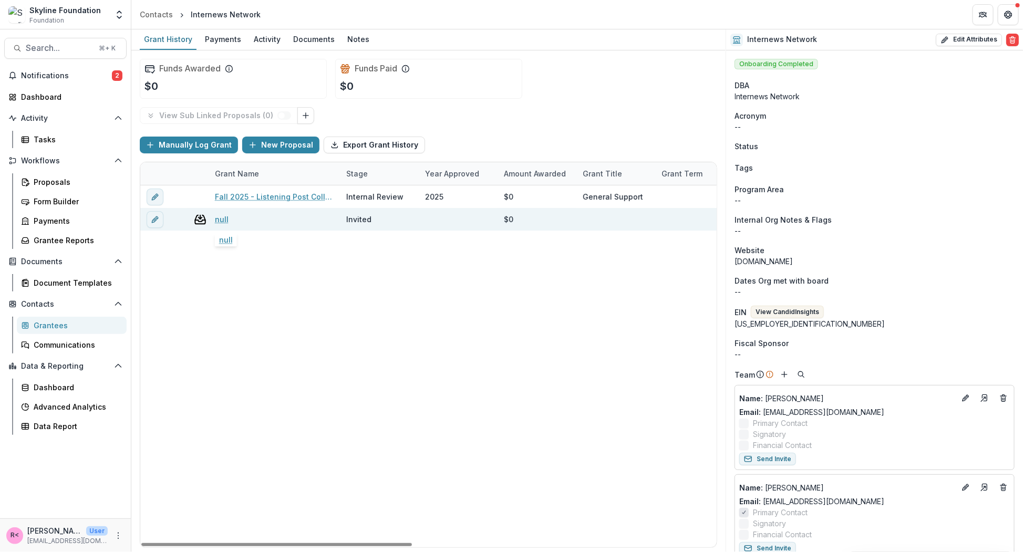
click at [222, 219] on link "null" at bounding box center [222, 219] width 14 height 11
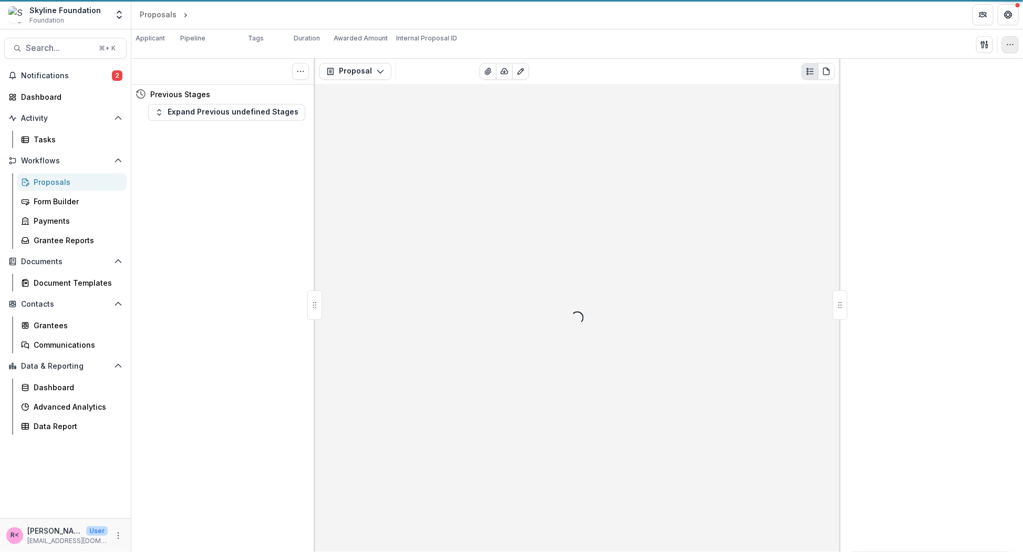
click at [1015, 44] on button "button" at bounding box center [1010, 44] width 17 height 17
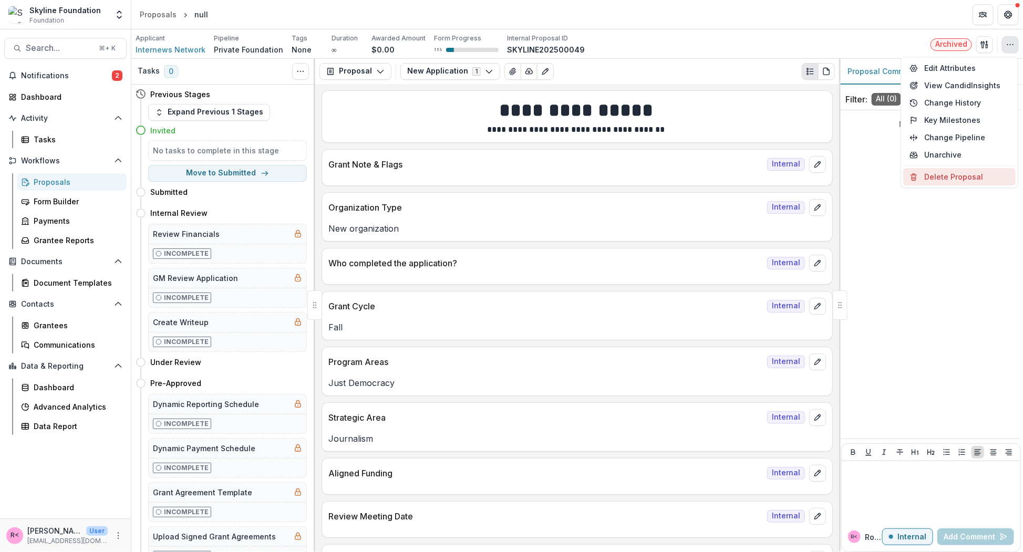
click at [938, 176] on button "Delete Proposal" at bounding box center [959, 176] width 112 height 17
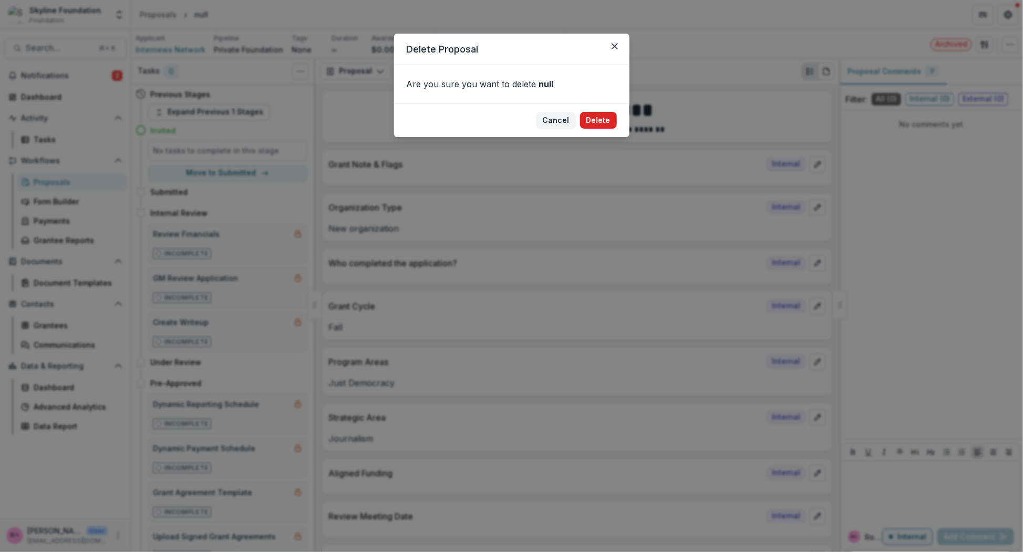
click at [604, 118] on button "Delete" at bounding box center [598, 120] width 37 height 17
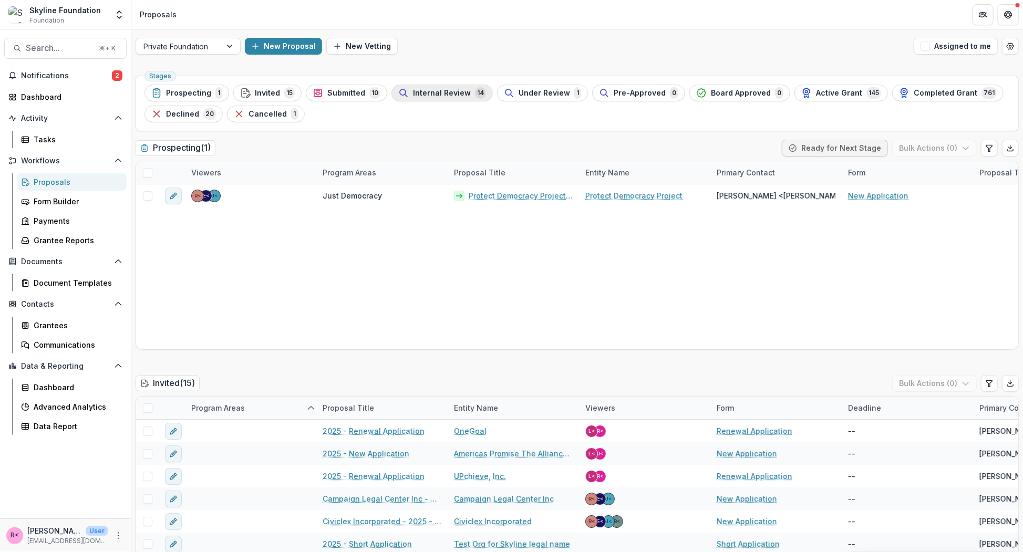
click at [429, 95] on span "Internal Review" at bounding box center [442, 93] width 58 height 9
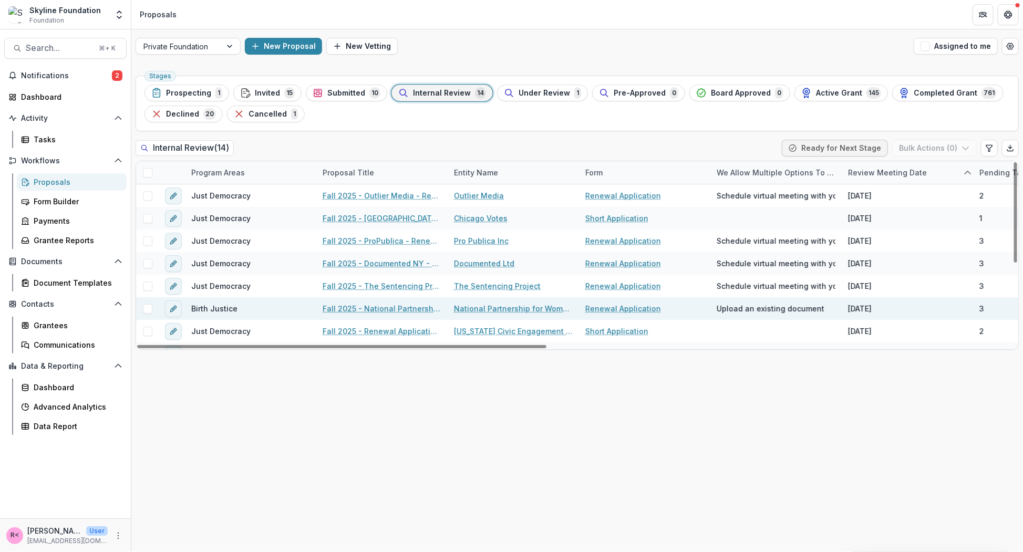
scroll to position [150, 0]
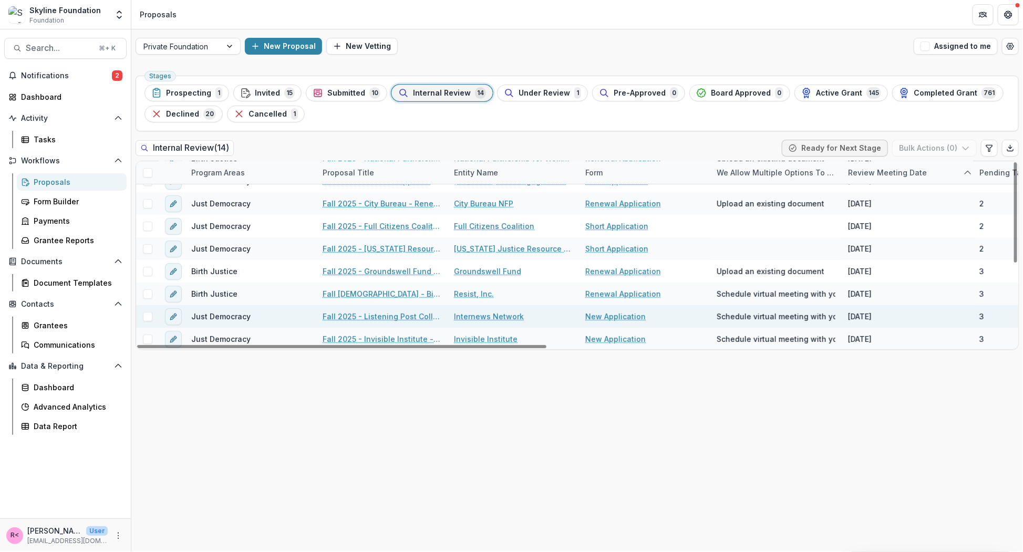
click at [378, 319] on link "Fall 2025 - Listening Post Collective (project of Internews Network) New Applic…" at bounding box center [382, 316] width 119 height 11
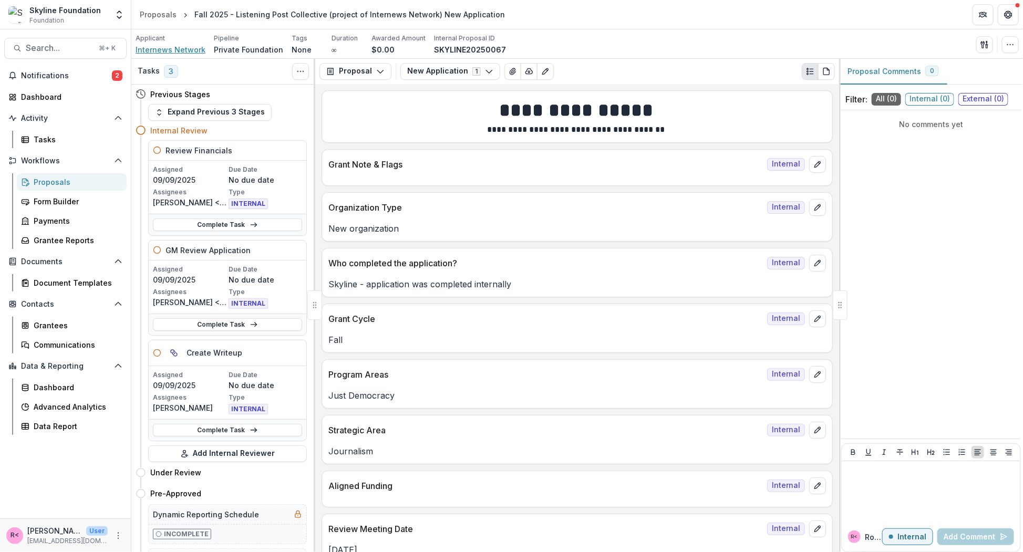
click at [178, 49] on span "Internews Network" at bounding box center [171, 49] width 70 height 11
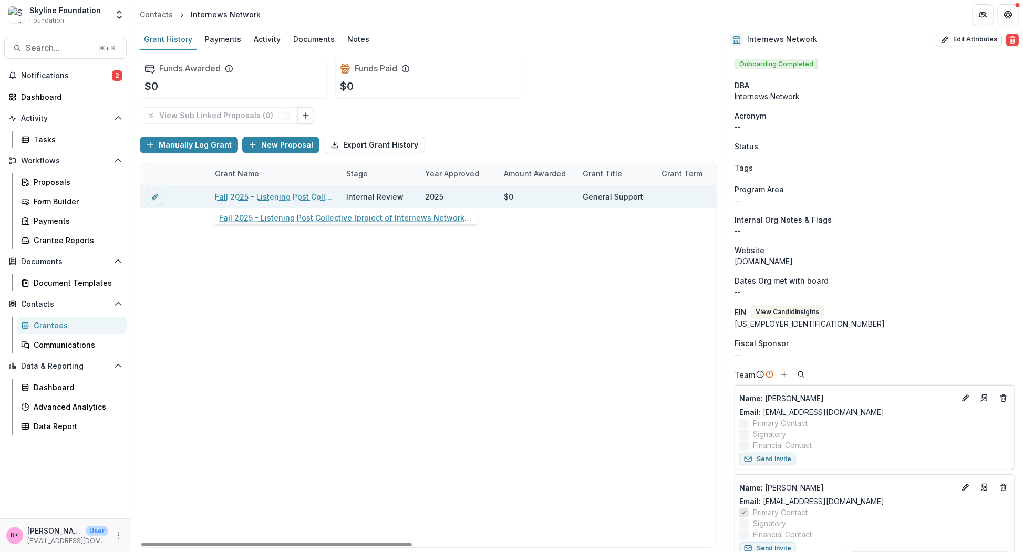
click at [300, 198] on link "Fall 2025 - Listening Post Collective (project of Internews Network) New Applic…" at bounding box center [274, 196] width 119 height 11
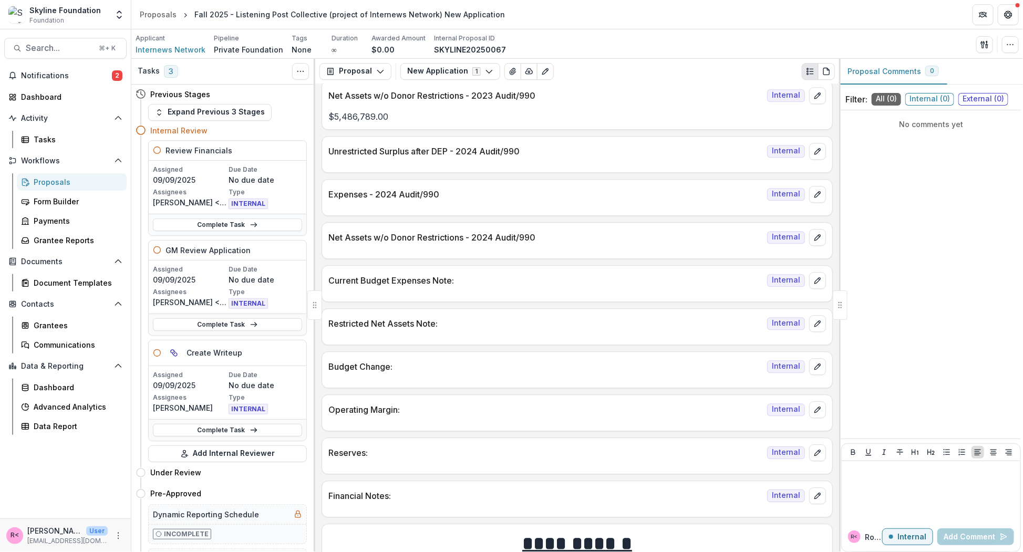
scroll to position [1127, 0]
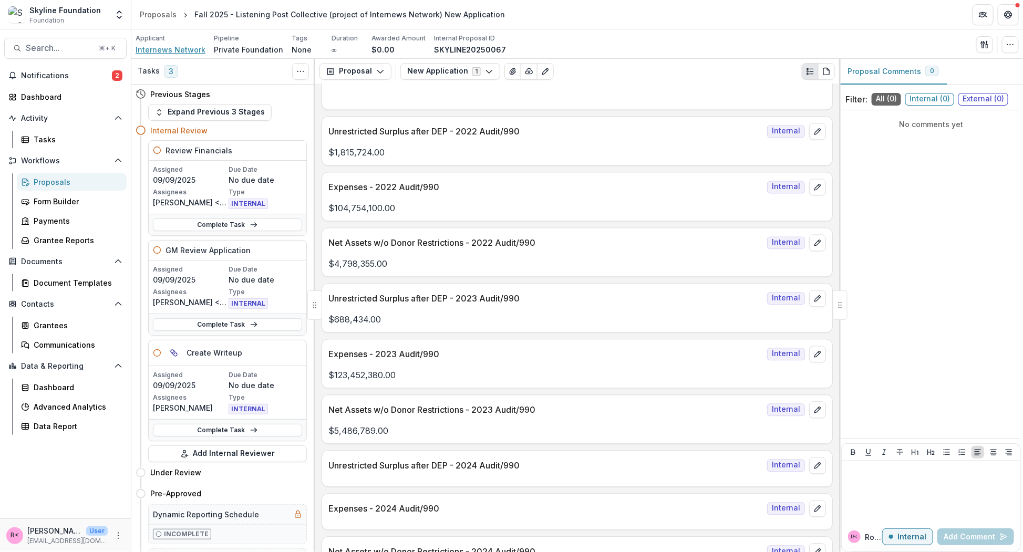
click at [187, 50] on span "Internews Network" at bounding box center [171, 49] width 70 height 11
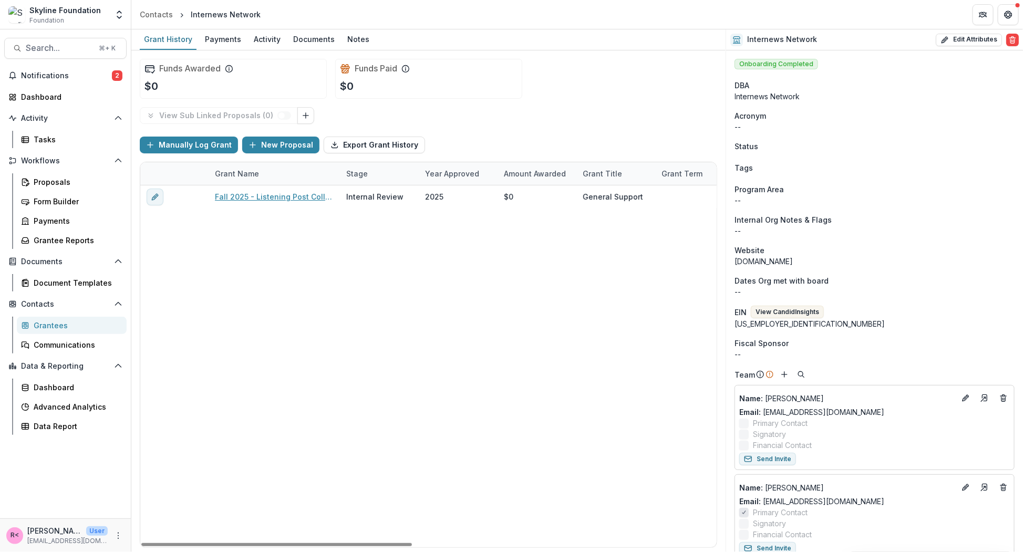
click at [296, 196] on link "Fall 2025 - Listening Post Collective (project of Internews Network) New Applic…" at bounding box center [274, 196] width 119 height 11
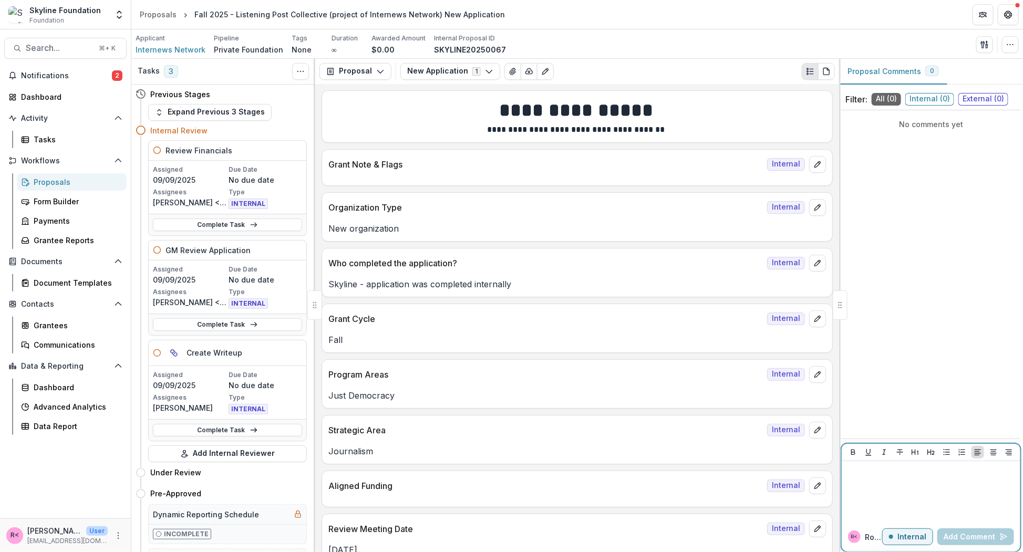
click at [891, 486] on div at bounding box center [931, 491] width 170 height 53
click at [871, 491] on button "[PERSON_NAME]" at bounding box center [881, 491] width 70 height 17
click at [923, 472] on p "**********" at bounding box center [931, 476] width 171 height 23
click at [1003, 493] on div "**********" at bounding box center [931, 491] width 170 height 53
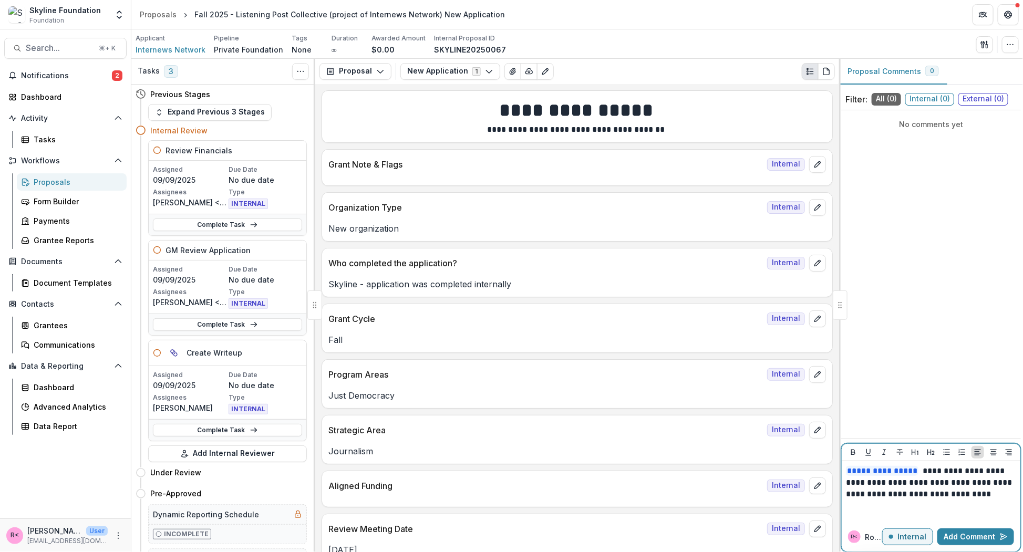
click at [931, 495] on p "**********" at bounding box center [931, 482] width 171 height 35
click at [1014, 494] on p "**********" at bounding box center [931, 482] width 171 height 35
click at [963, 544] on button "Add Comment" at bounding box center [975, 536] width 77 height 17
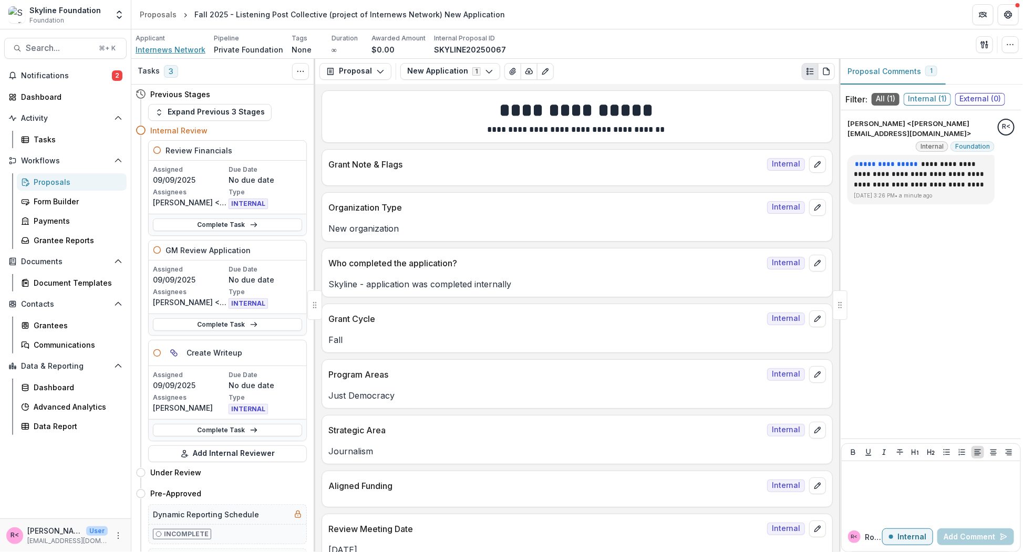
click at [179, 50] on span "Internews Network" at bounding box center [171, 49] width 70 height 11
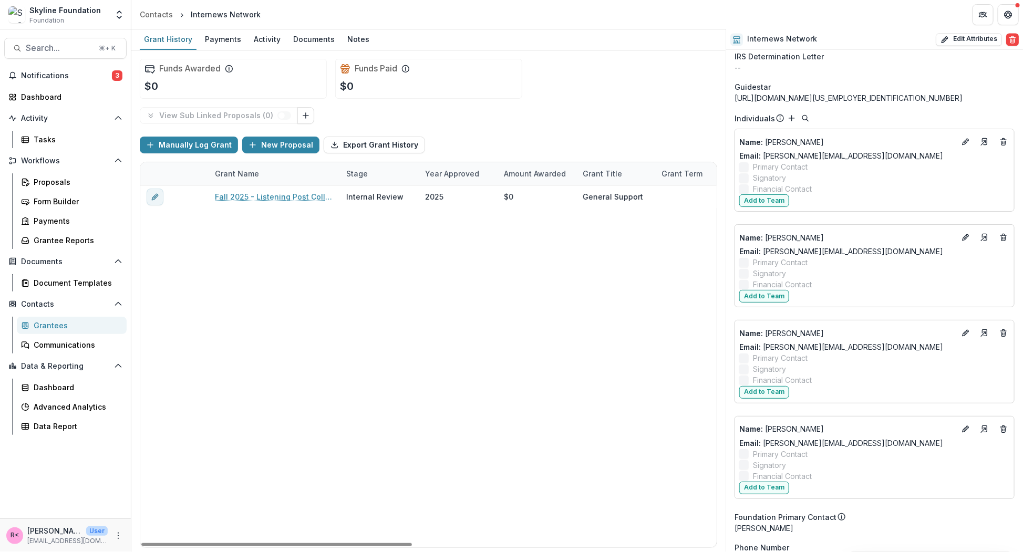
scroll to position [1040, 0]
click at [1000, 138] on line "Deletes" at bounding box center [1003, 138] width 6 height 0
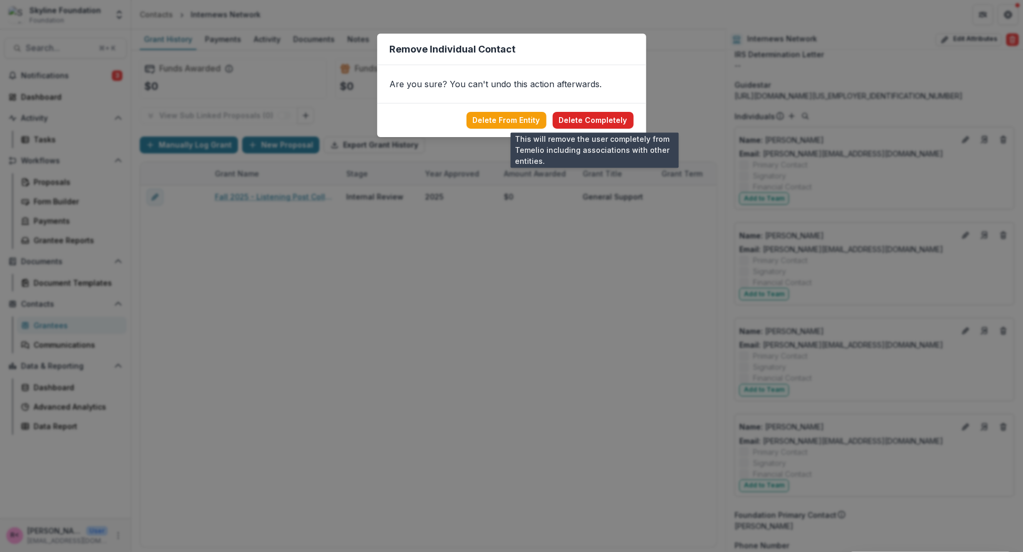
click at [627, 117] on button "Delete Completely" at bounding box center [593, 120] width 81 height 17
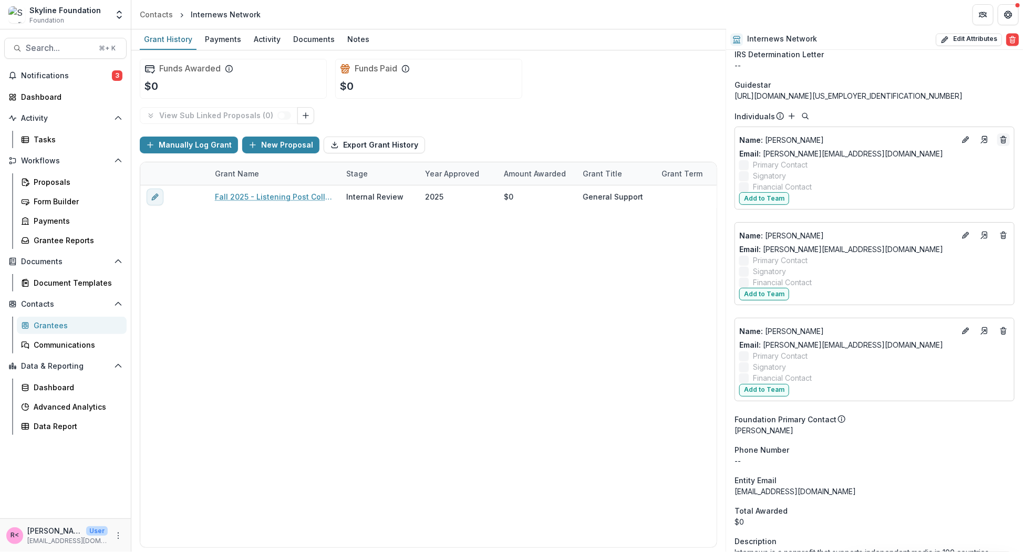
click at [1002, 140] on icon "Deletes" at bounding box center [1003, 140] width 8 height 8
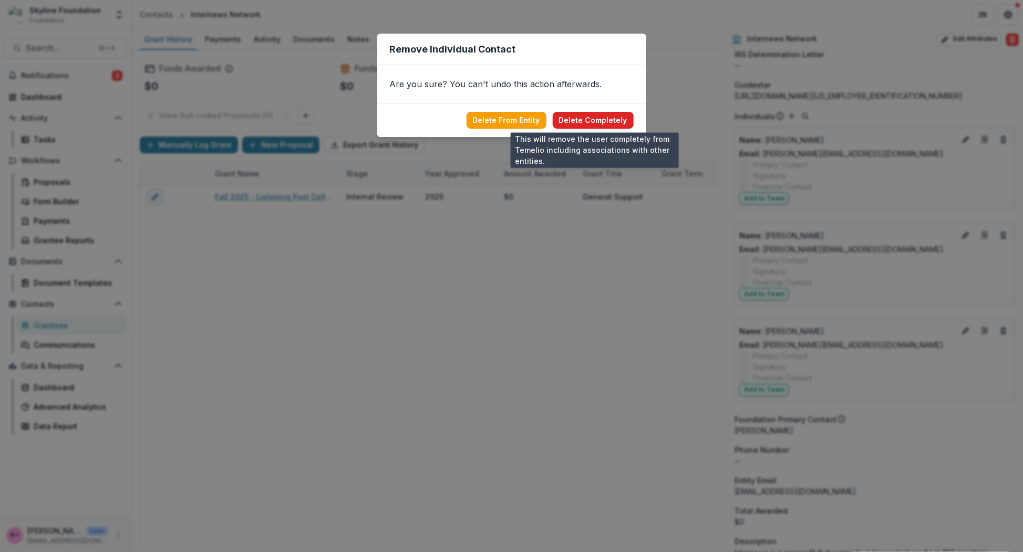
click at [611, 123] on button "Delete Completely" at bounding box center [593, 120] width 81 height 17
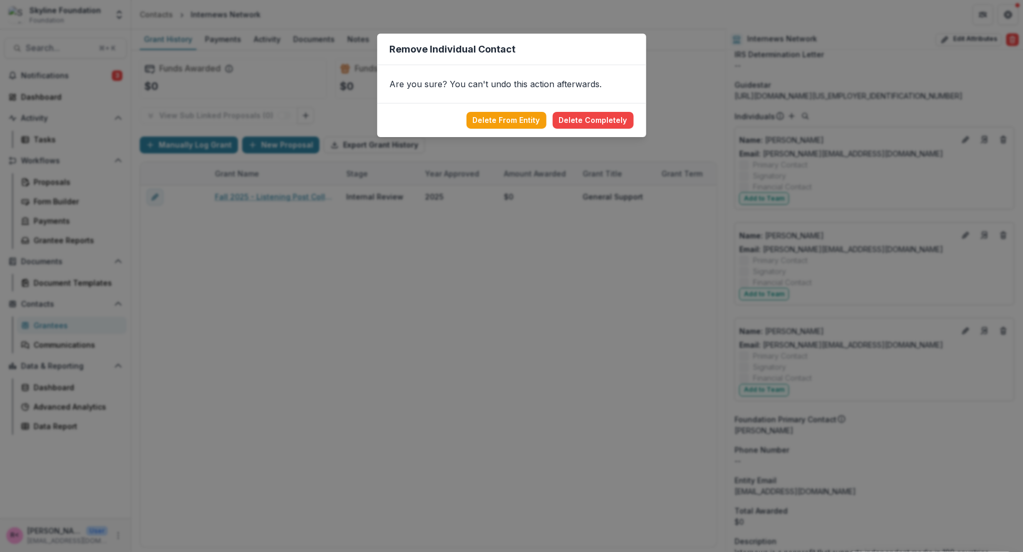
scroll to position [1022, 0]
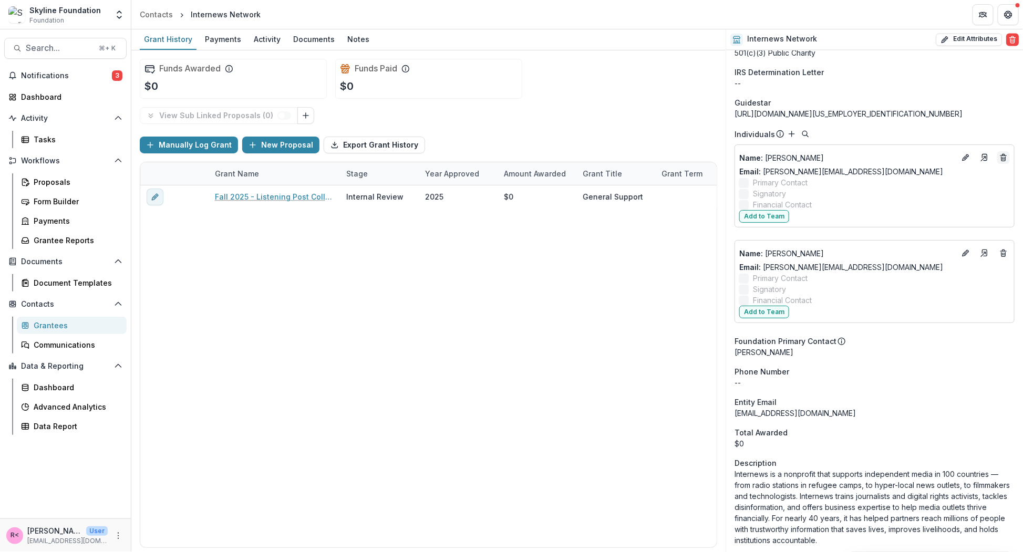
click at [1001, 155] on icon "Deletes" at bounding box center [1003, 157] width 8 height 8
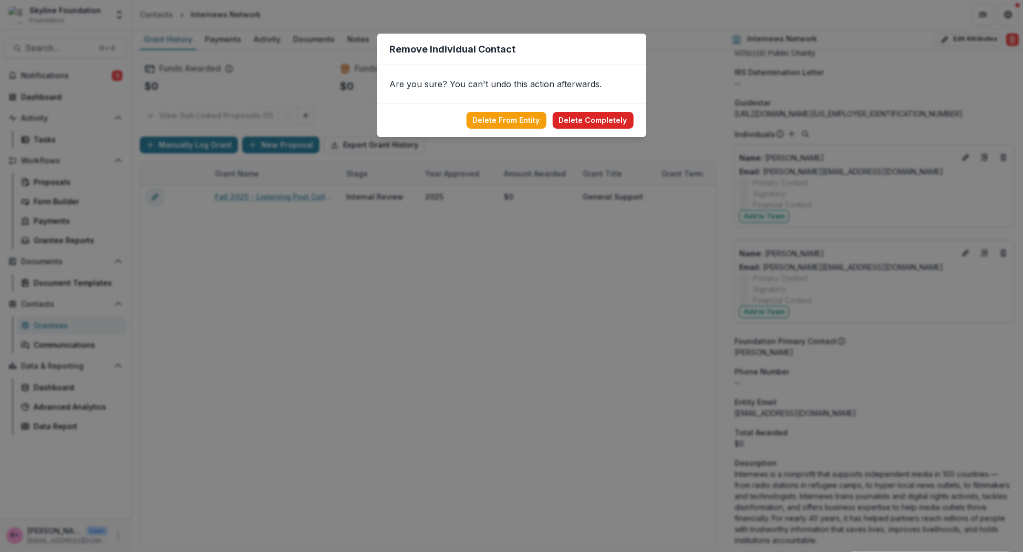
click at [625, 122] on button "Delete Completely" at bounding box center [593, 120] width 81 height 17
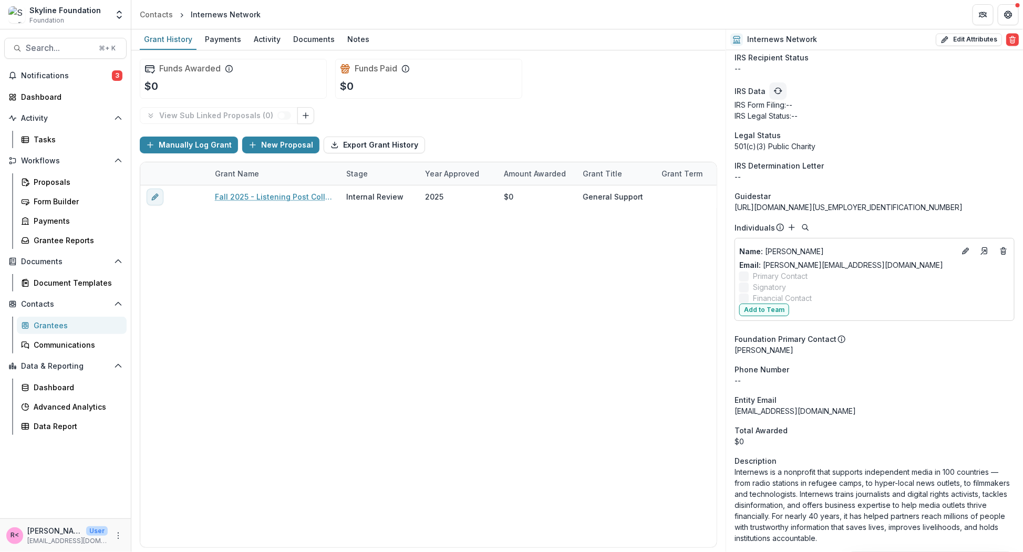
scroll to position [927, 0]
click at [1002, 253] on icon "Deletes" at bounding box center [1003, 254] width 4 height 4
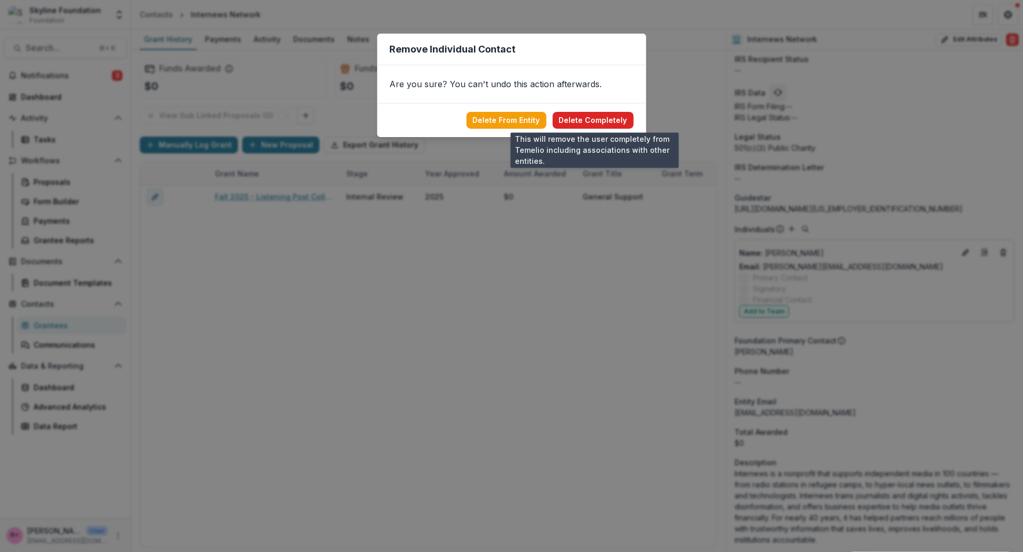
click at [602, 120] on button "Delete Completely" at bounding box center [593, 120] width 81 height 17
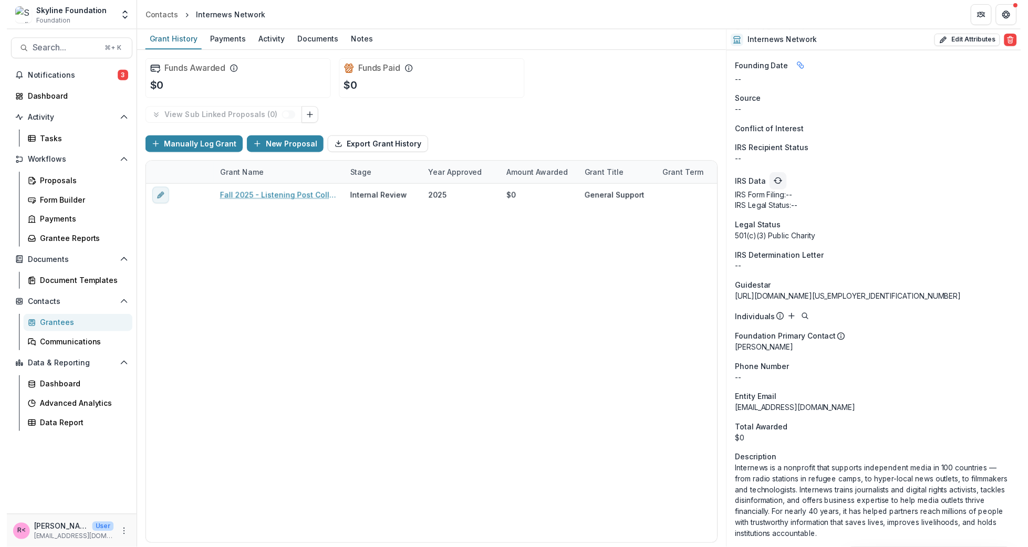
scroll to position [836, 0]
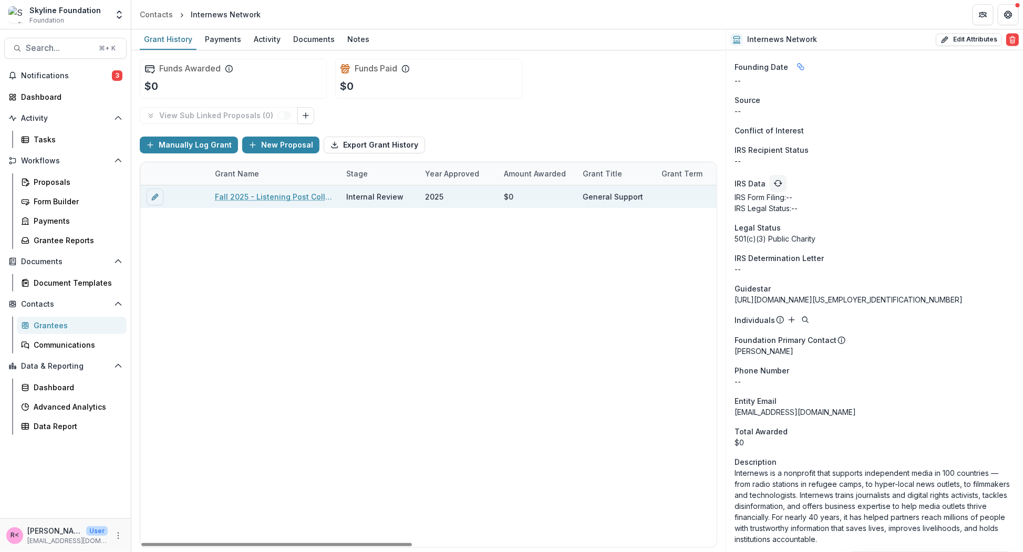
click at [285, 194] on link "Fall 2025 - Listening Post Collective (project of Internews Network) New Applic…" at bounding box center [274, 196] width 119 height 11
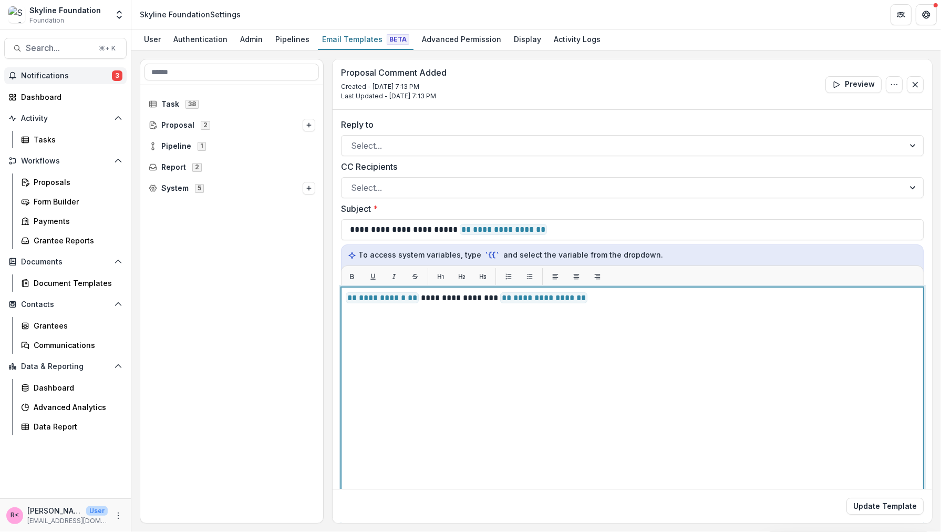
click at [487, 350] on div "**********" at bounding box center [632, 418] width 573 height 253
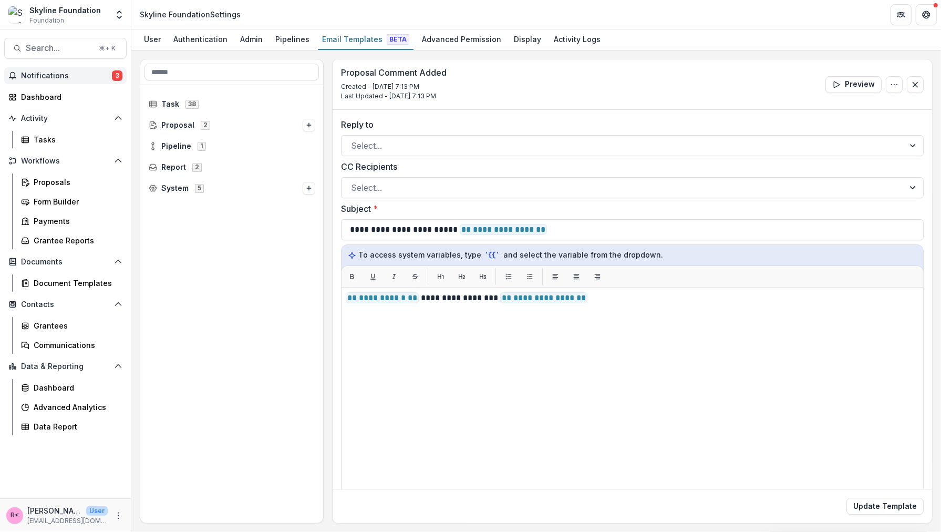
click at [57, 79] on span "Notifications" at bounding box center [66, 75] width 91 height 9
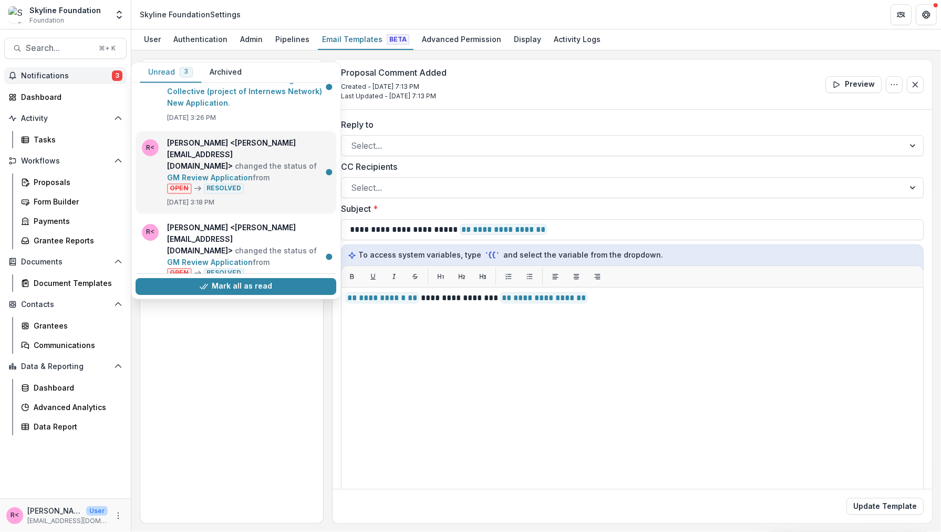
scroll to position [45, 0]
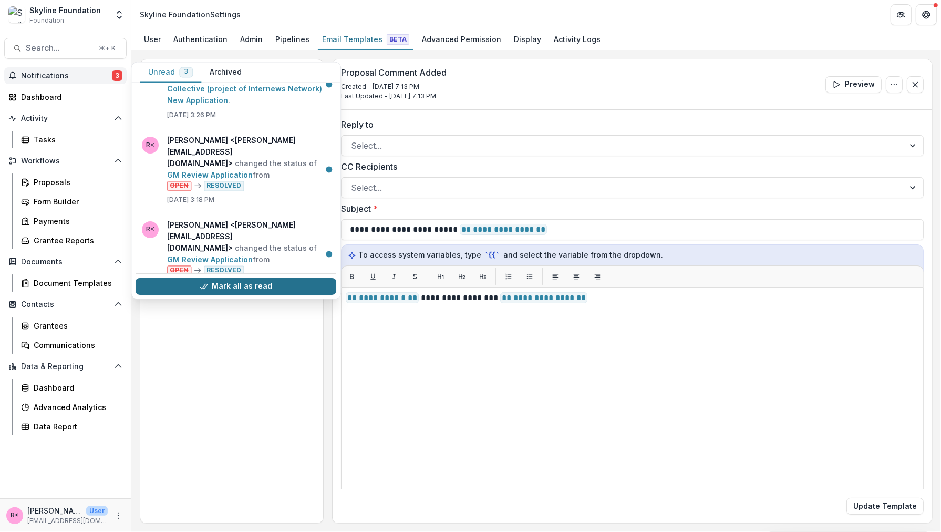
click at [259, 288] on button "Mark all as read" at bounding box center [236, 286] width 201 height 17
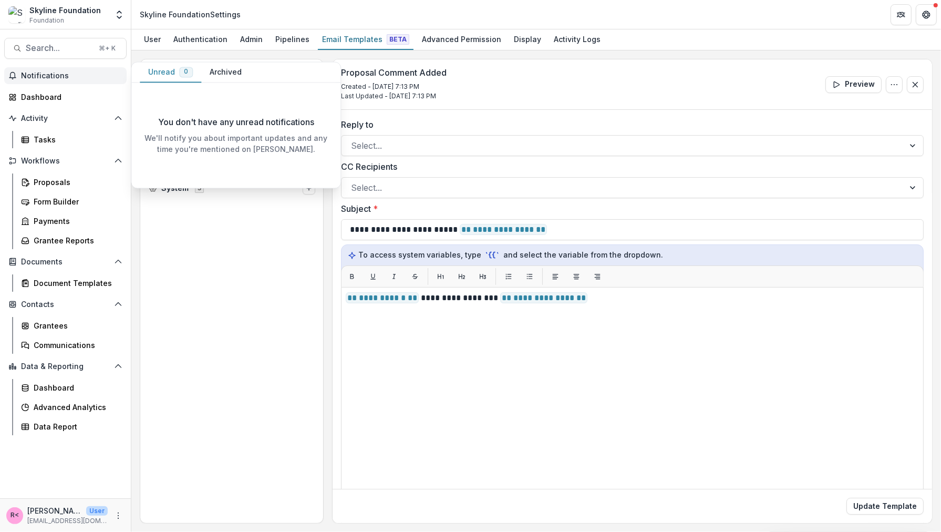
click at [22, 77] on span "Notifications" at bounding box center [71, 75] width 101 height 9
